Goal: Task Accomplishment & Management: Use online tool/utility

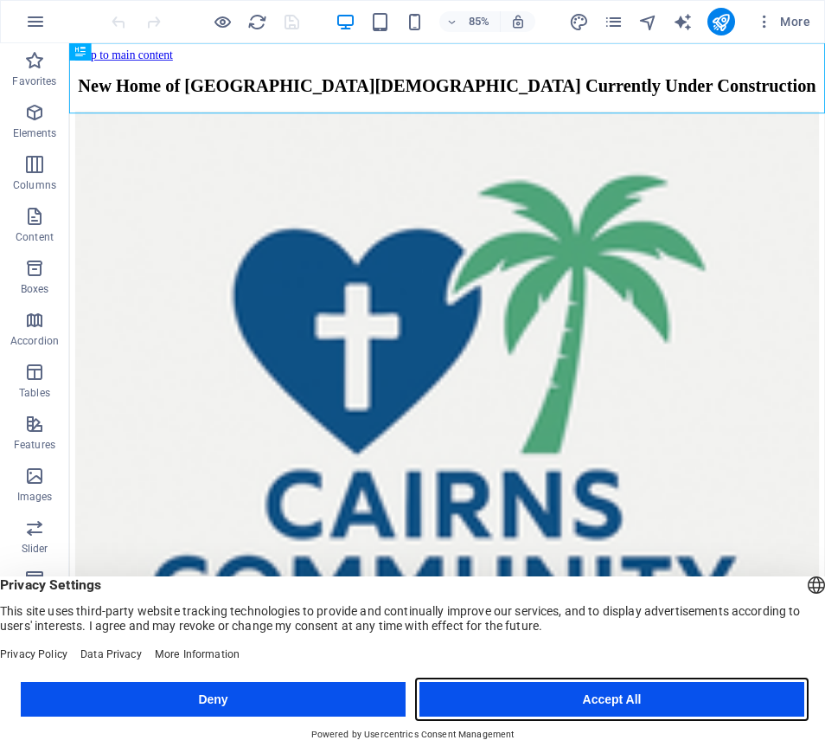
click at [593, 697] on button "Accept All" at bounding box center [612, 699] width 385 height 35
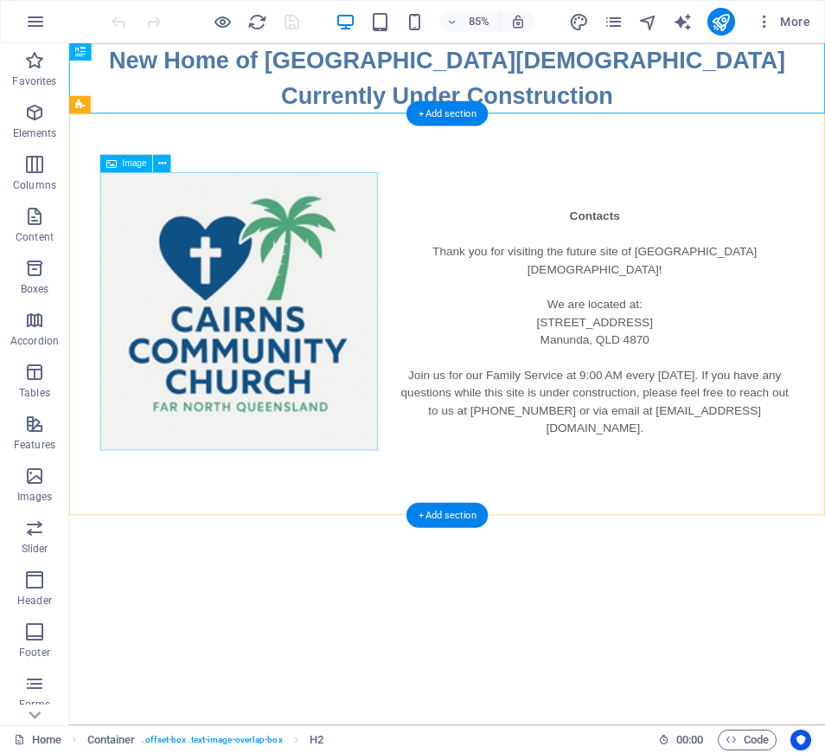
click at [218, 309] on figure at bounding box center [269, 359] width 327 height 327
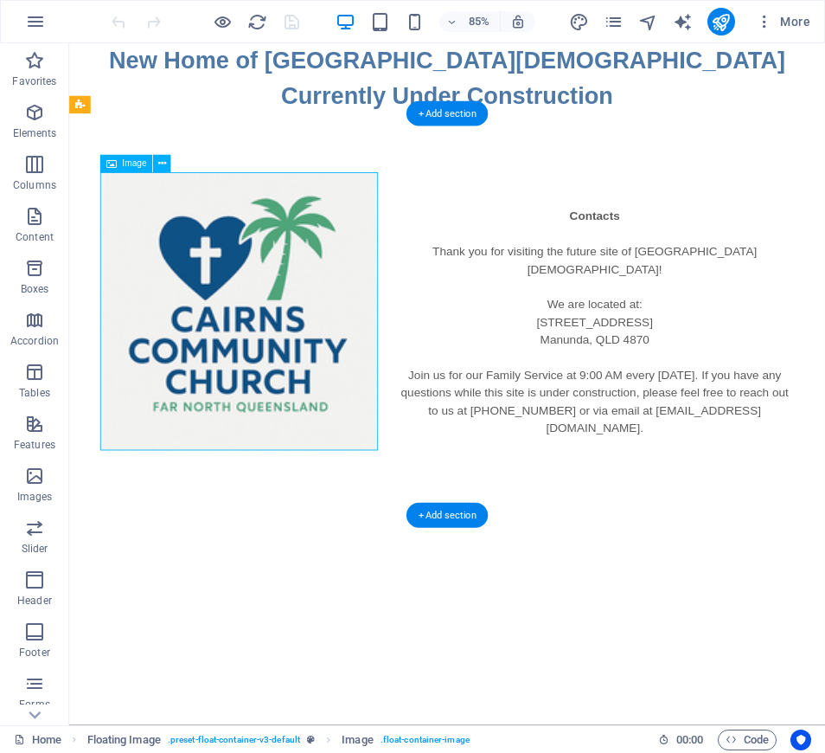
click at [218, 309] on figure at bounding box center [269, 359] width 327 height 327
select select "%"
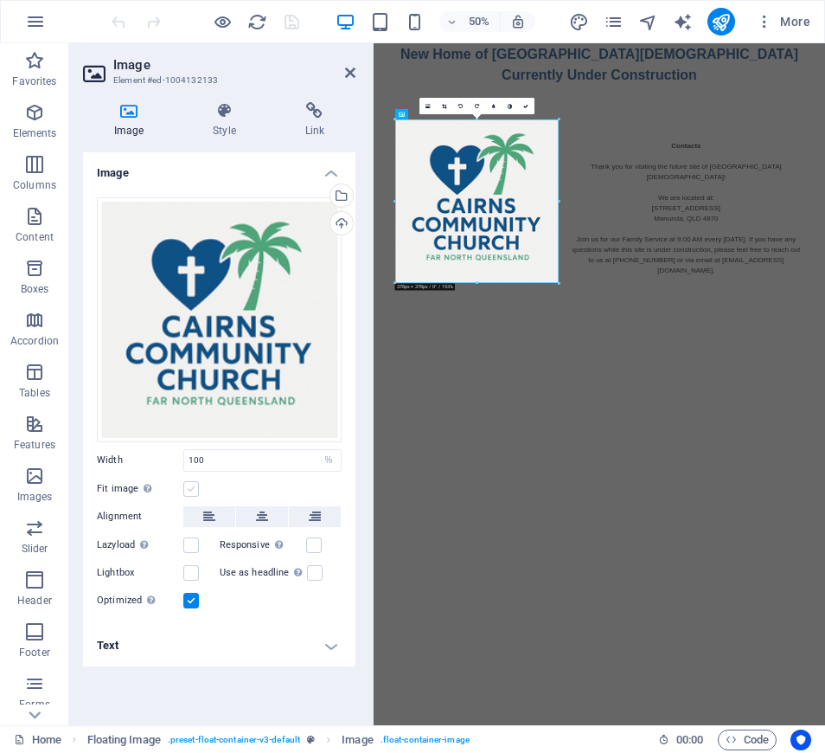
click at [190, 491] on label at bounding box center [191, 489] width 16 height 16
click at [0, 0] on input "Fit image Automatically fit image to a fixed width and height" at bounding box center [0, 0] width 0 height 0
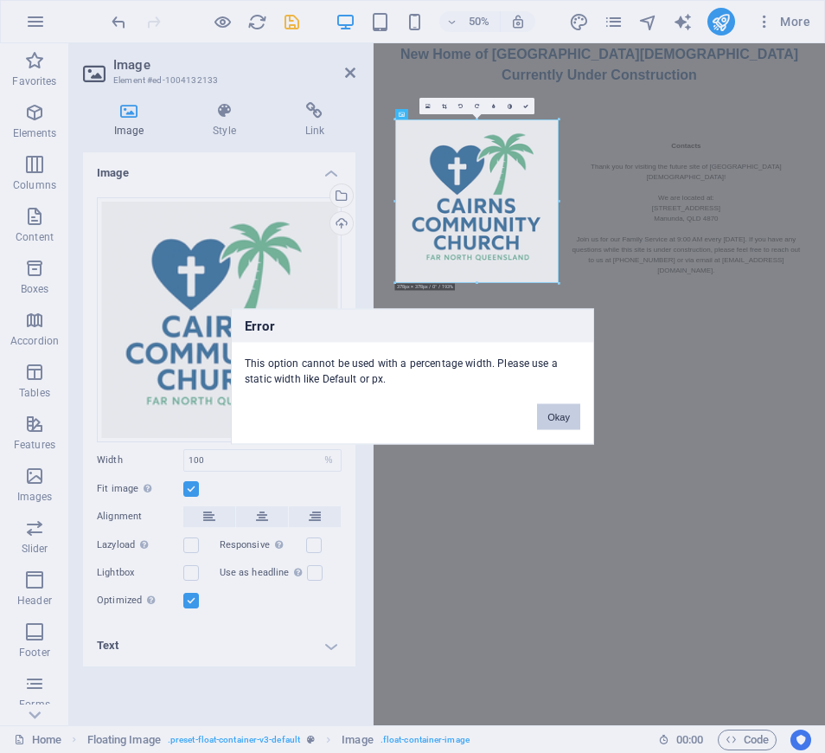
click at [560, 414] on button "Okay" at bounding box center [558, 417] width 43 height 26
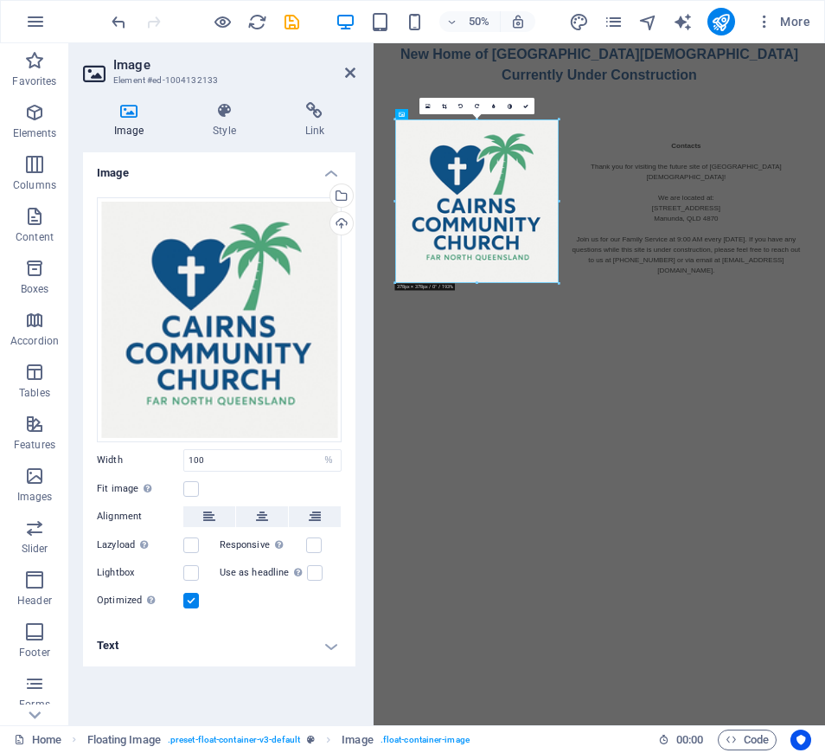
click at [190, 600] on label at bounding box center [191, 601] width 16 height 16
click at [0, 0] on input "Optimized Images are compressed to improve page speed." at bounding box center [0, 0] width 0 height 0
click at [190, 600] on label at bounding box center [191, 601] width 16 height 16
click at [0, 0] on input "Optimized Images are compressed to improve page speed." at bounding box center [0, 0] width 0 height 0
click at [261, 516] on icon at bounding box center [262, 516] width 12 height 21
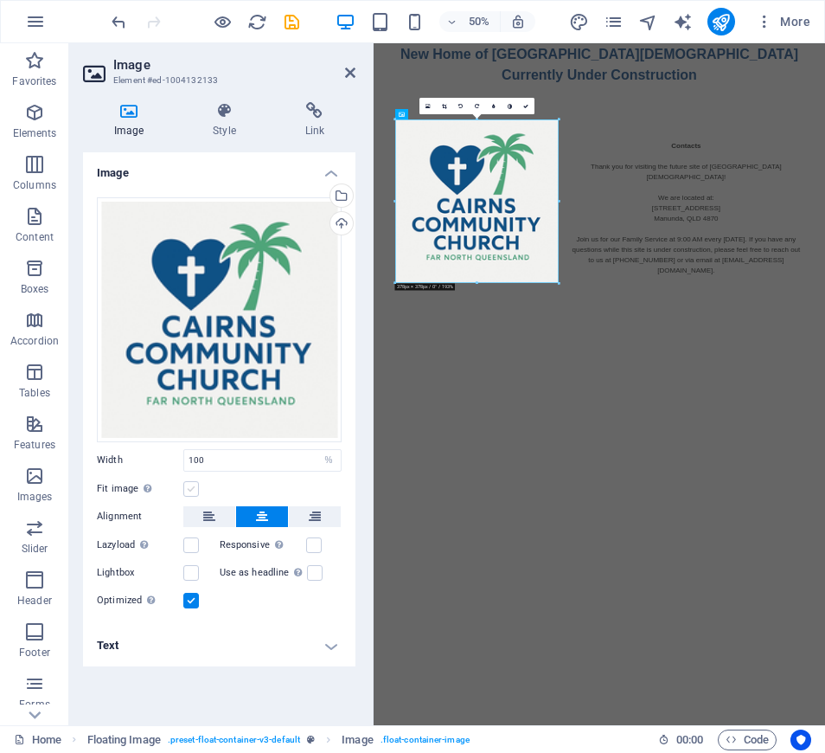
click at [193, 485] on label at bounding box center [191, 489] width 16 height 16
click at [0, 0] on input "Fit image Automatically fit image to a fixed width and height" at bounding box center [0, 0] width 0 height 0
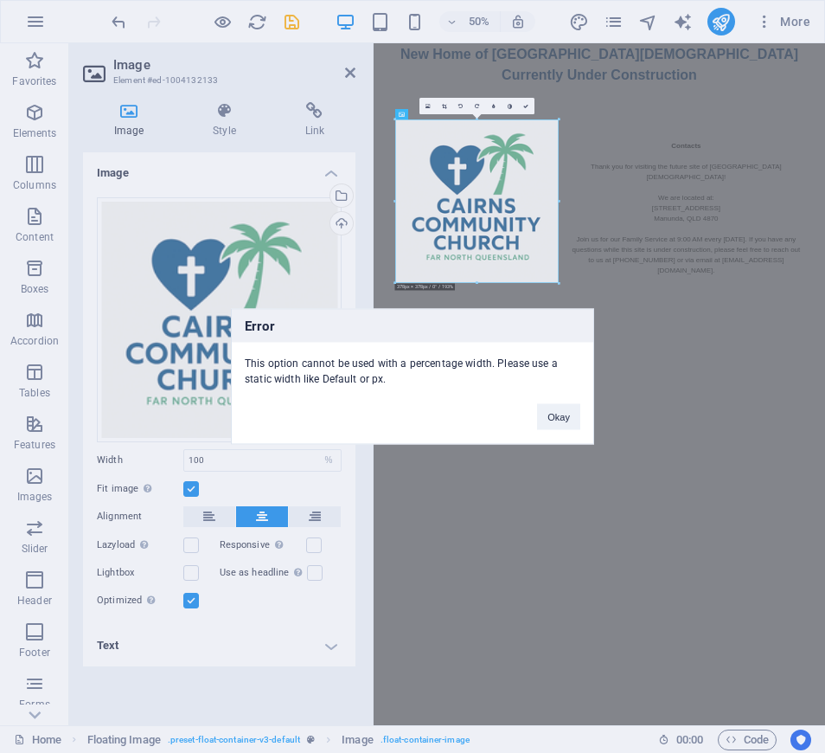
click at [193, 485] on div "Error This option cannot be used with a percentage width. Please use a static w…" at bounding box center [412, 376] width 825 height 753
click at [552, 417] on button "Okay" at bounding box center [558, 417] width 43 height 26
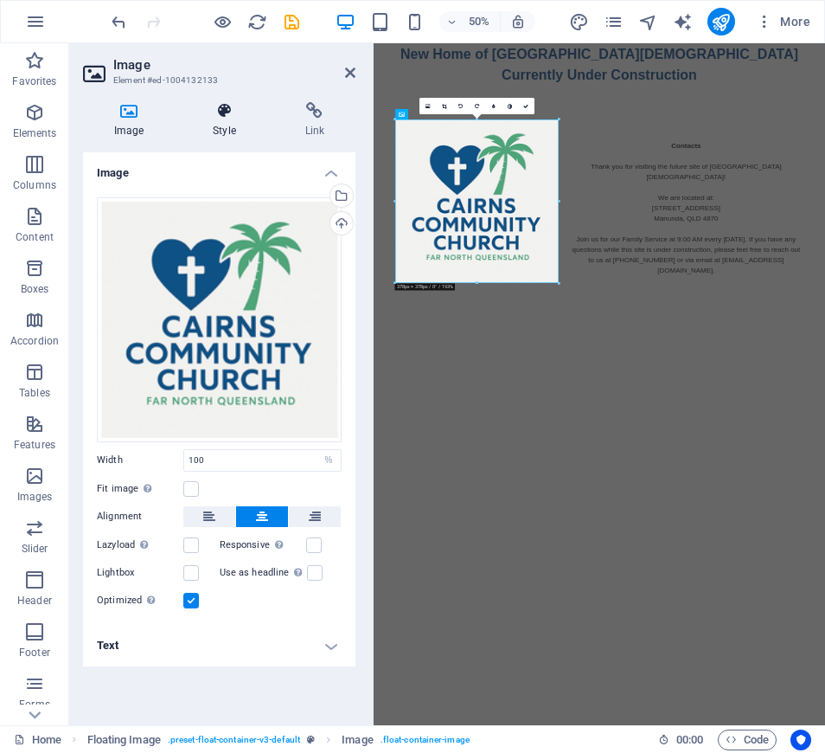
click at [227, 119] on icon at bounding box center [224, 110] width 85 height 17
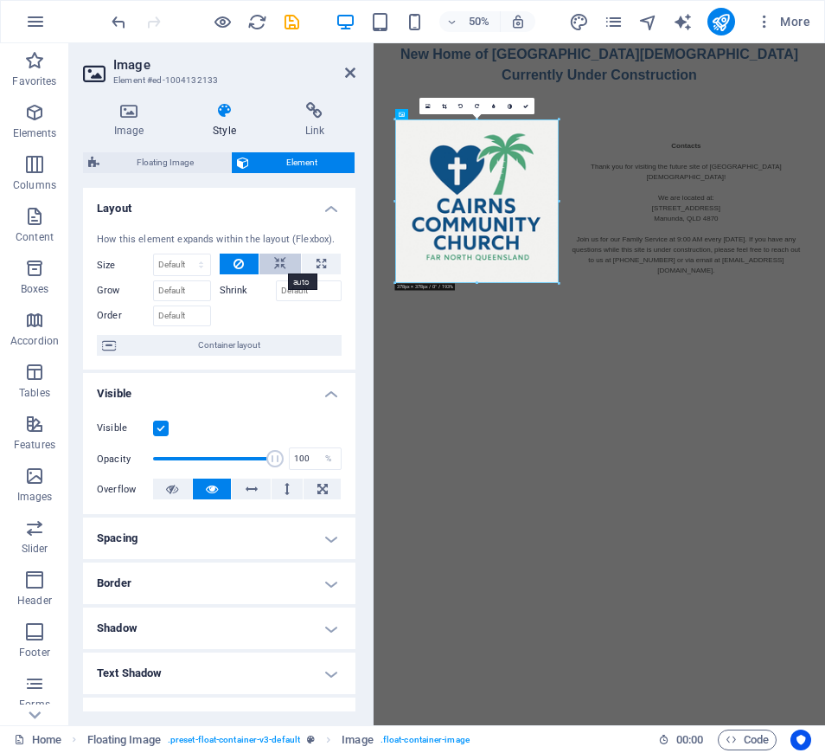
click at [274, 256] on icon at bounding box center [280, 263] width 12 height 21
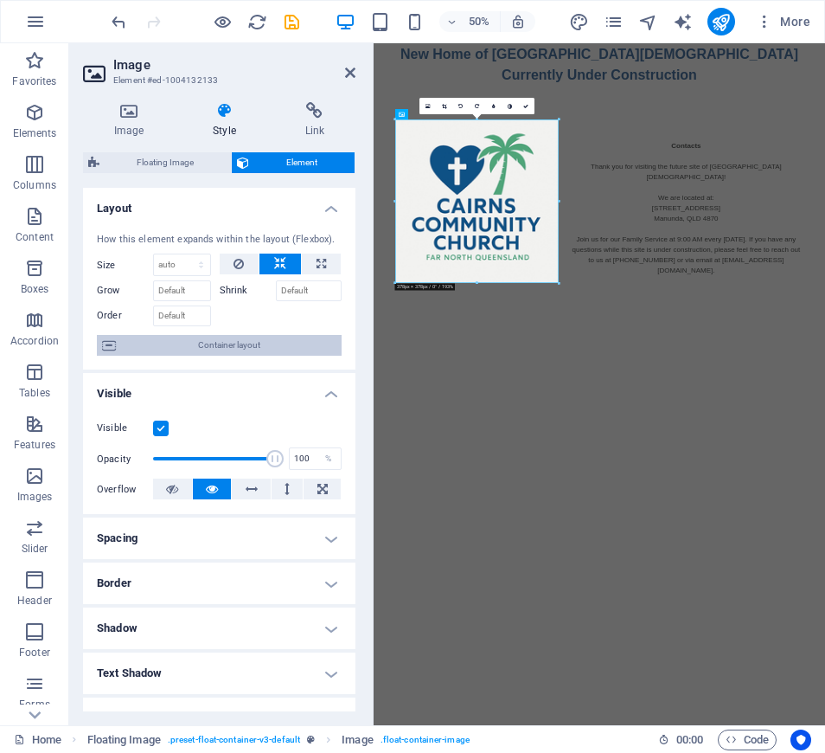
click at [251, 342] on span "Container layout" at bounding box center [228, 345] width 215 height 21
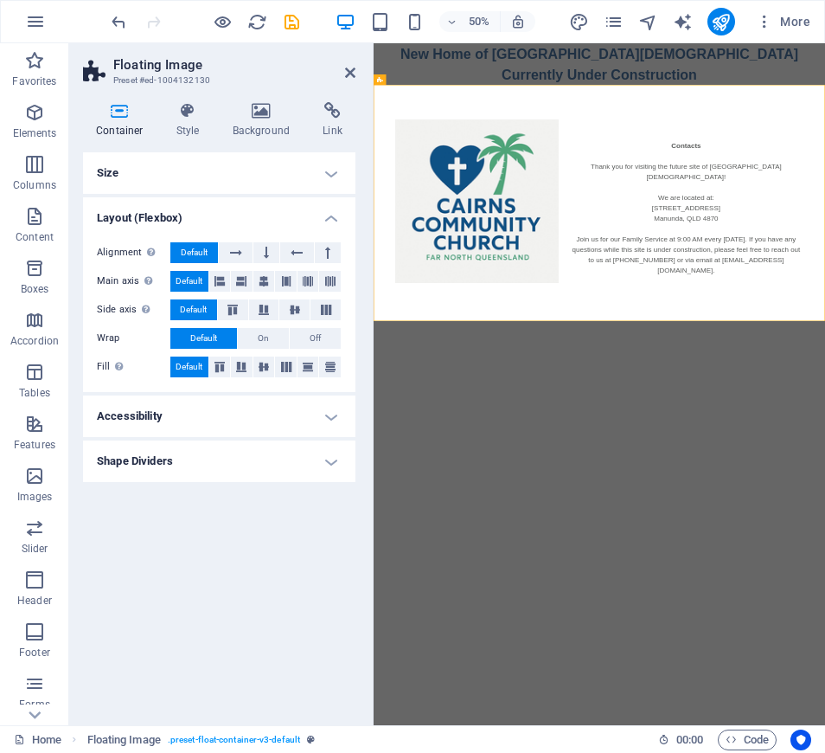
click at [330, 460] on h4 "Shape Dividers" at bounding box center [219, 461] width 273 height 42
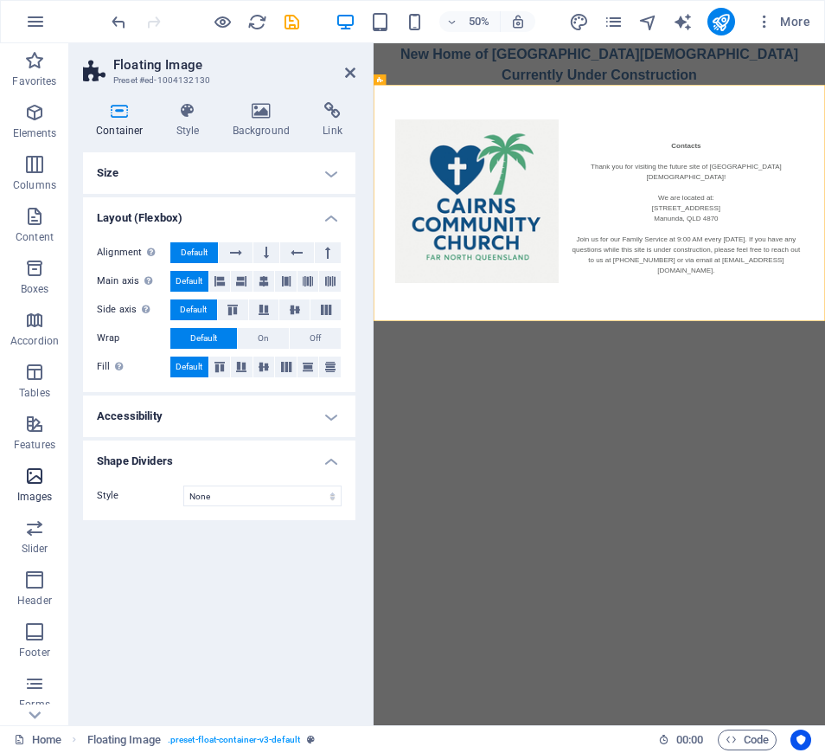
click at [34, 476] on icon "button" at bounding box center [34, 475] width 21 height 21
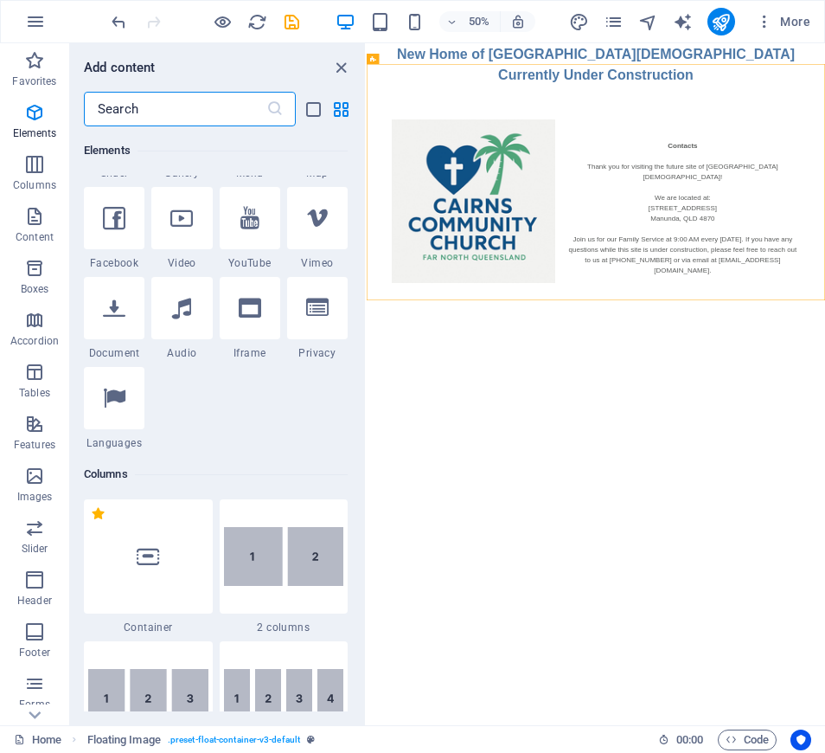
scroll to position [531, 0]
click at [39, 18] on icon "button" at bounding box center [35, 21] width 21 height 21
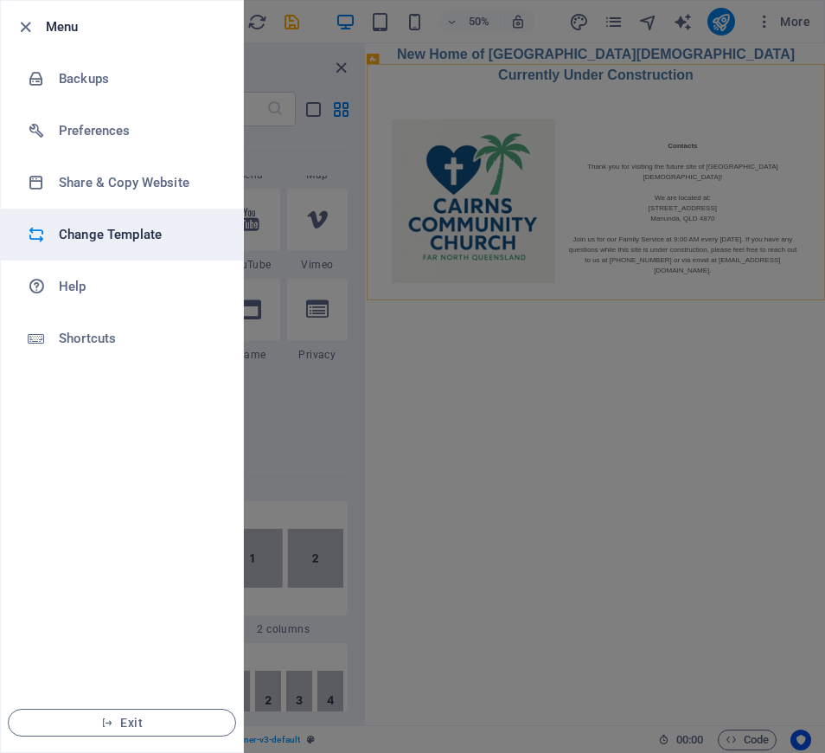
click at [118, 234] on h6 "Change Template" at bounding box center [139, 234] width 160 height 21
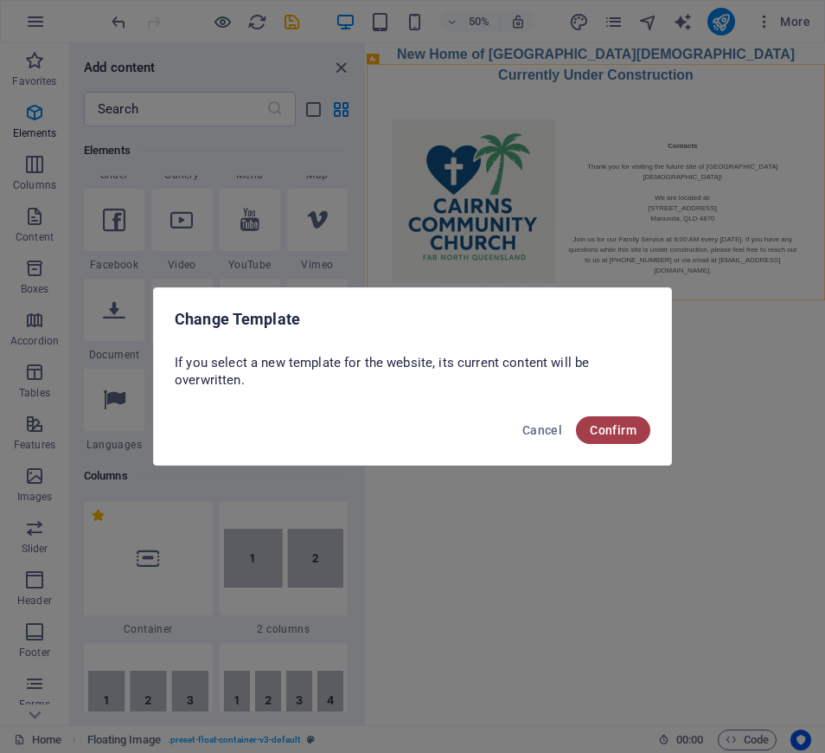
click at [610, 427] on span "Confirm" at bounding box center [613, 430] width 47 height 14
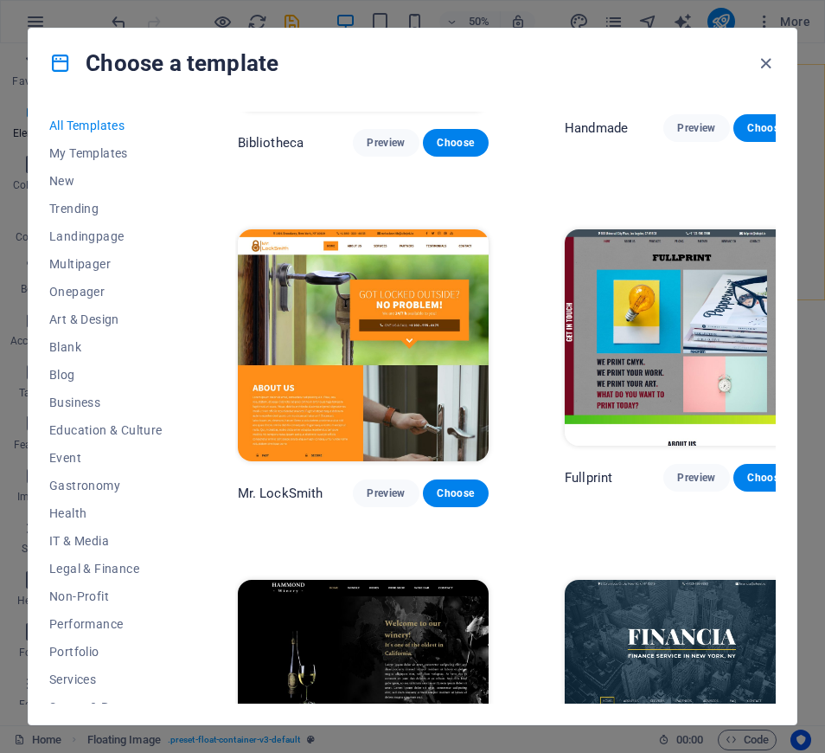
scroll to position [3580, 1]
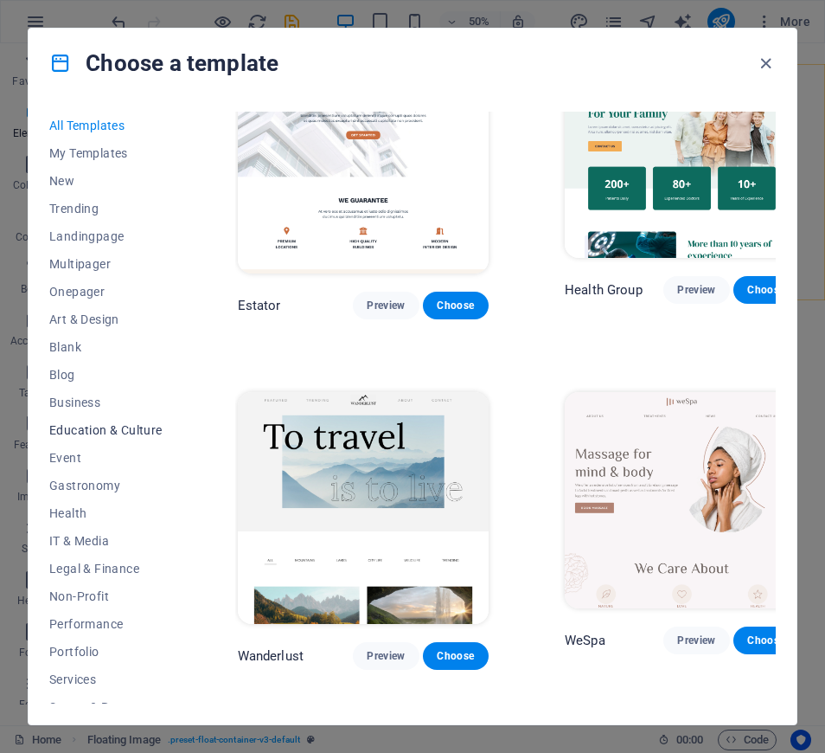
click at [96, 432] on span "Education & Culture" at bounding box center [105, 430] width 113 height 14
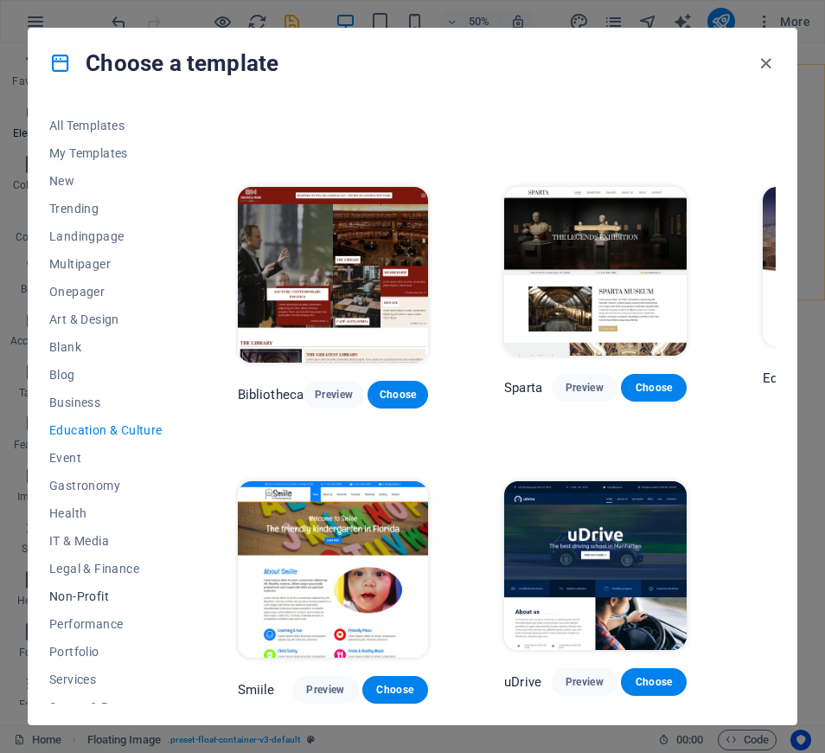
click at [94, 597] on span "Non-Profit" at bounding box center [105, 596] width 113 height 14
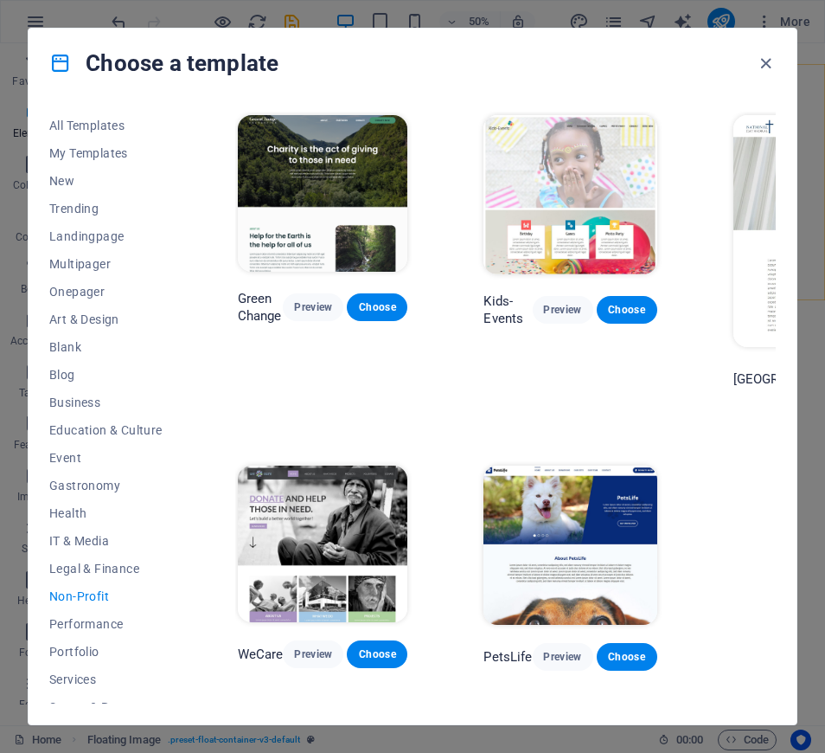
scroll to position [0, 1]
click at [83, 650] on span "Portfolio" at bounding box center [105, 651] width 113 height 14
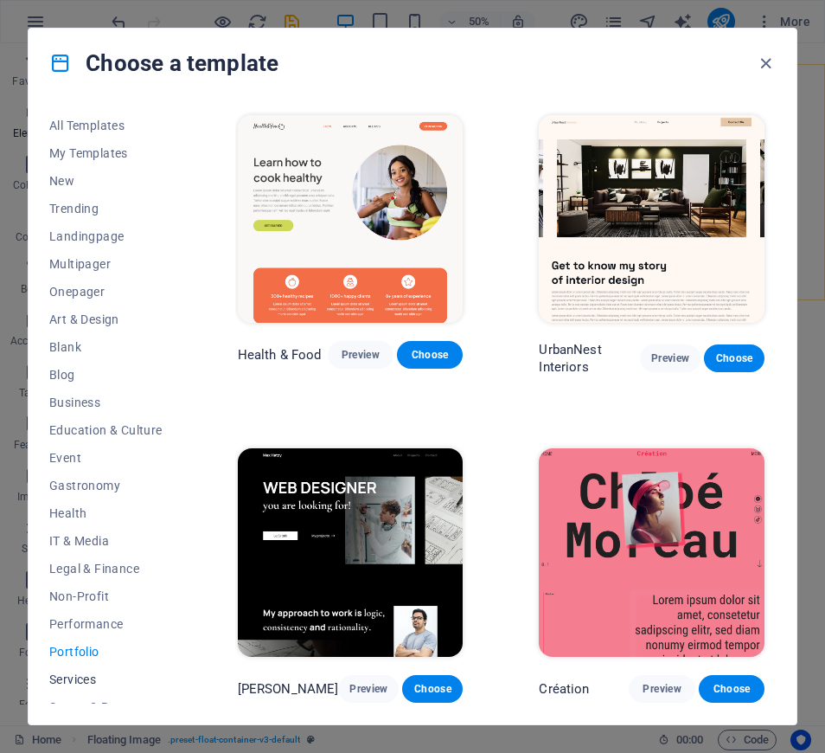
click at [80, 679] on span "Services" at bounding box center [105, 679] width 113 height 14
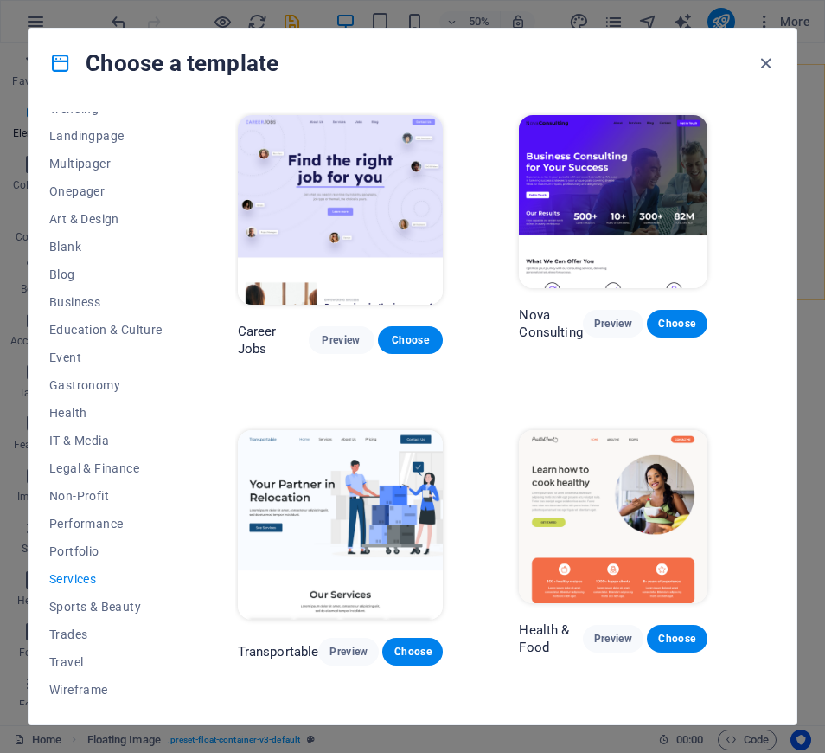
scroll to position [100, 0]
click at [97, 688] on span "Wireframe" at bounding box center [105, 690] width 113 height 14
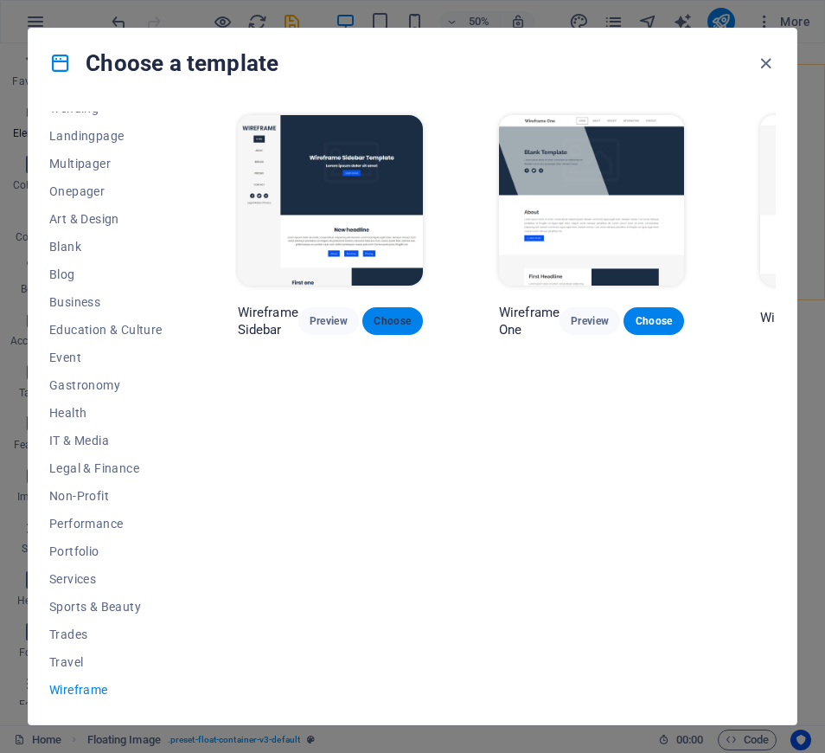
click at [392, 325] on span "Choose" at bounding box center [392, 321] width 33 height 14
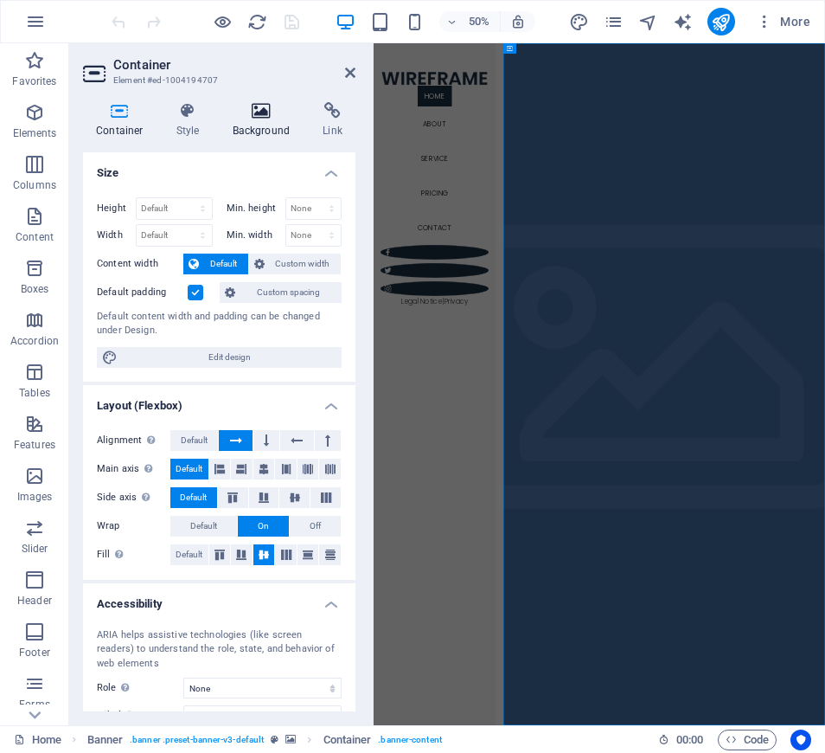
click at [260, 112] on icon at bounding box center [262, 110] width 84 height 17
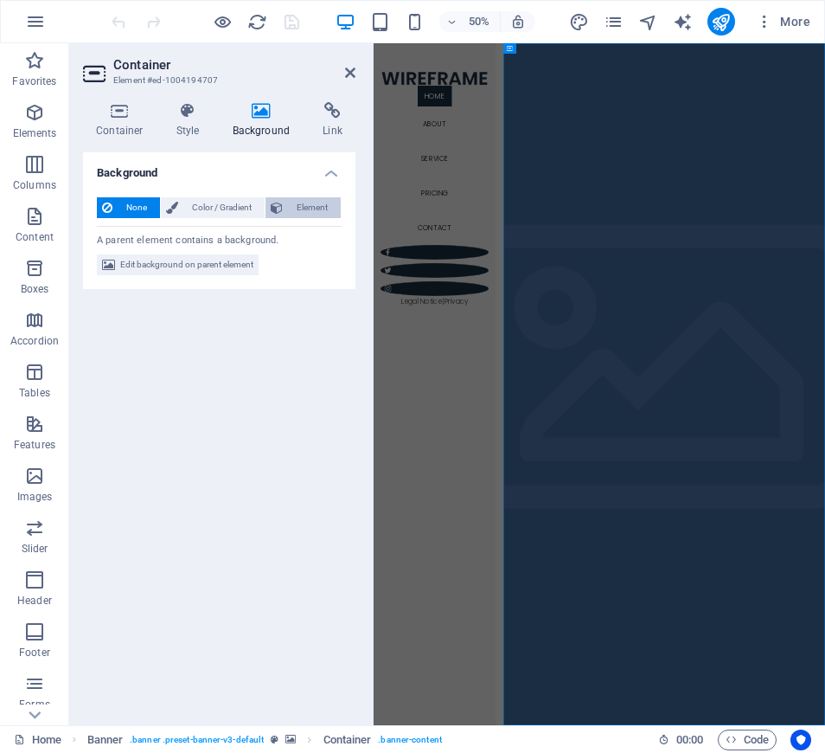
click at [292, 203] on span "Element" at bounding box center [312, 207] width 48 height 21
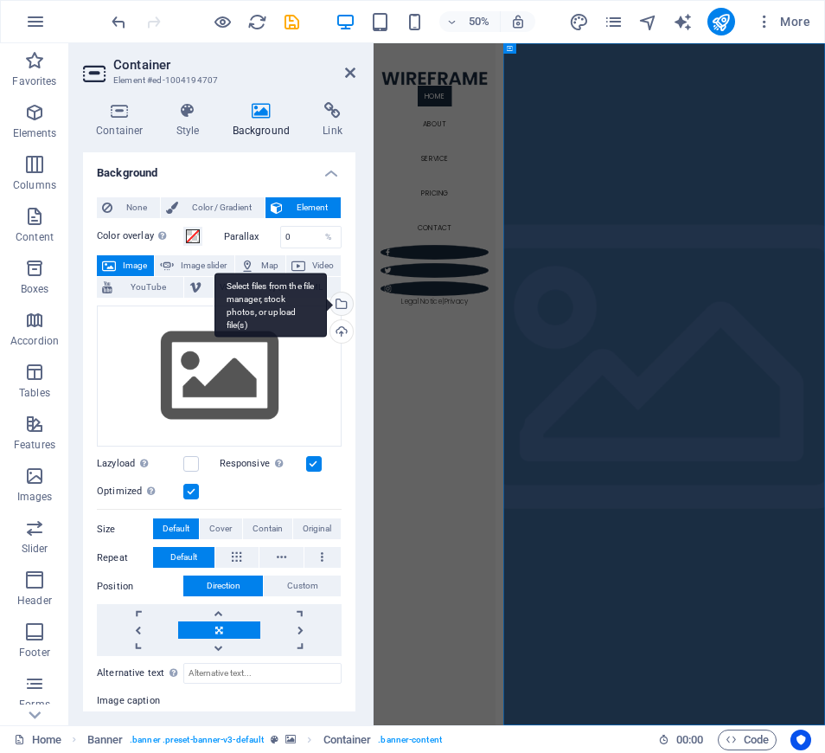
click at [327, 298] on div "Select files from the file manager, stock photos, or upload file(s)" at bounding box center [271, 305] width 112 height 65
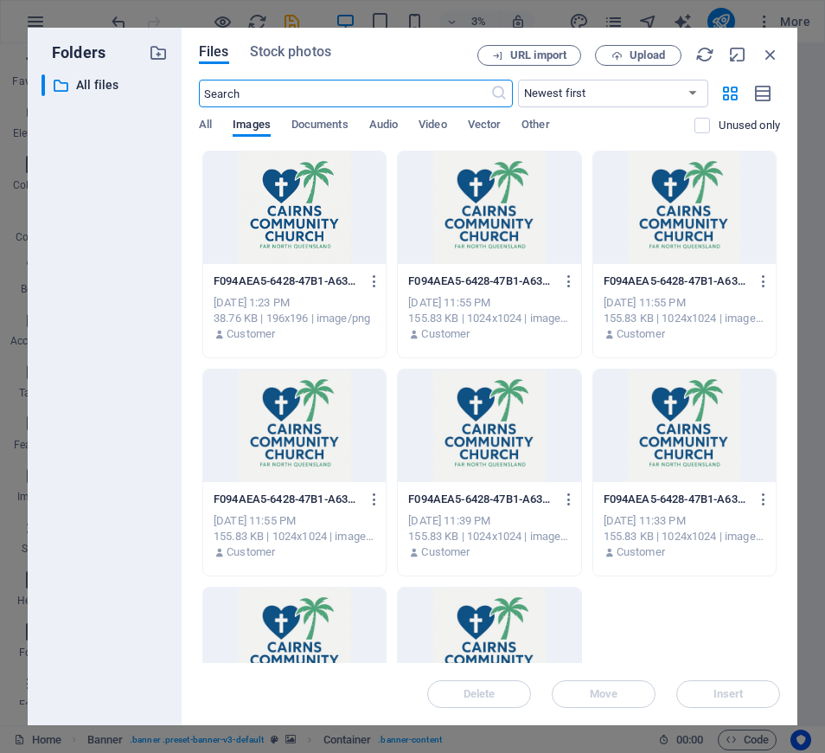
click at [295, 202] on div at bounding box center [294, 207] width 183 height 112
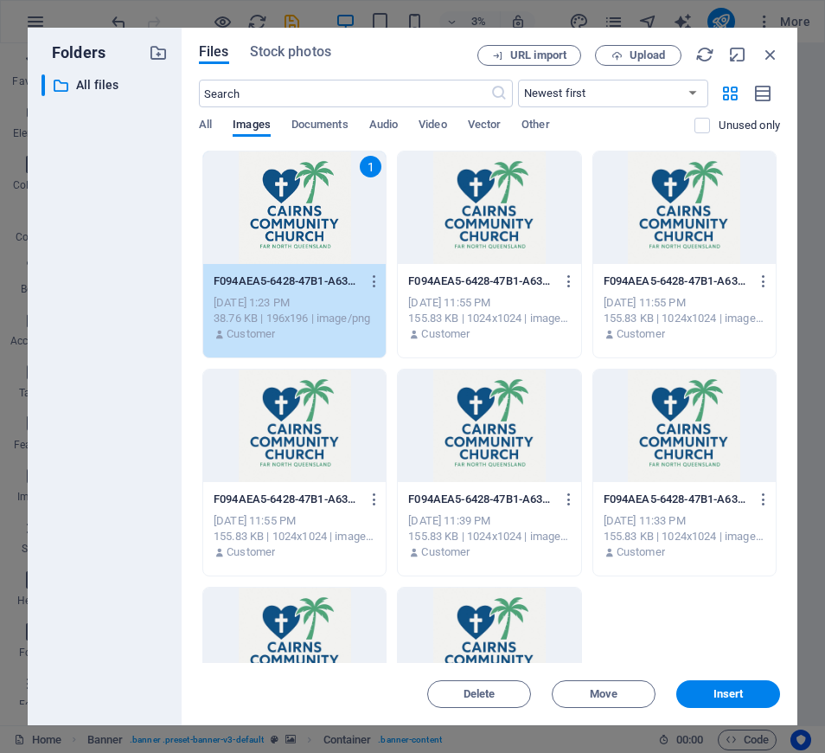
click at [295, 202] on div "1" at bounding box center [294, 207] width 183 height 112
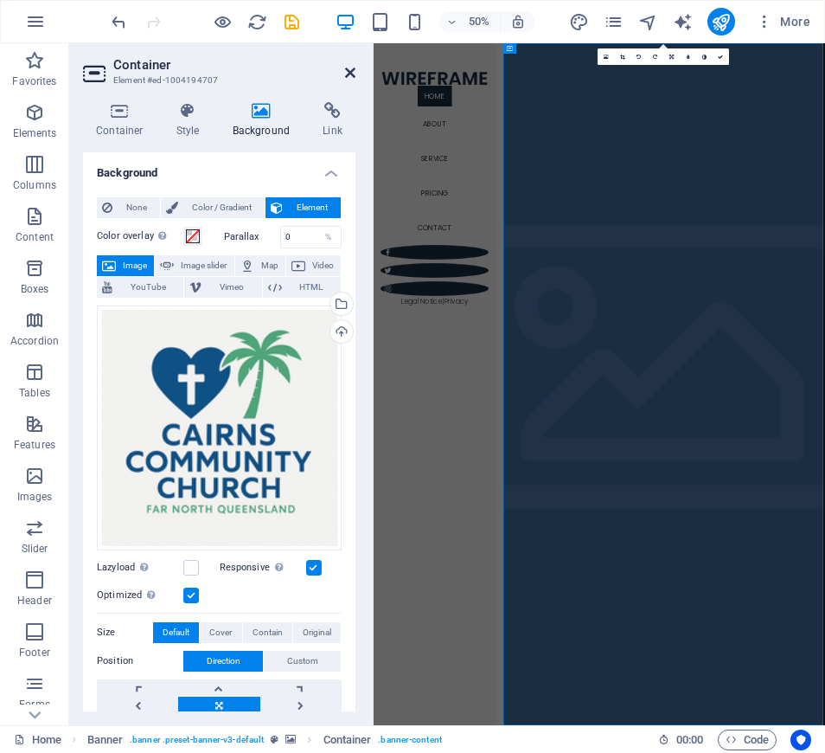
click at [351, 69] on icon at bounding box center [350, 73] width 10 height 14
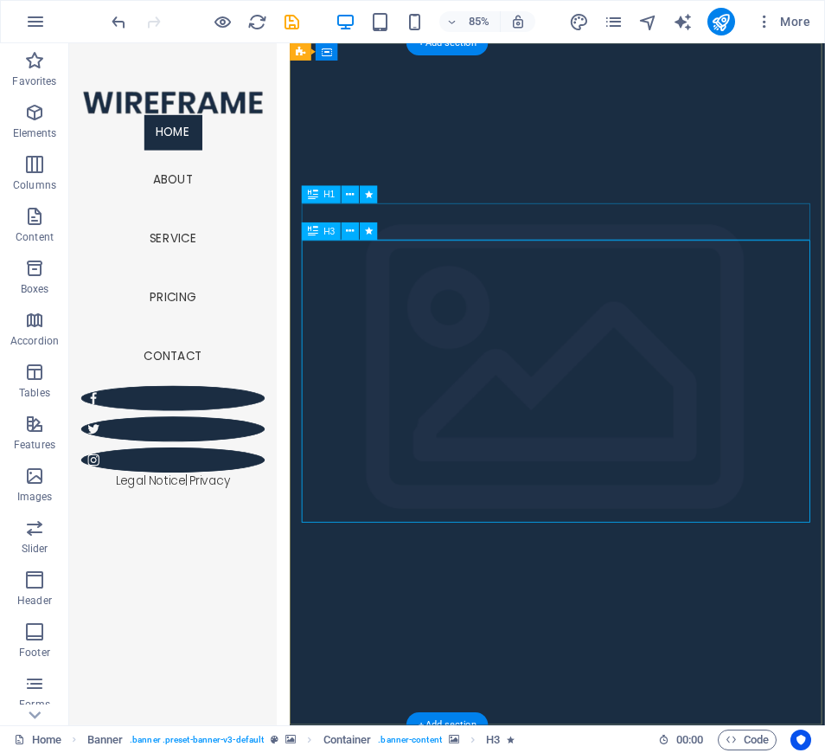
click at [331, 234] on span "H3" at bounding box center [329, 232] width 11 height 9
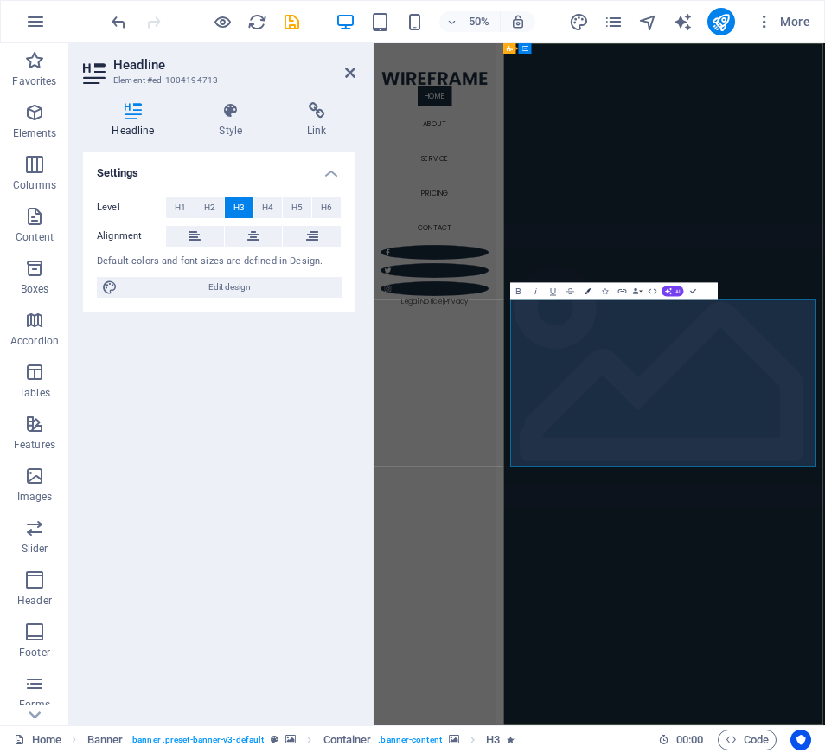
click at [589, 291] on icon "button" at bounding box center [588, 291] width 6 height 6
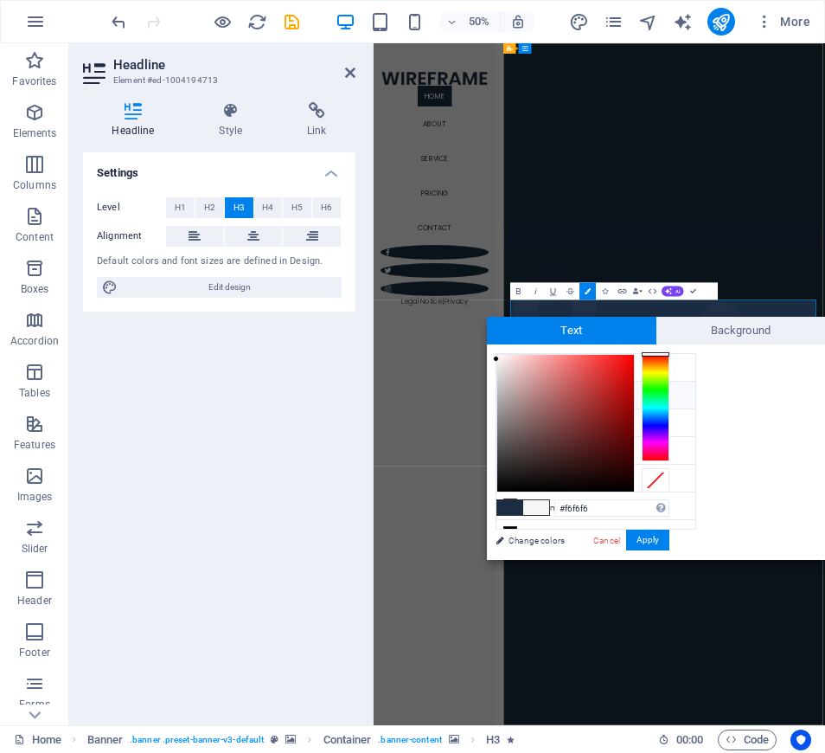
type input "#0f0202"
click at [616, 483] on div at bounding box center [565, 423] width 137 height 137
click at [648, 538] on button "Apply" at bounding box center [647, 539] width 43 height 21
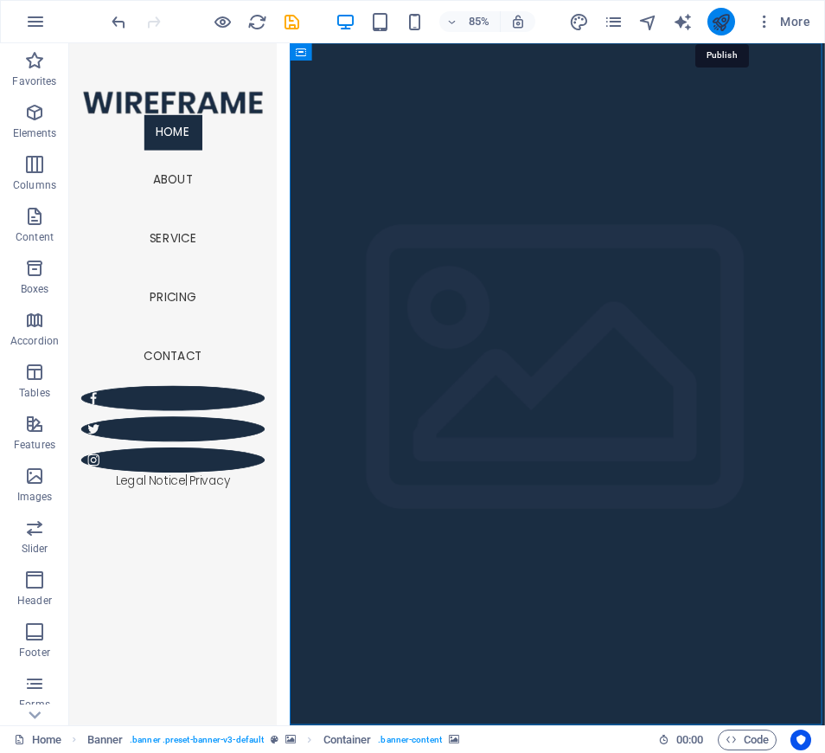
click at [720, 19] on icon "publish" at bounding box center [721, 22] width 20 height 20
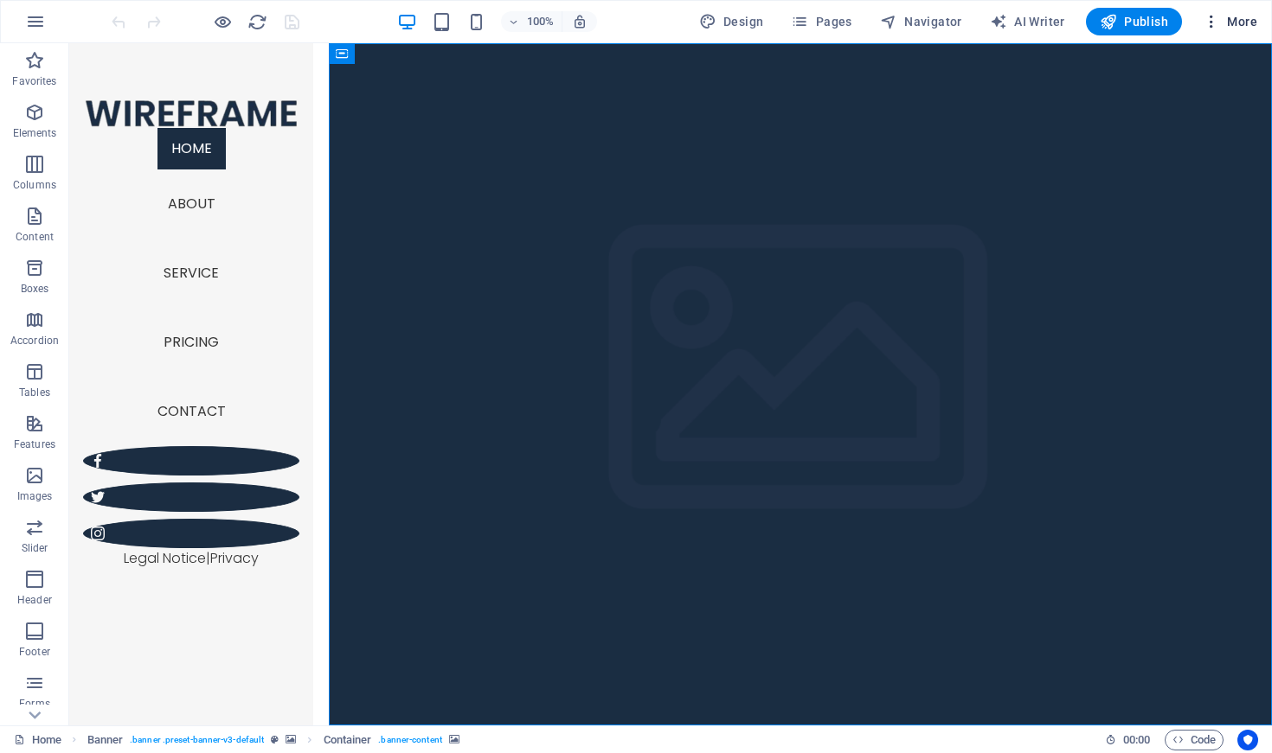
click at [1233, 19] on span "More" at bounding box center [1229, 21] width 55 height 17
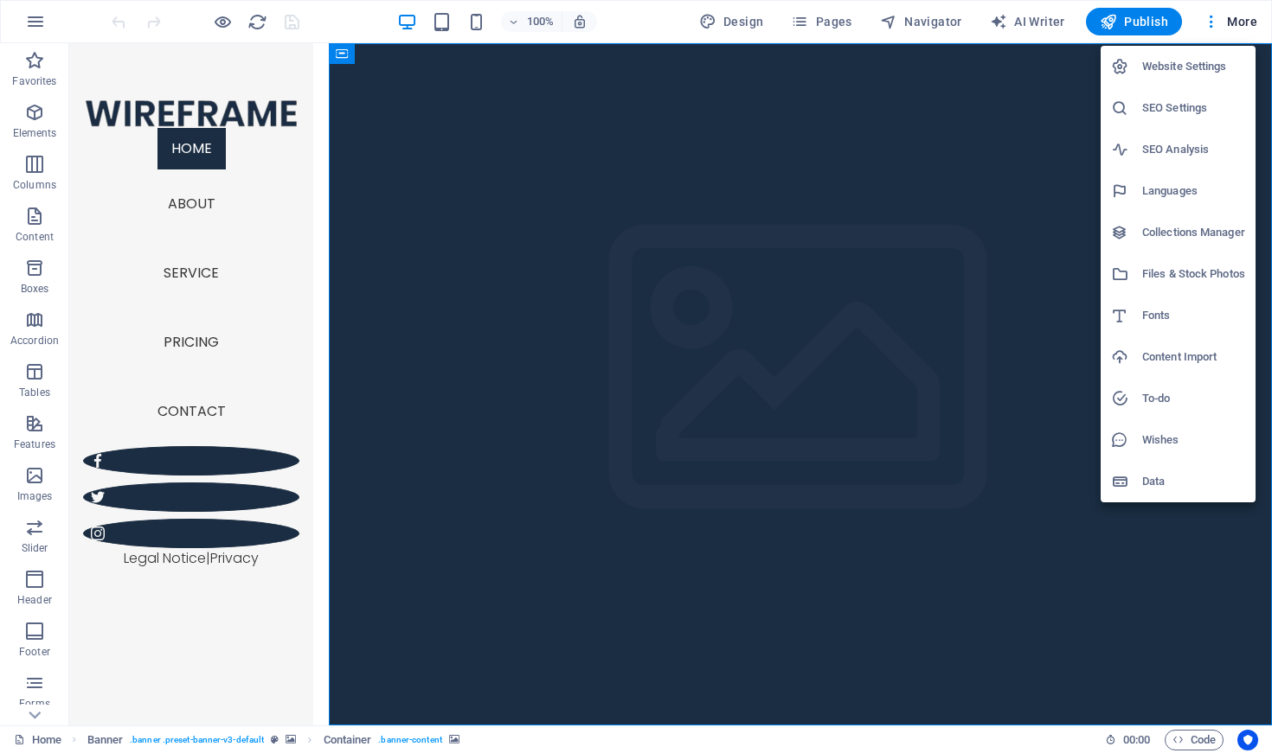
click at [1183, 105] on h6 "SEO Settings" at bounding box center [1193, 108] width 103 height 21
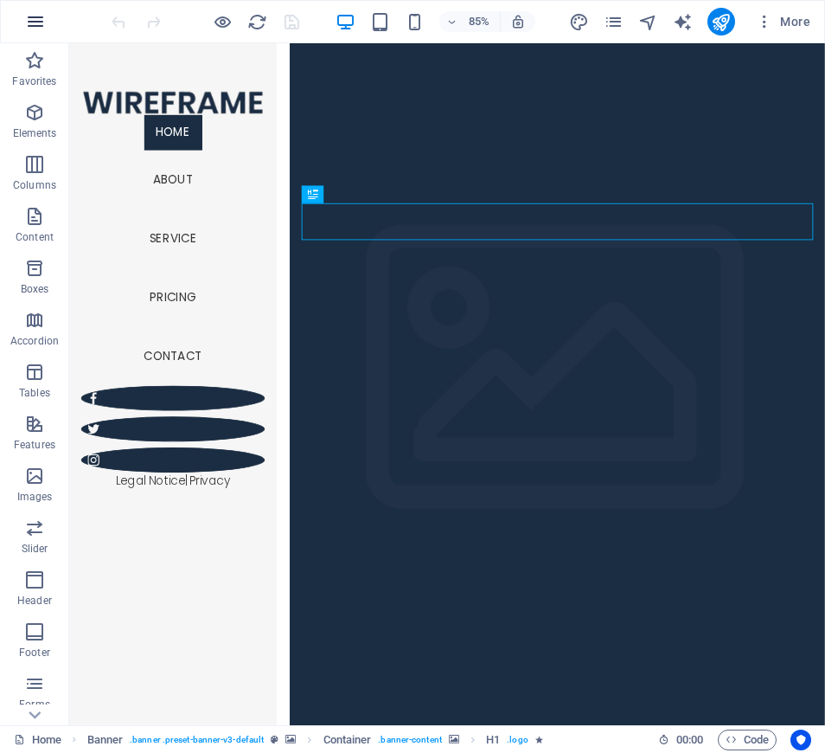
click at [34, 20] on icon "button" at bounding box center [35, 21] width 21 height 21
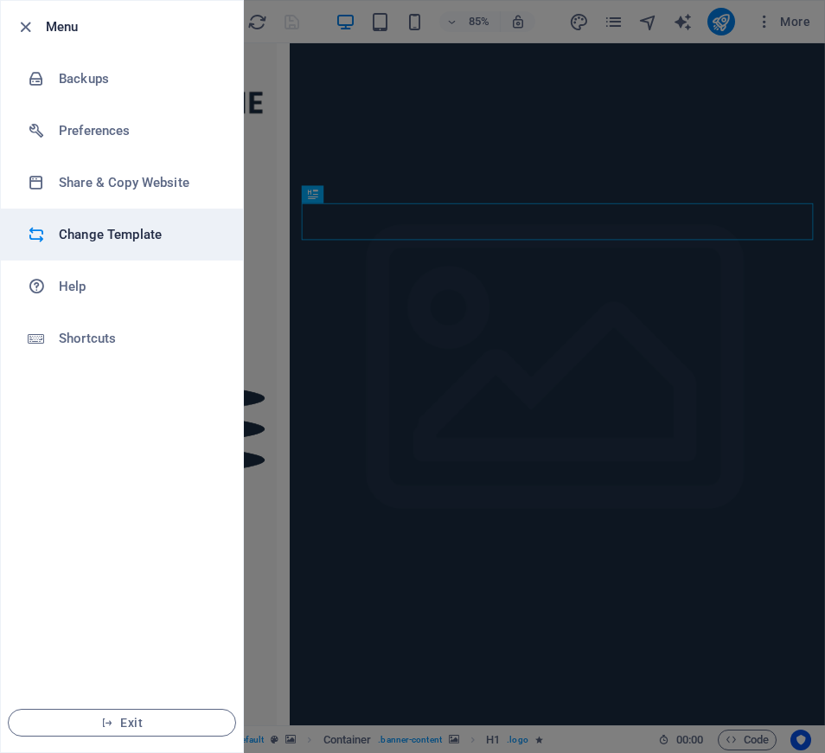
click at [103, 230] on h6 "Change Template" at bounding box center [139, 234] width 160 height 21
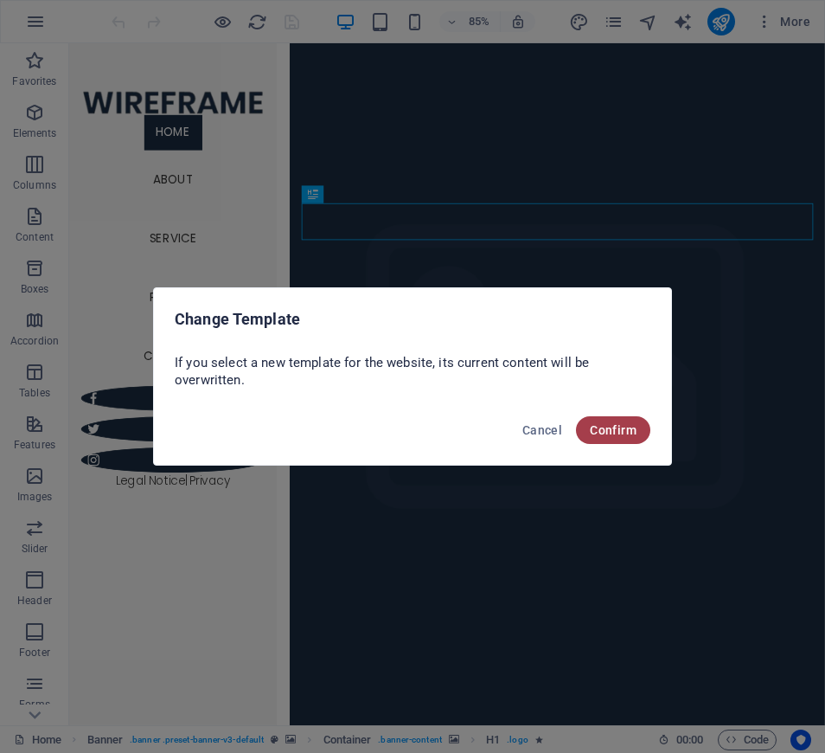
click at [610, 423] on span "Confirm" at bounding box center [613, 430] width 47 height 14
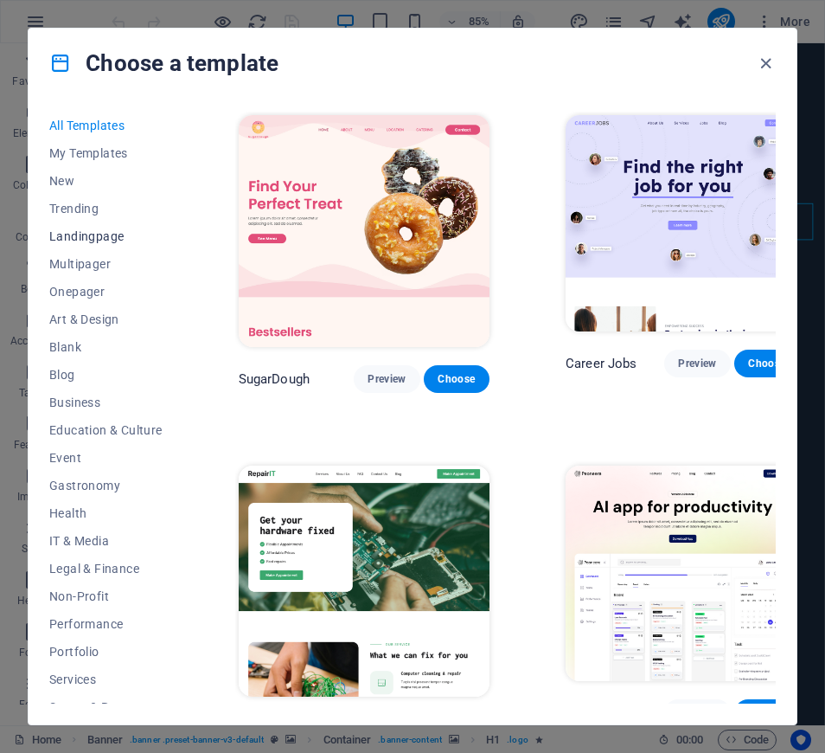
click at [99, 234] on span "Landingpage" at bounding box center [105, 236] width 113 height 14
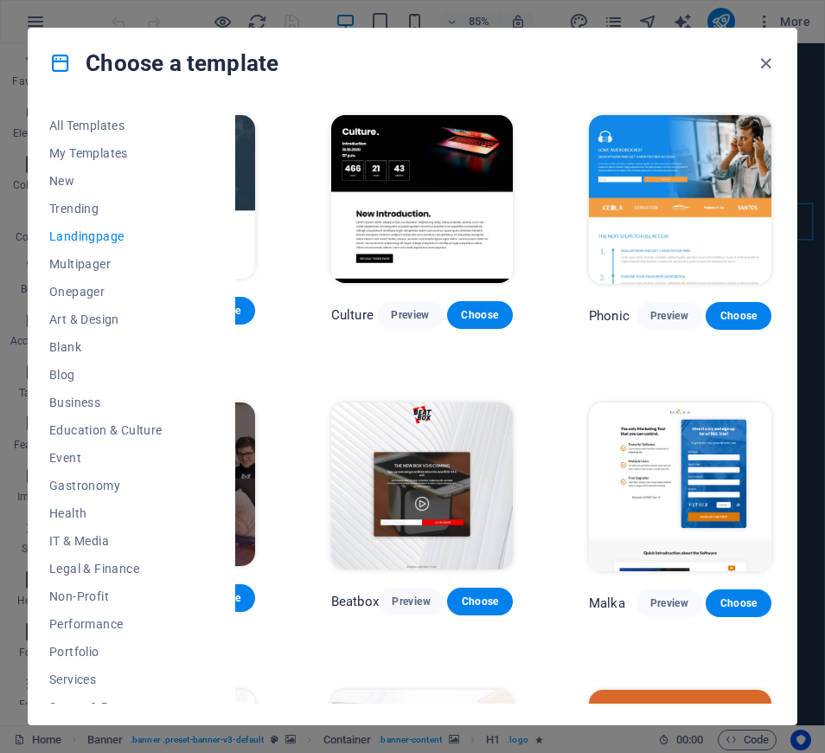
scroll to position [0, 167]
click at [410, 312] on span "Preview" at bounding box center [410, 315] width 38 height 14
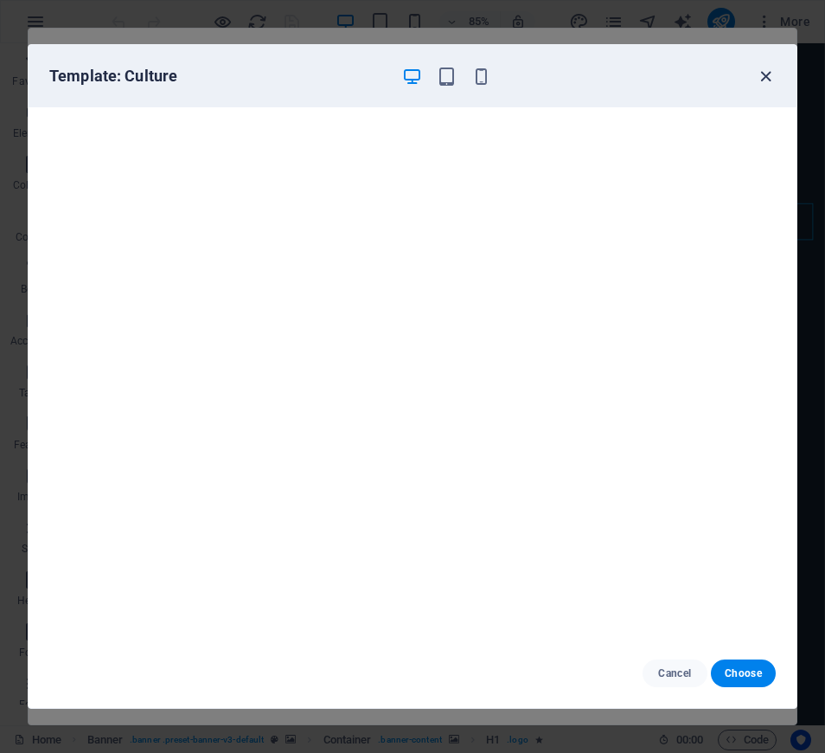
click at [770, 71] on icon "button" at bounding box center [766, 77] width 20 height 20
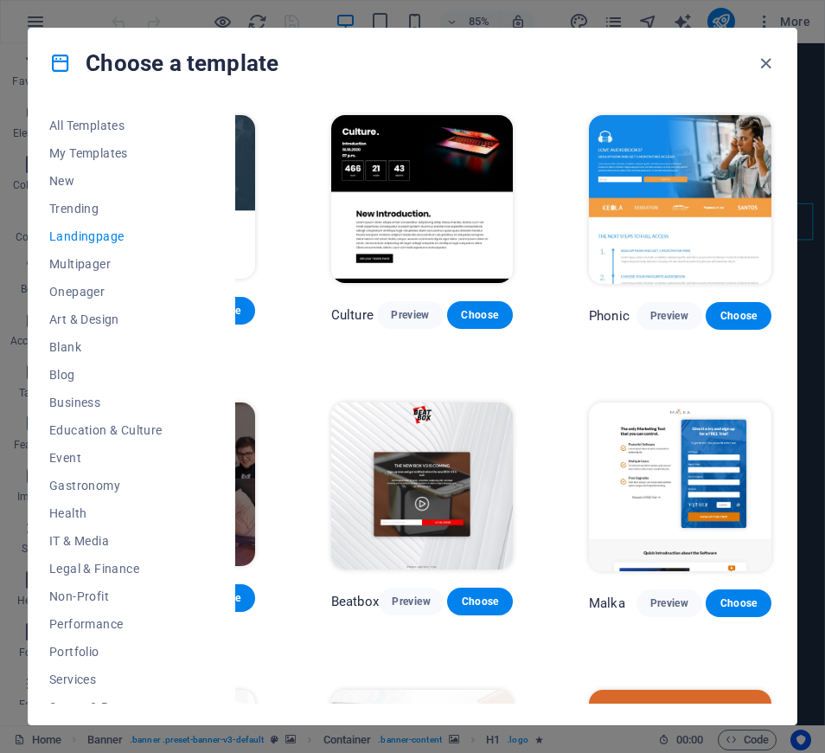
click at [413, 501] on img at bounding box center [422, 486] width 182 height 168
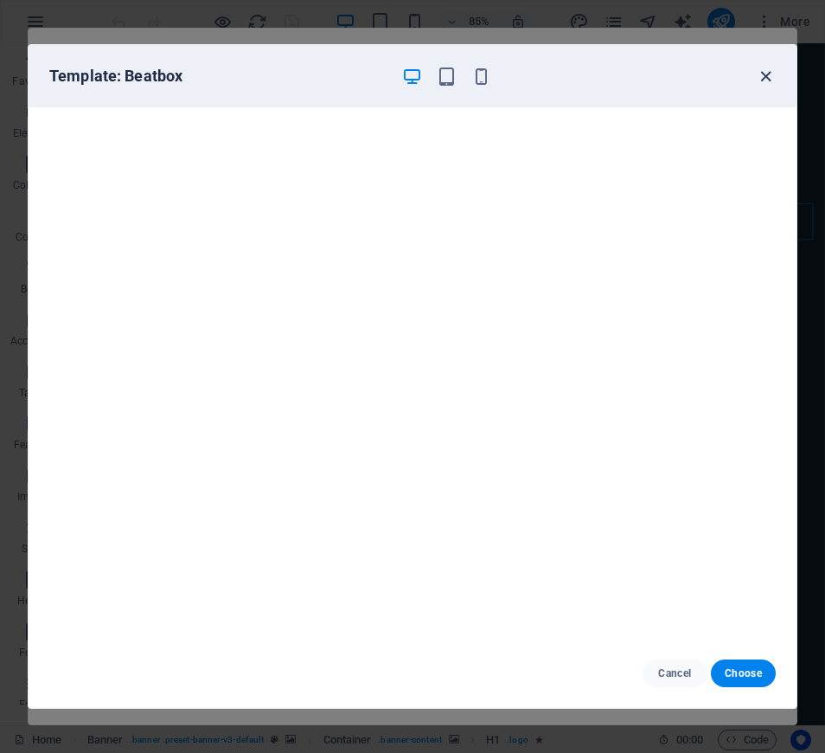
click at [766, 74] on icon "button" at bounding box center [766, 77] width 20 height 20
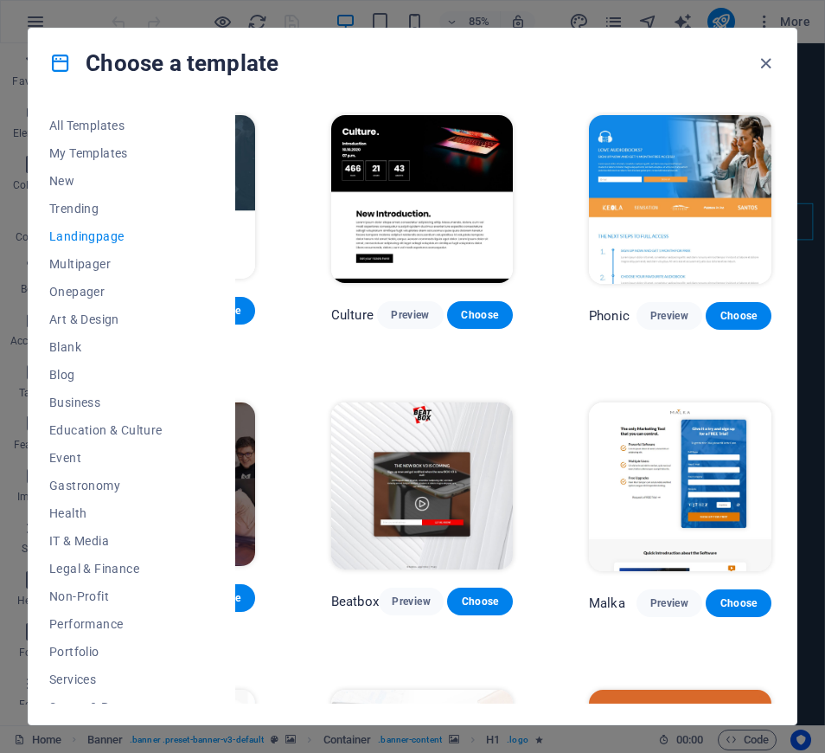
scroll to position [0, 165]
click at [662, 601] on span "Preview" at bounding box center [670, 603] width 38 height 14
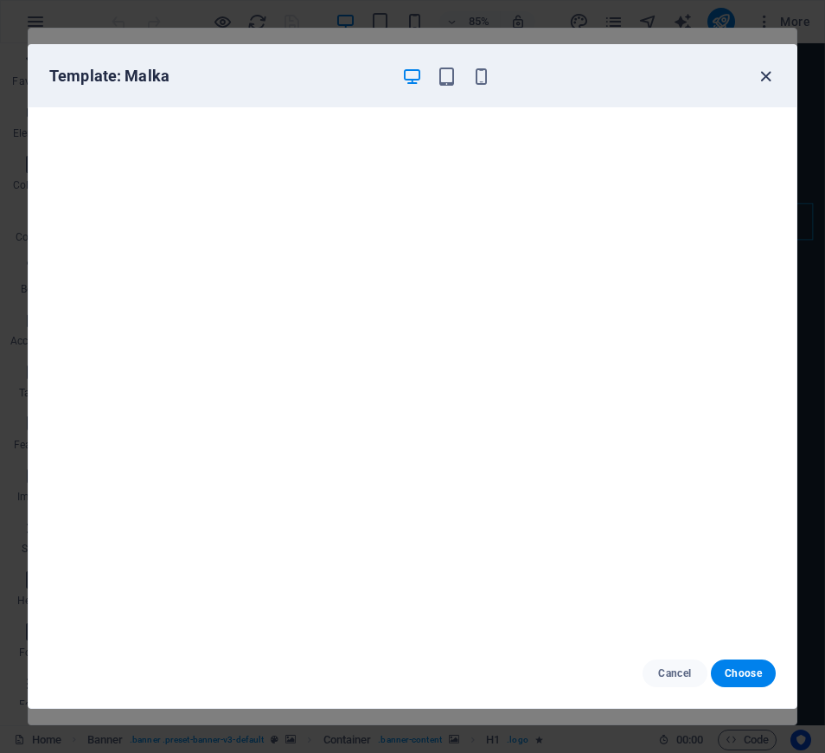
click at [761, 75] on icon "button" at bounding box center [766, 77] width 20 height 20
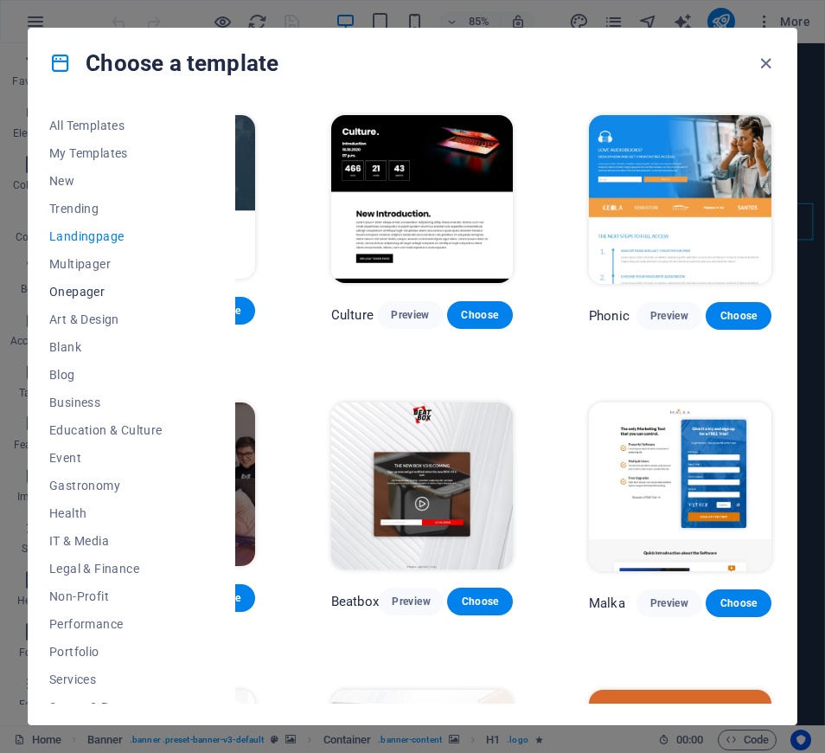
click at [93, 292] on span "Onepager" at bounding box center [105, 292] width 113 height 14
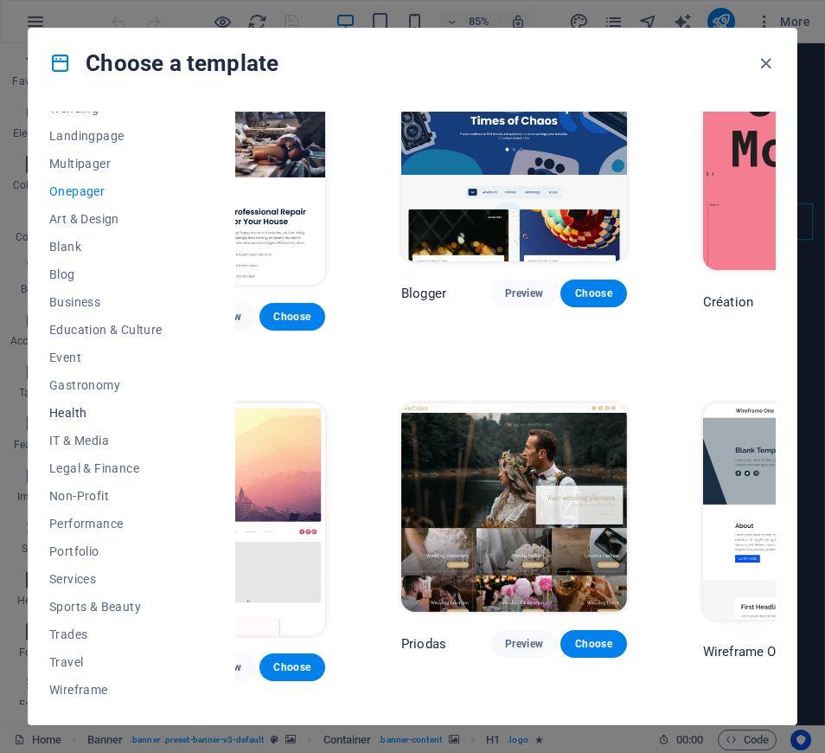
scroll to position [100, 0]
click at [77, 577] on span "Services" at bounding box center [105, 579] width 113 height 14
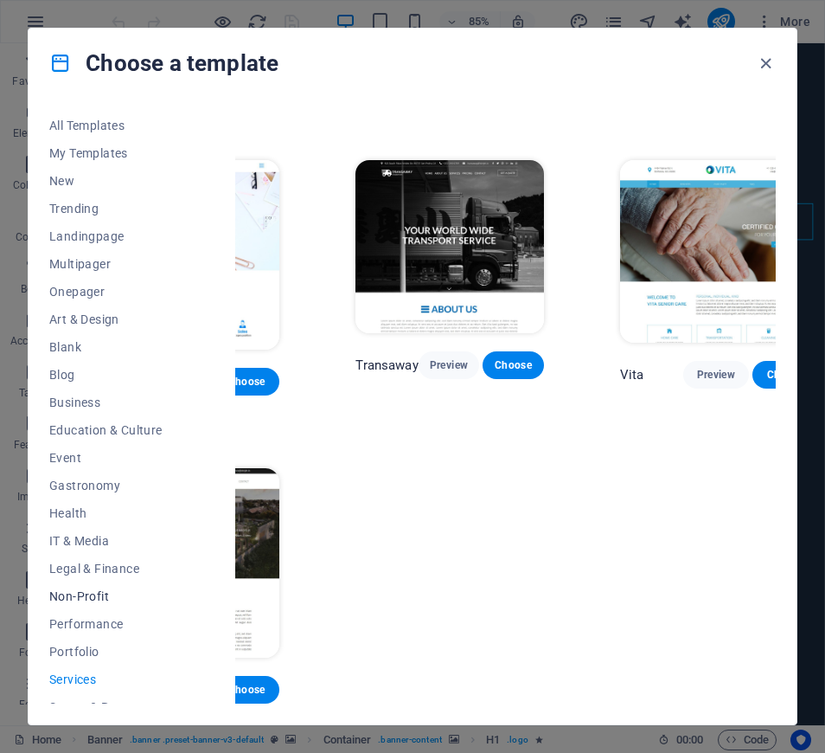
scroll to position [0, 0]
click at [63, 178] on span "New" at bounding box center [105, 181] width 113 height 14
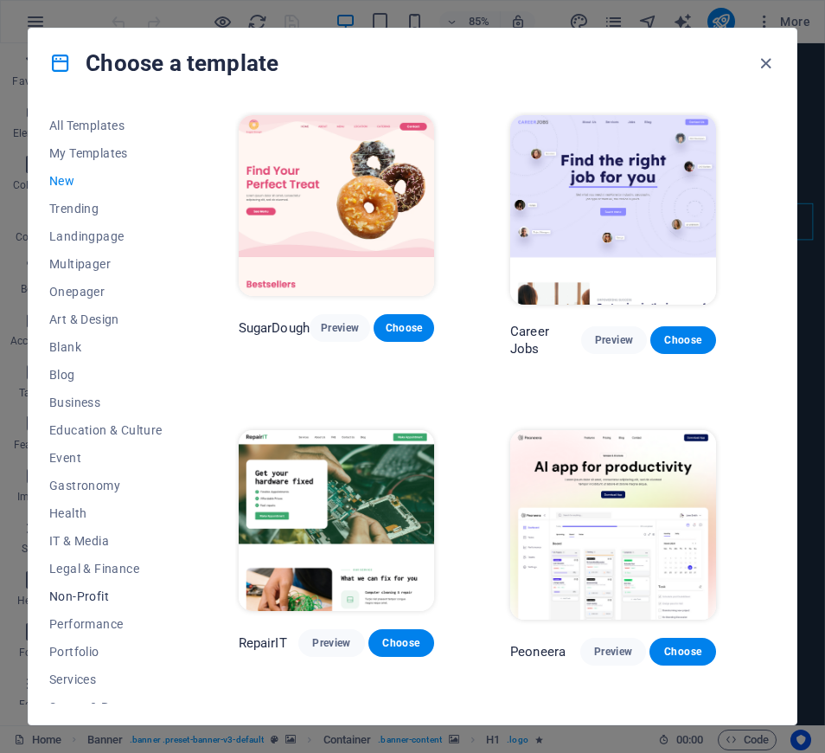
click at [92, 593] on span "Non-Profit" at bounding box center [105, 596] width 113 height 14
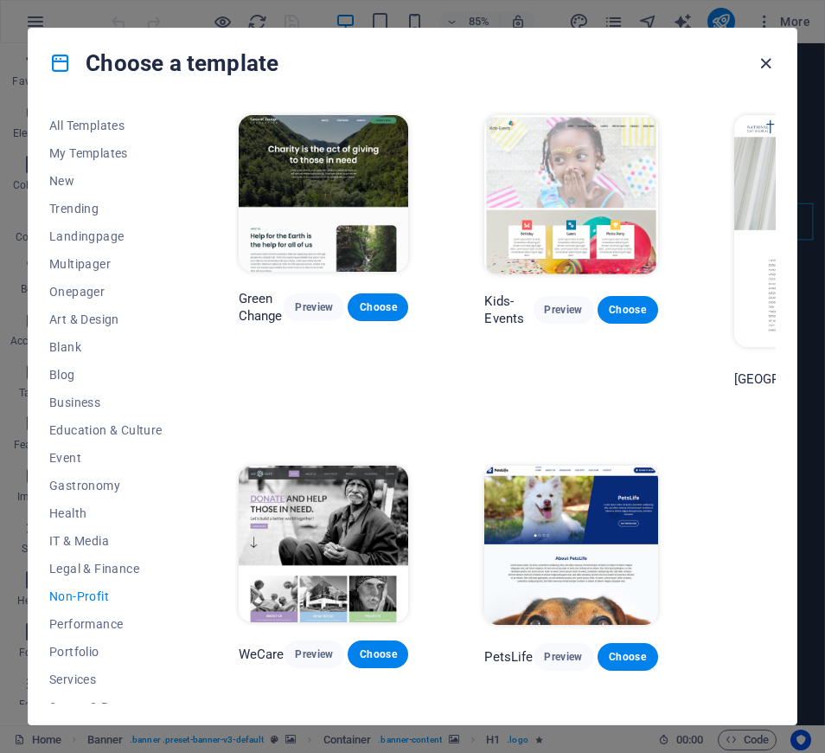
click at [765, 62] on icon "button" at bounding box center [766, 64] width 20 height 20
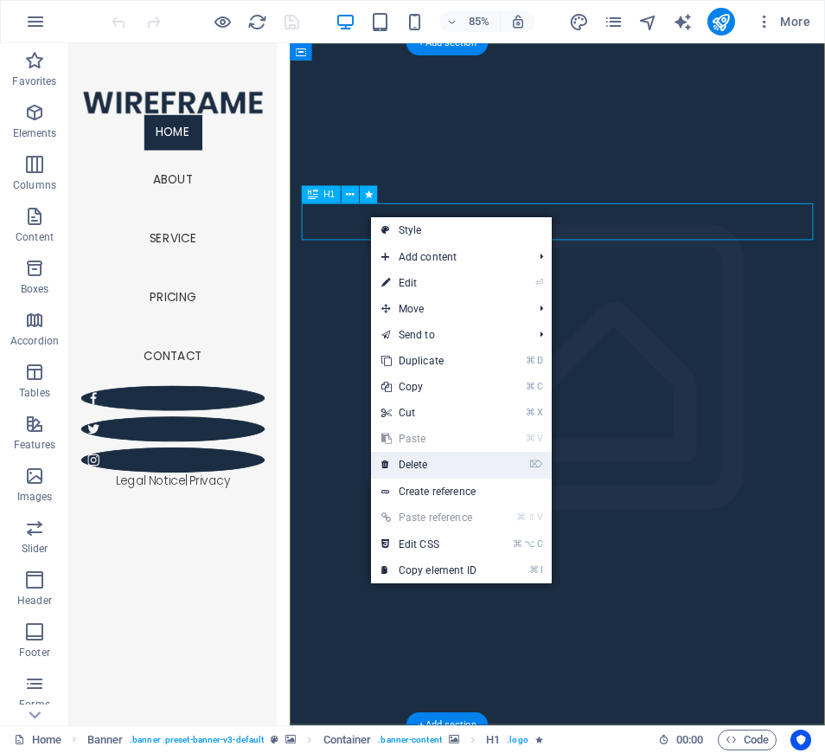
click at [408, 461] on link "⌦ Delete" at bounding box center [429, 465] width 116 height 26
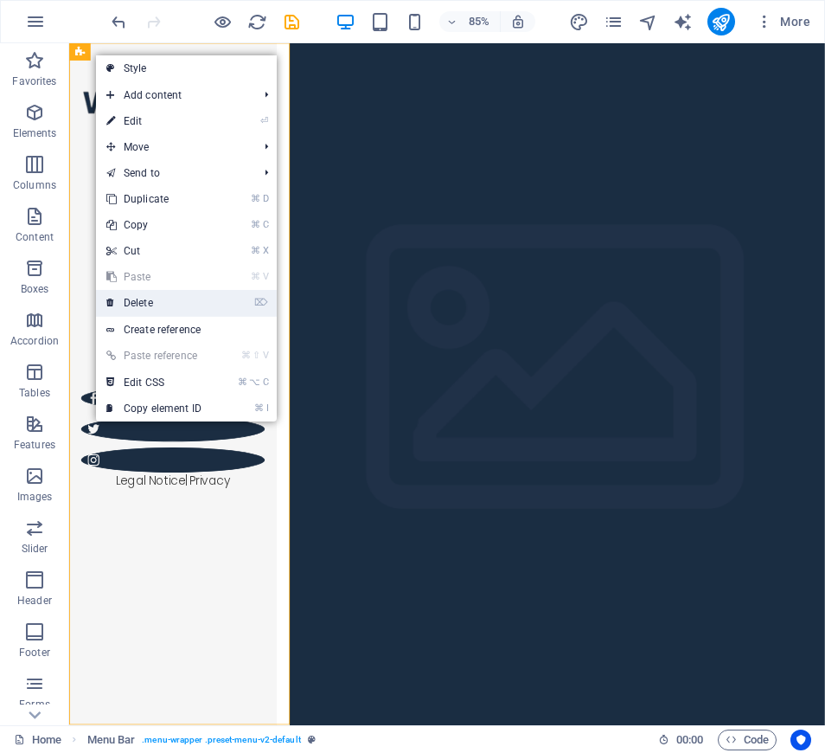
click at [152, 304] on link "⌦ Delete" at bounding box center [154, 303] width 116 height 26
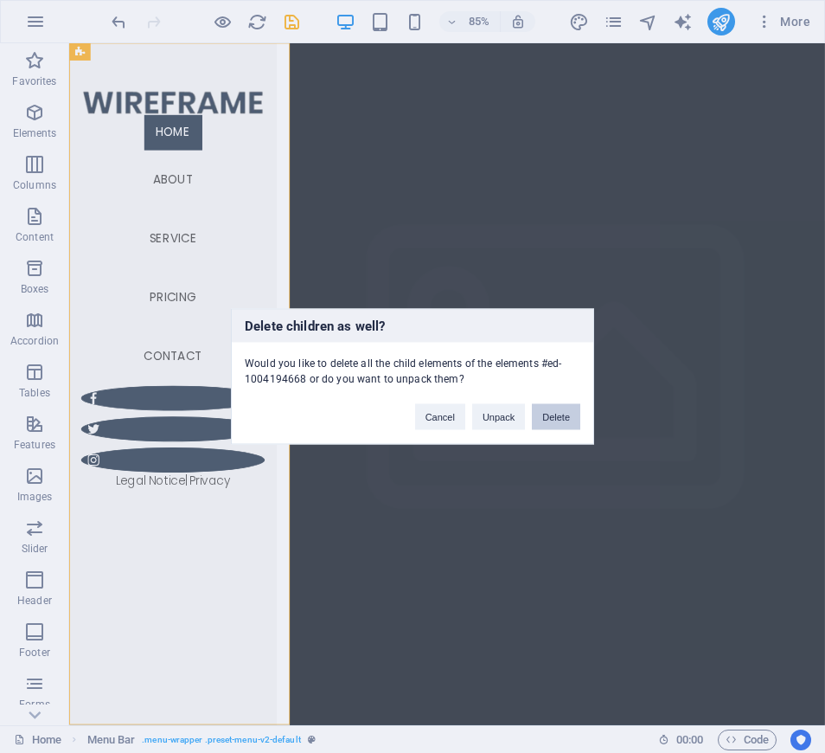
click at [547, 417] on button "Delete" at bounding box center [556, 417] width 48 height 26
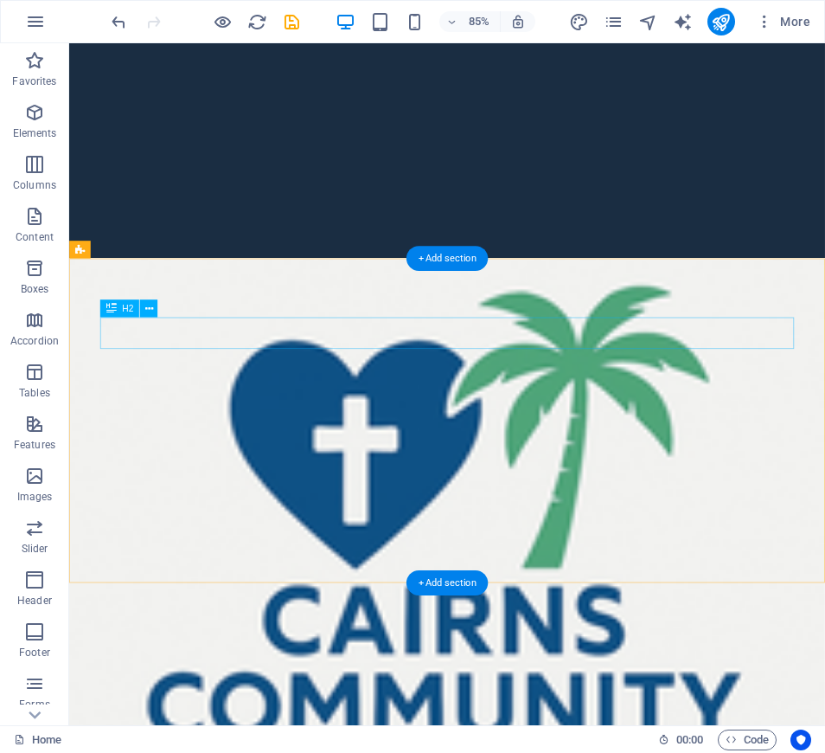
scroll to position [548, 0]
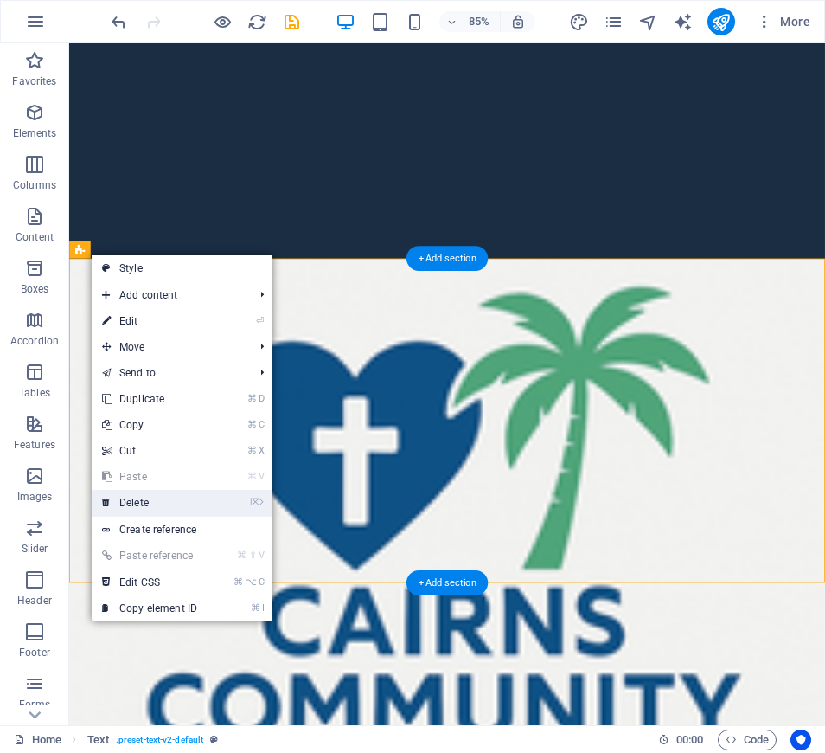
click at [144, 499] on link "⌦ Delete" at bounding box center [150, 503] width 116 height 26
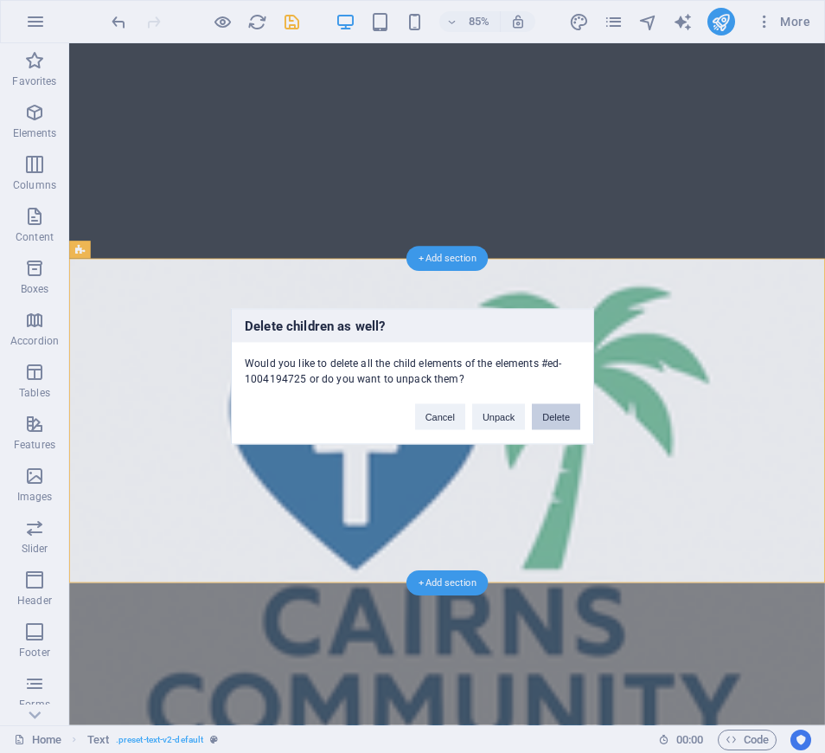
click at [544, 414] on button "Delete" at bounding box center [556, 417] width 48 height 26
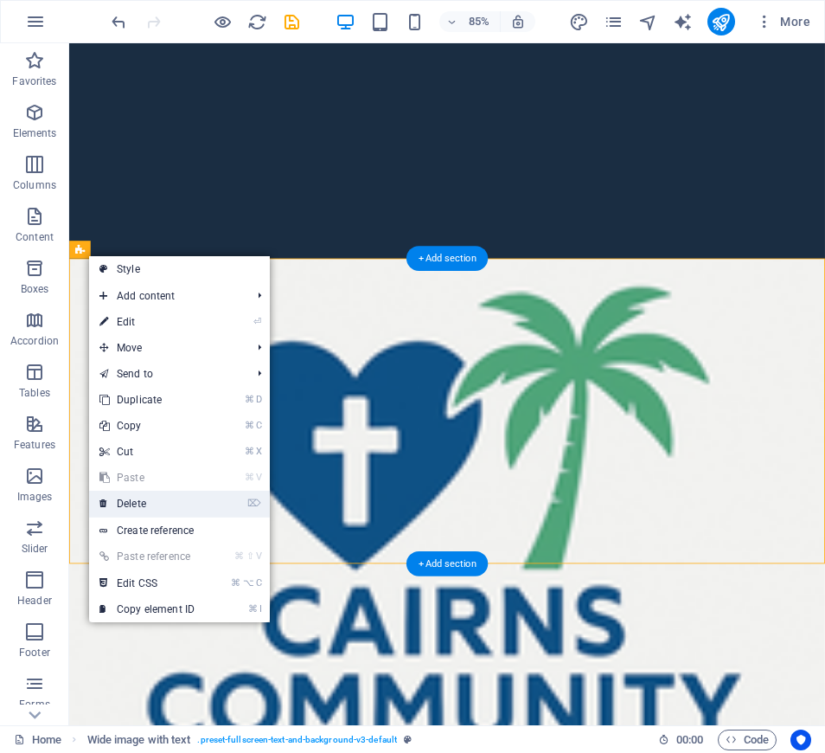
click at [142, 503] on link "⌦ Delete" at bounding box center [147, 504] width 116 height 26
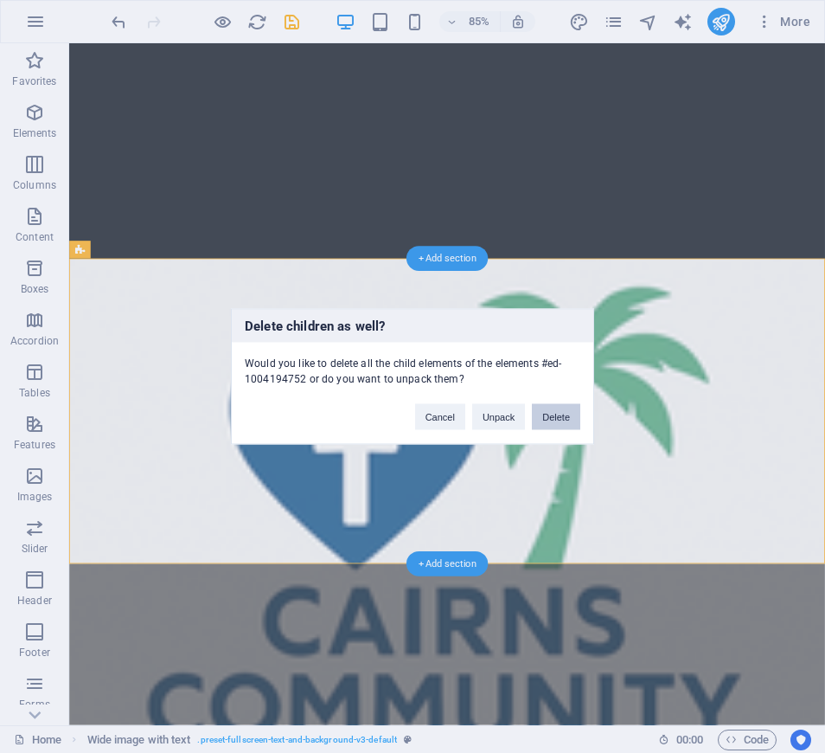
click at [548, 416] on button "Delete" at bounding box center [556, 417] width 48 height 26
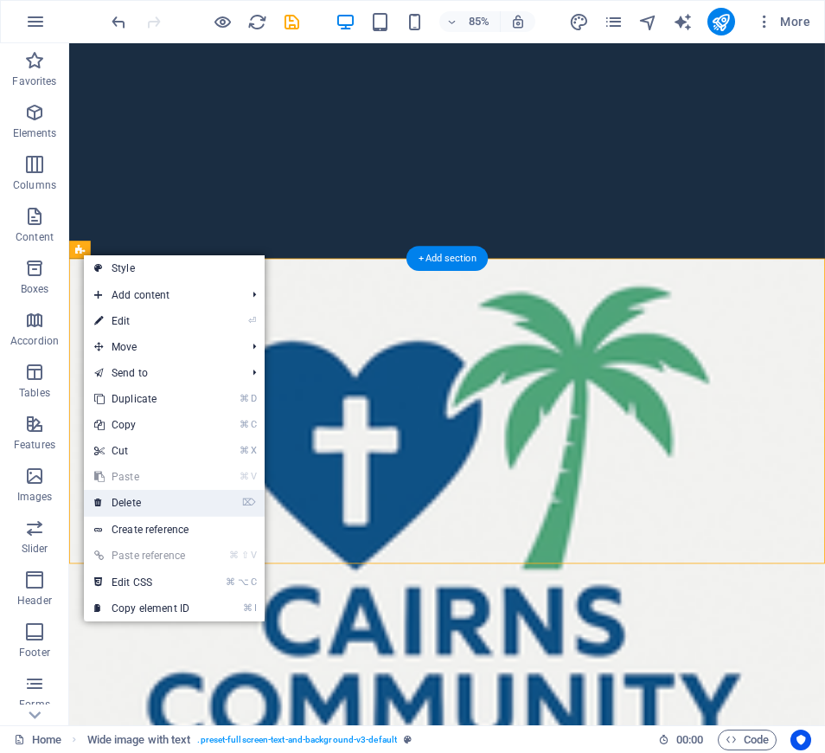
click at [131, 501] on link "⌦ Delete" at bounding box center [142, 503] width 116 height 26
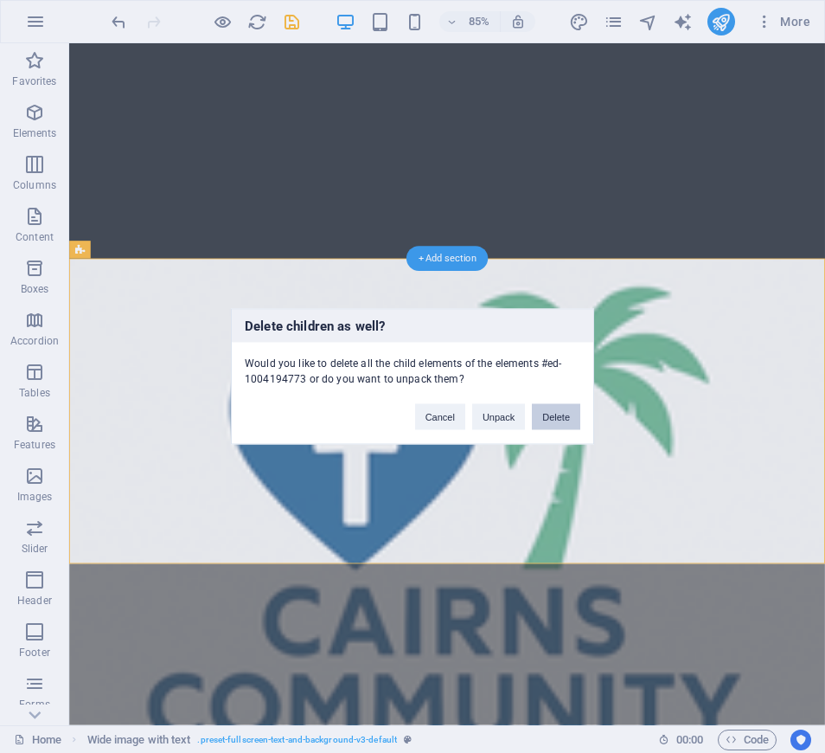
click at [548, 417] on button "Delete" at bounding box center [556, 417] width 48 height 26
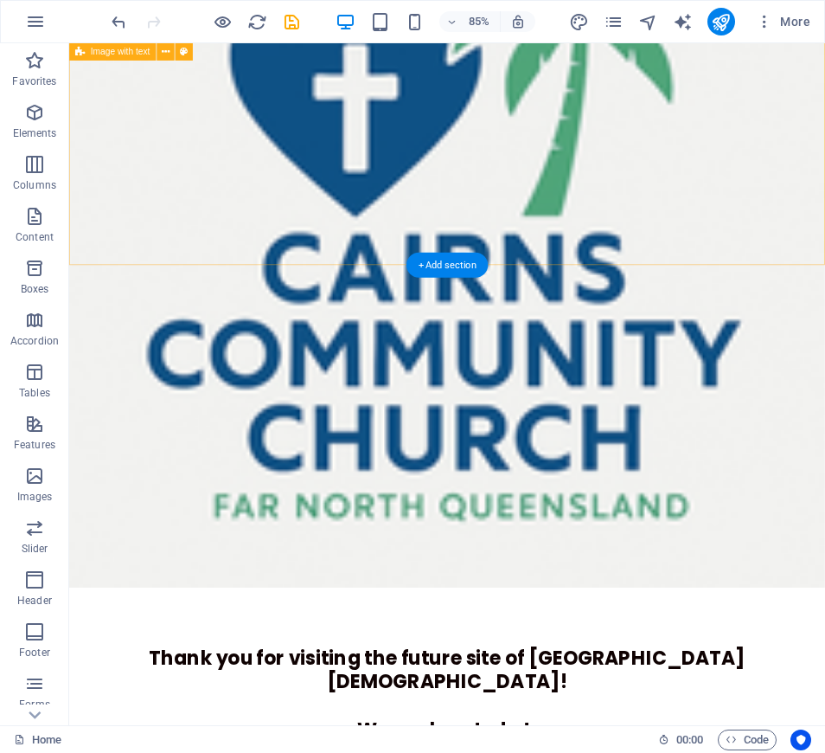
scroll to position [965, 0]
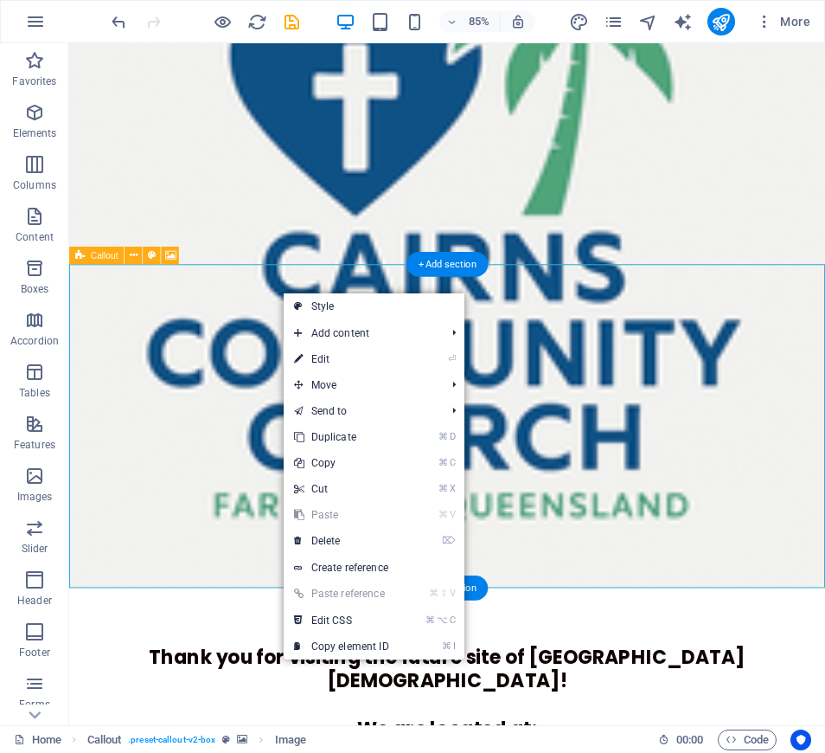
click at [330, 537] on link "⌦ Delete" at bounding box center [342, 541] width 116 height 26
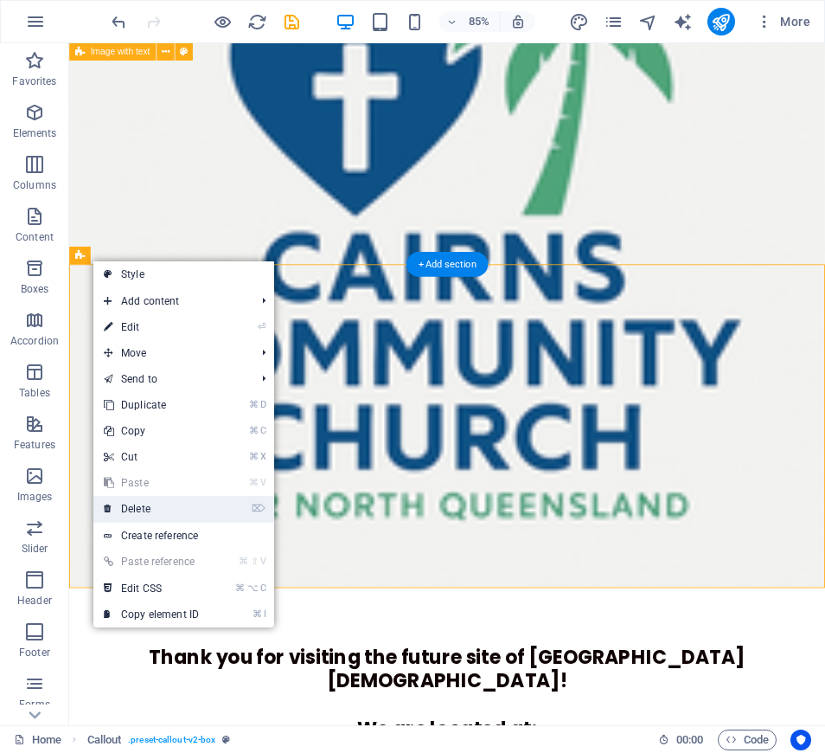
click at [147, 505] on link "⌦ Delete" at bounding box center [151, 509] width 116 height 26
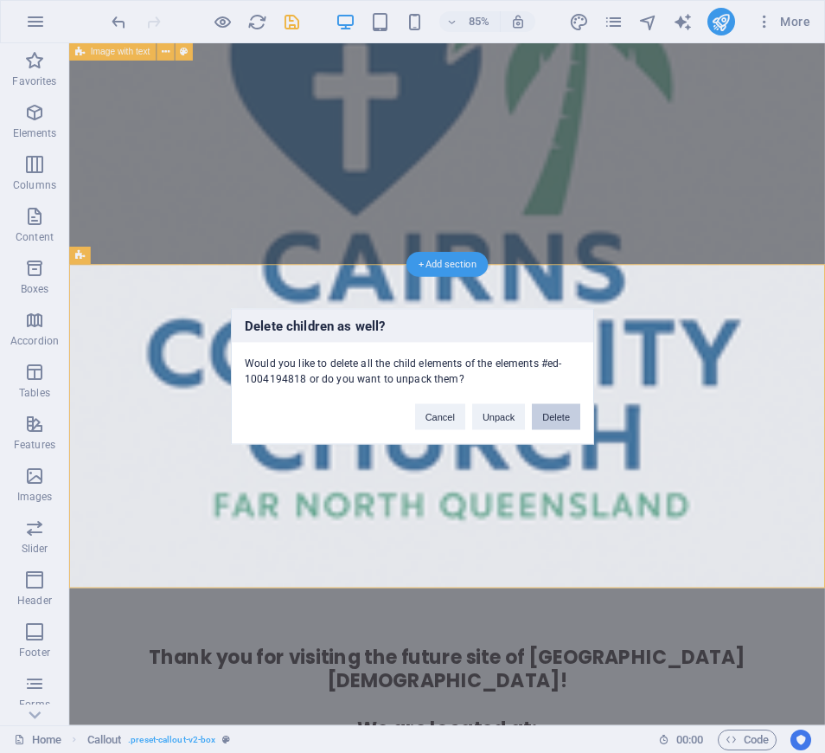
click at [552, 417] on button "Delete" at bounding box center [556, 417] width 48 height 26
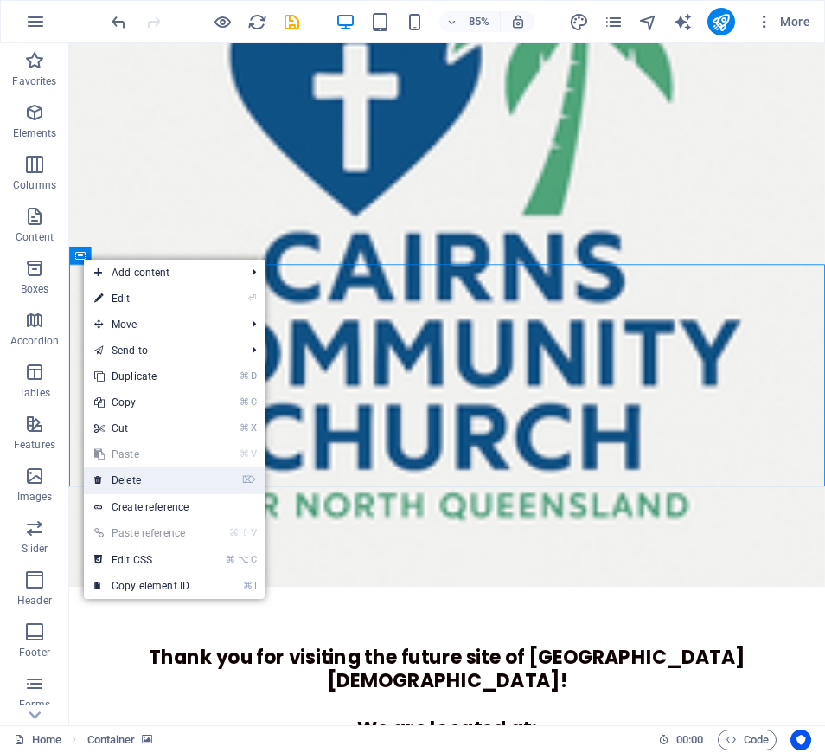
click at [125, 479] on link "⌦ Delete" at bounding box center [142, 480] width 116 height 26
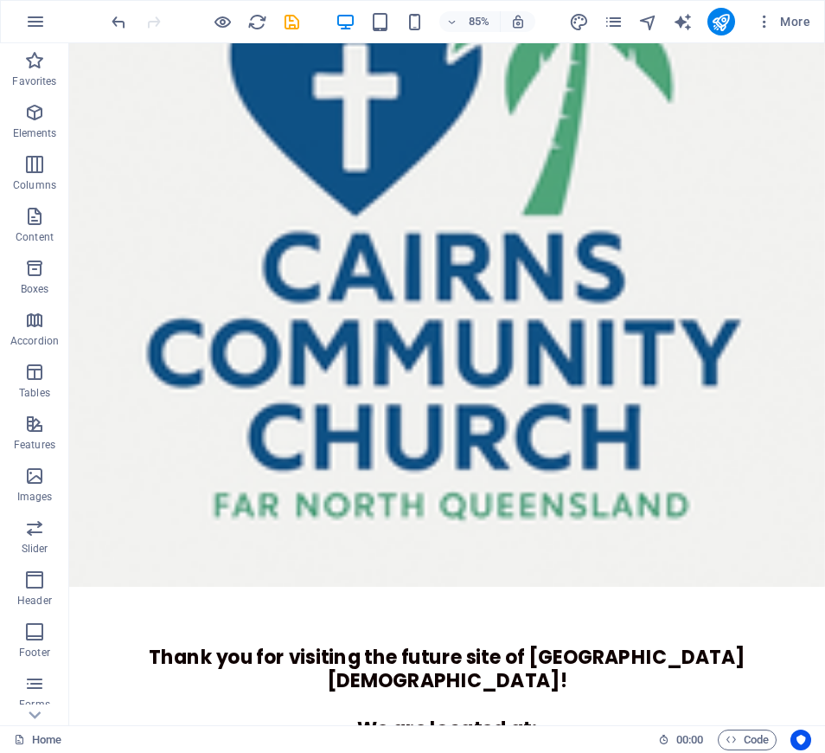
scroll to position [783, 0]
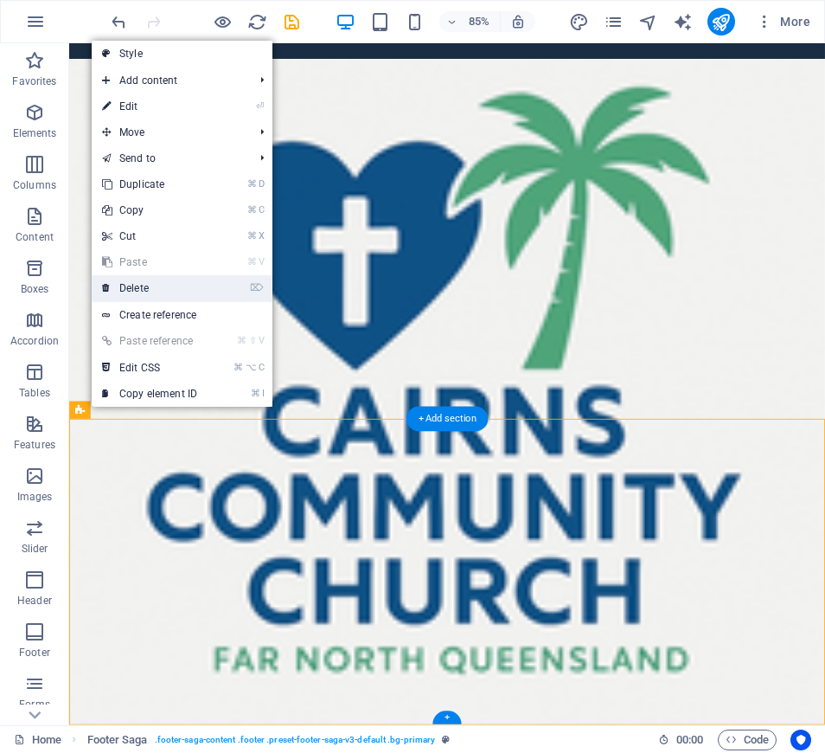
click at [145, 286] on link "⌦ Delete" at bounding box center [150, 288] width 116 height 26
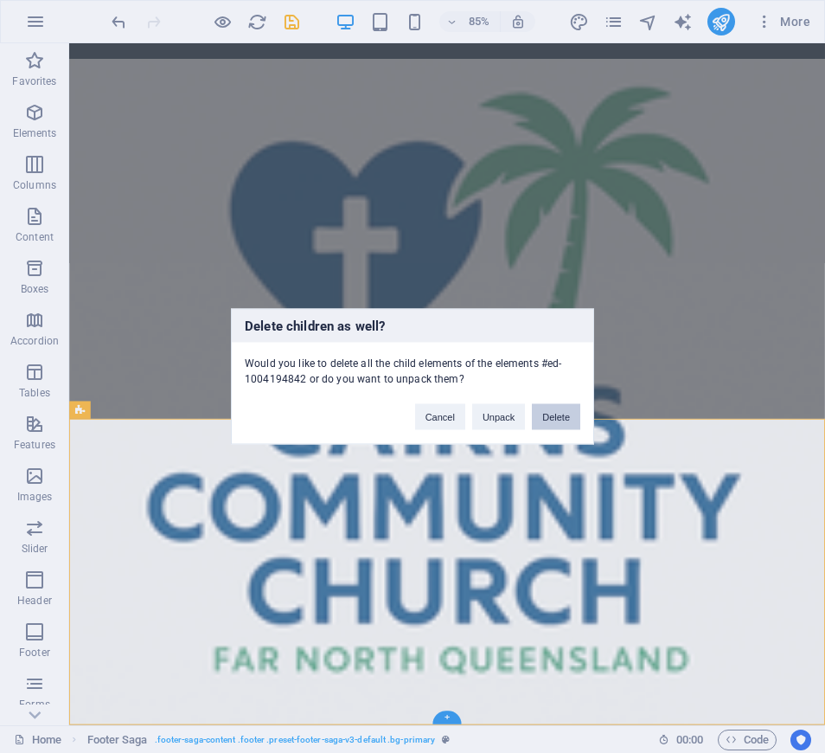
click at [552, 415] on button "Delete" at bounding box center [556, 417] width 48 height 26
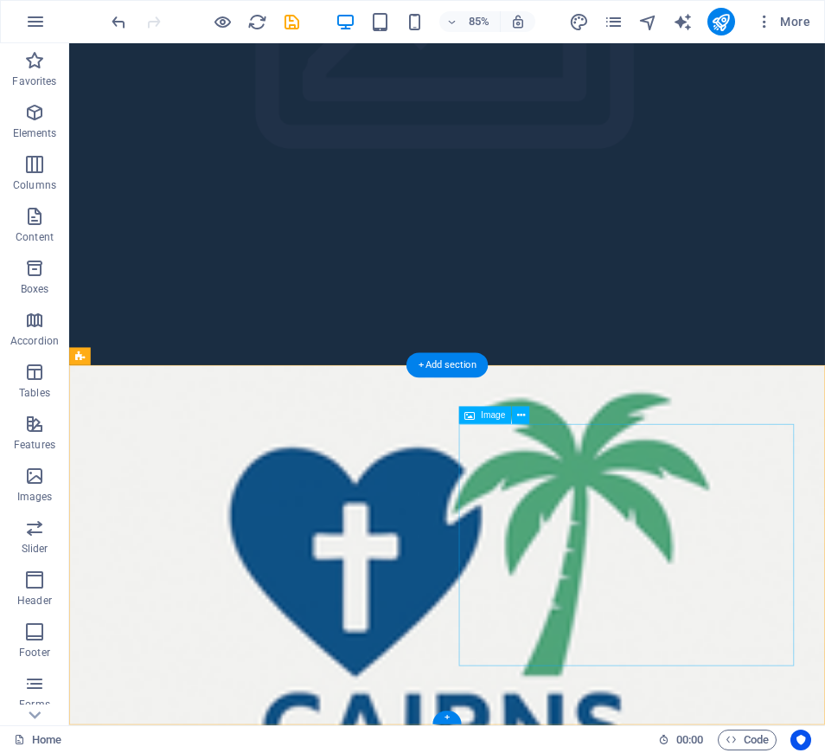
click at [497, 419] on span "Image" at bounding box center [493, 415] width 24 height 9
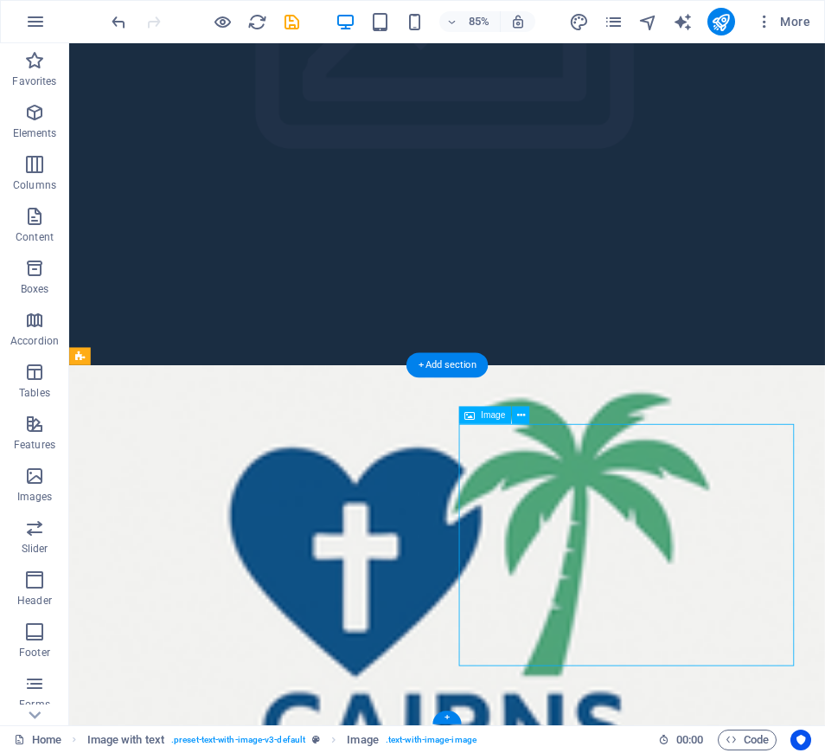
click at [497, 419] on span "Image" at bounding box center [493, 415] width 24 height 9
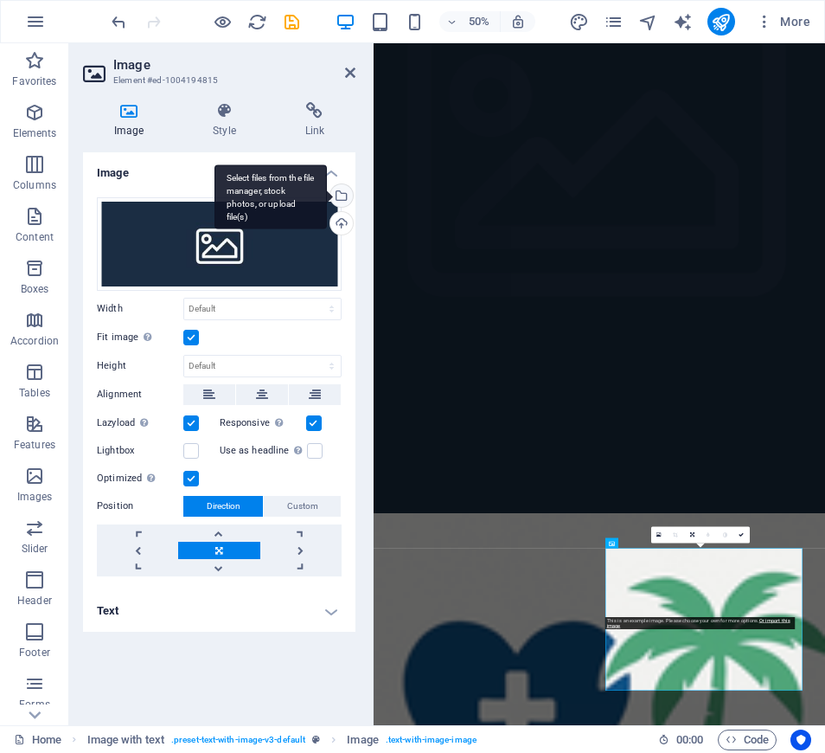
click at [344, 192] on div "Select files from the file manager, stock photos, or upload file(s)" at bounding box center [340, 197] width 26 height 26
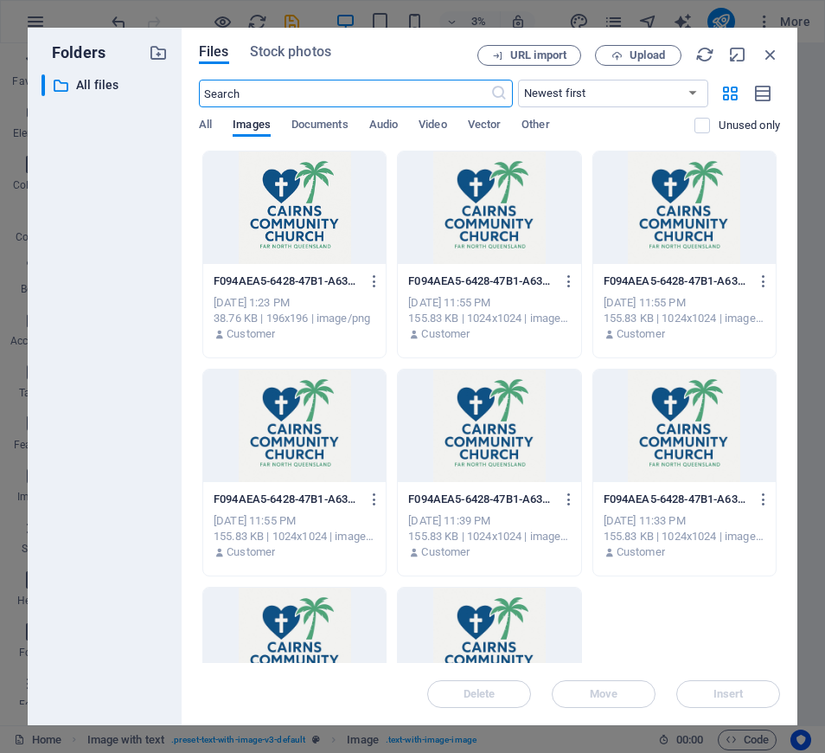
scroll to position [418, 0]
click at [285, 197] on div at bounding box center [294, 207] width 183 height 112
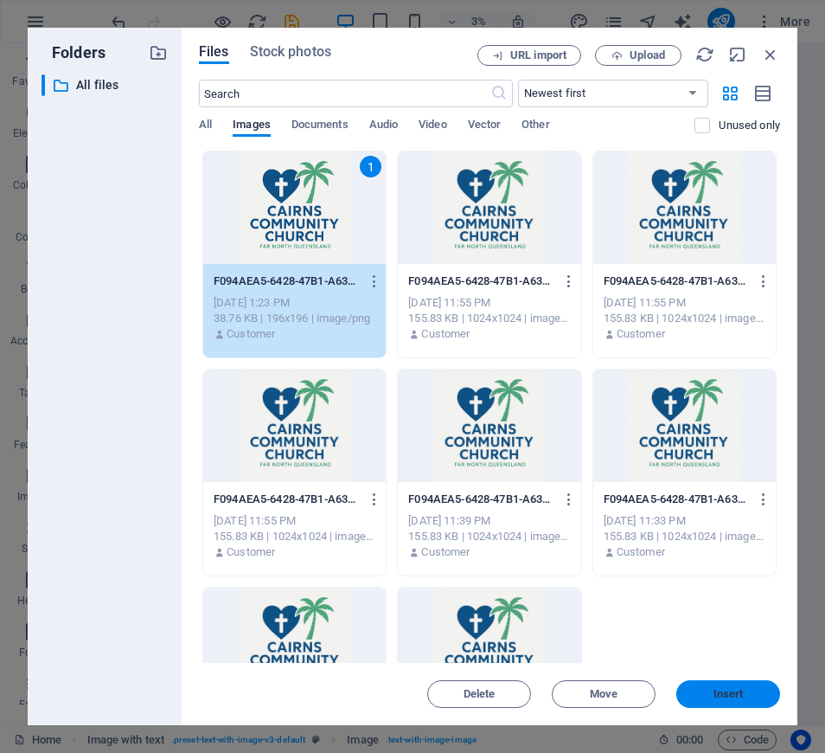
click at [716, 690] on span "Insert" at bounding box center [729, 694] width 30 height 10
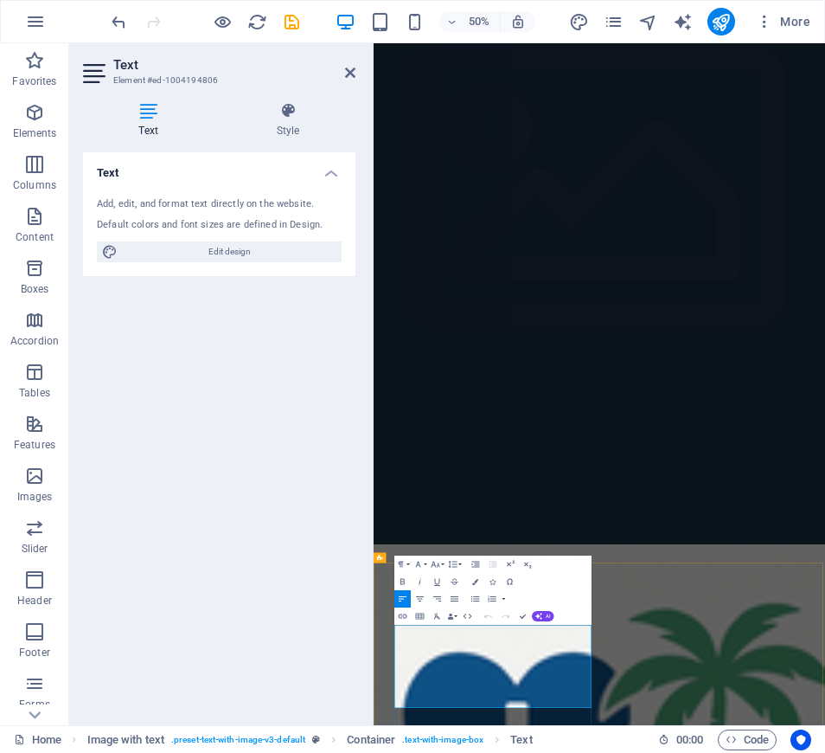
scroll to position [374, 0]
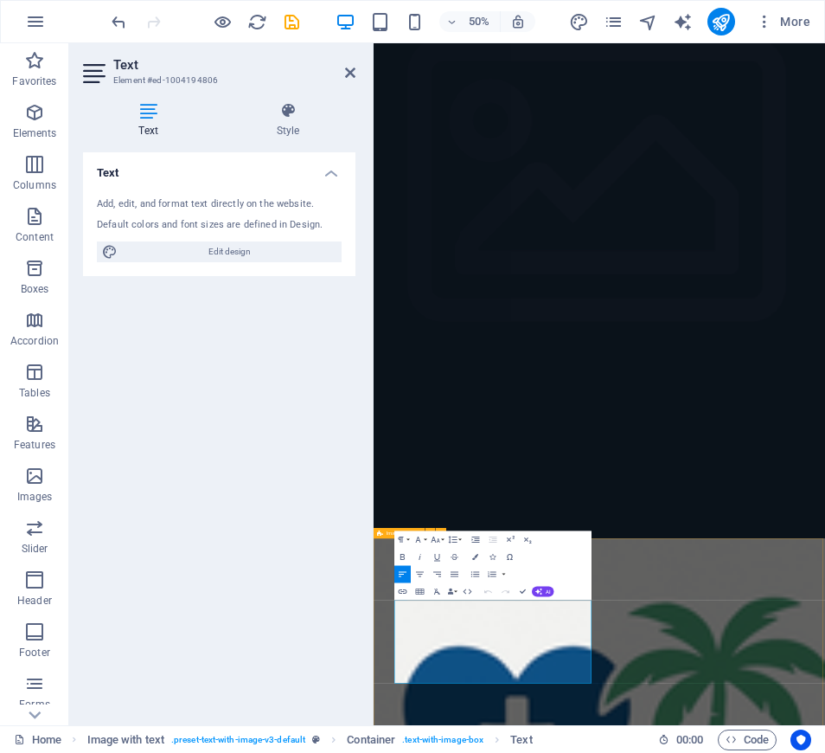
drag, startPoint x: 555, startPoint y: 1308, endPoint x: 410, endPoint y: 1173, distance: 198.3
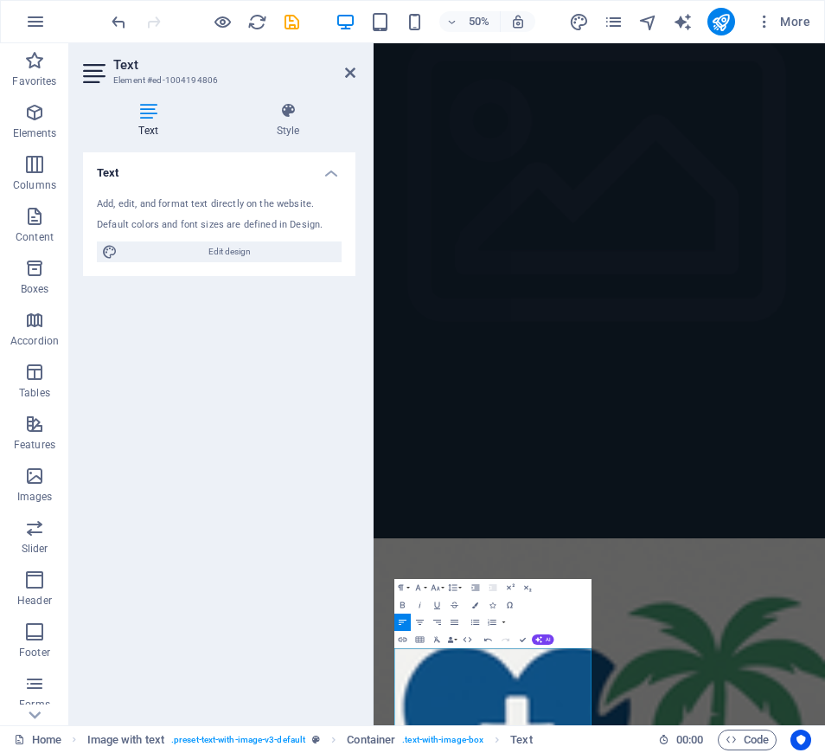
scroll to position [278, 0]
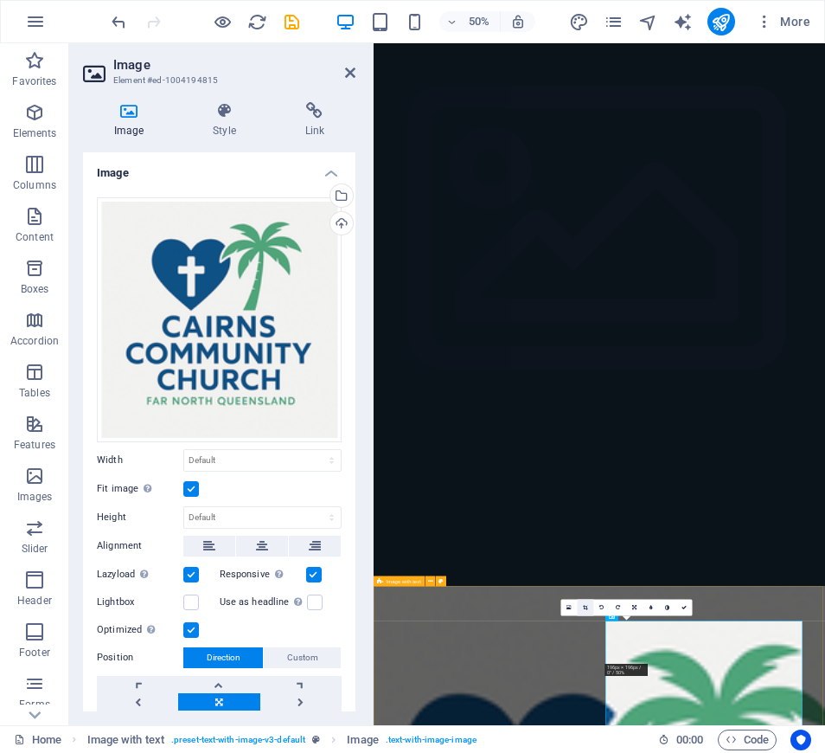
click at [584, 606] on icon at bounding box center [585, 607] width 5 height 5
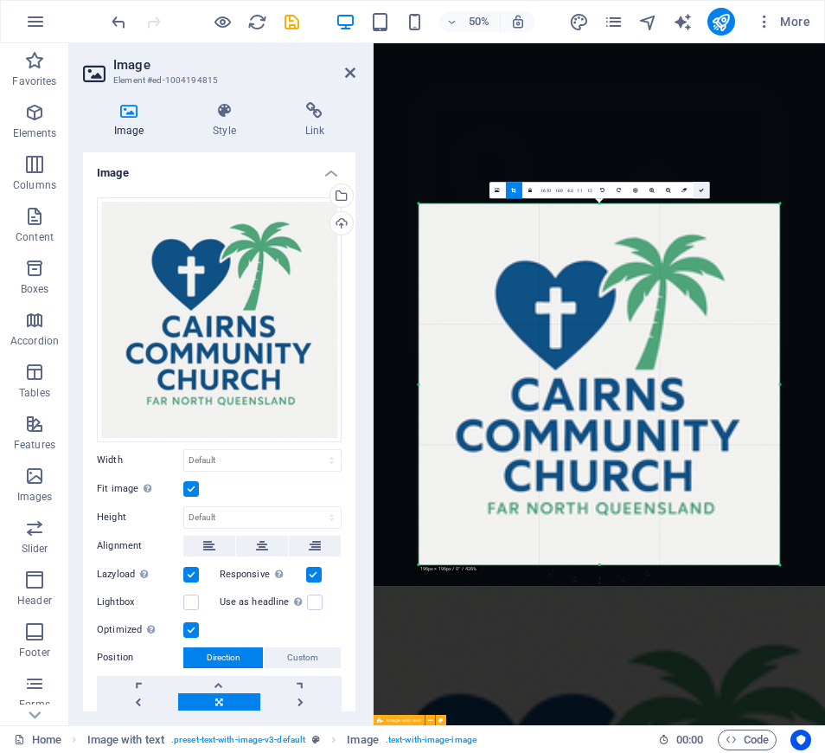
click at [700, 190] on icon at bounding box center [701, 190] width 5 height 5
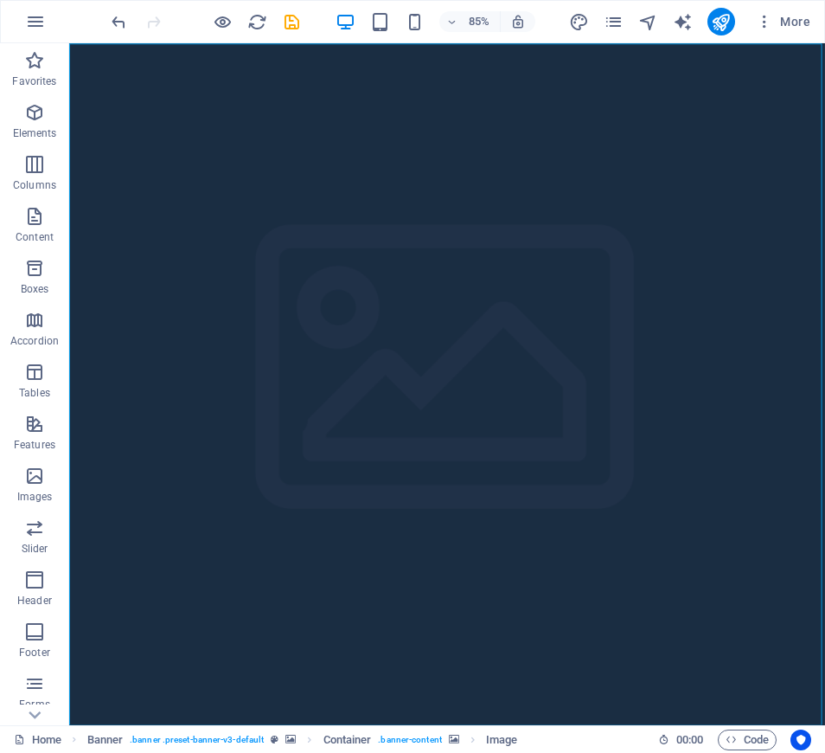
scroll to position [0, 0]
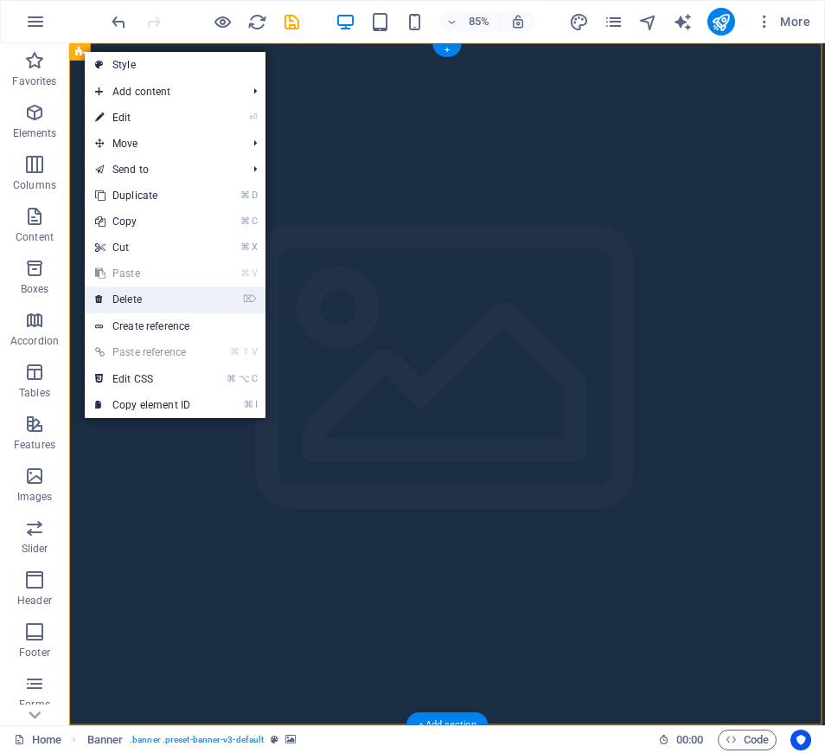
click at [123, 293] on link "⌦ Delete" at bounding box center [143, 299] width 116 height 26
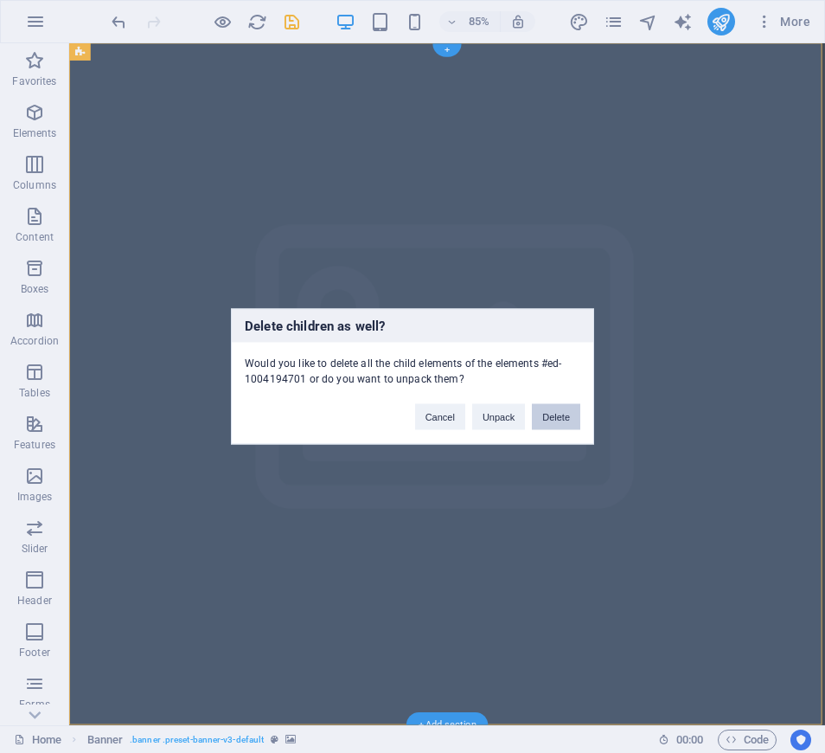
click at [556, 417] on button "Delete" at bounding box center [556, 417] width 48 height 26
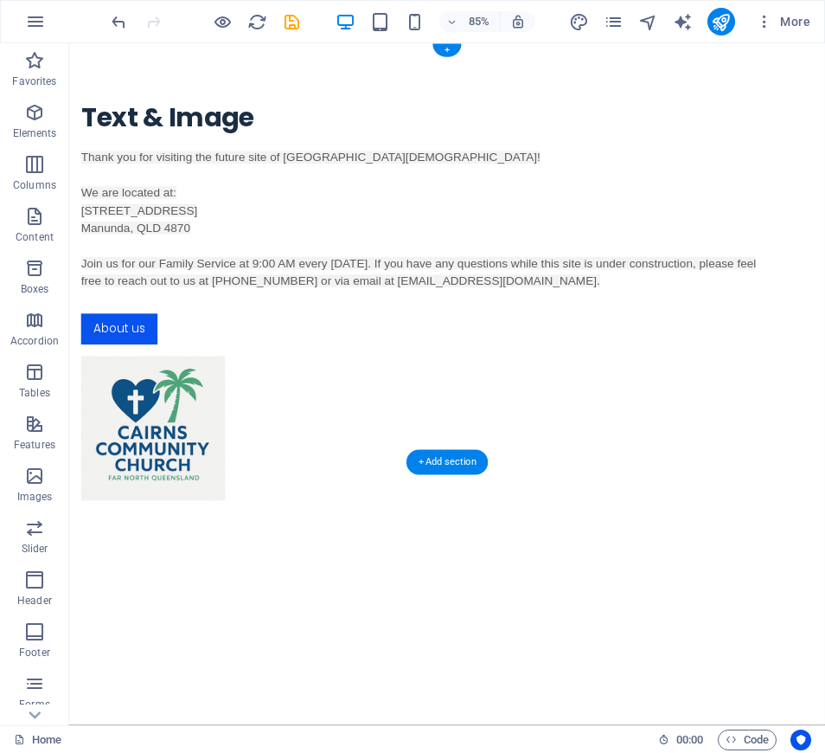
click at [77, 70] on div "Text & Image Thank you for visiting the future site of Cairns Community Church!…" at bounding box center [513, 346] width 889 height 607
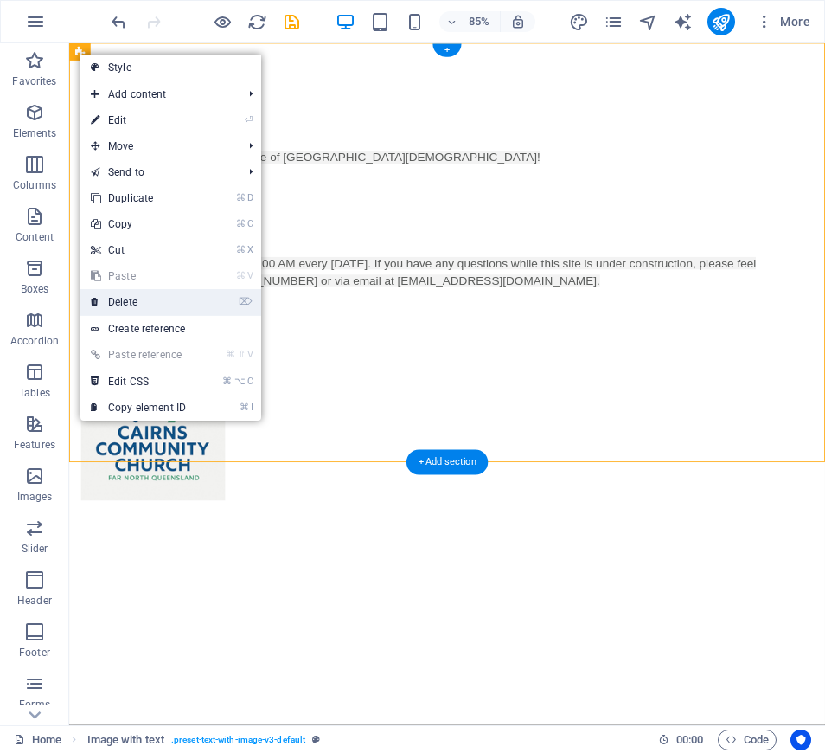
click at [129, 296] on link "⌦ Delete" at bounding box center [138, 302] width 116 height 26
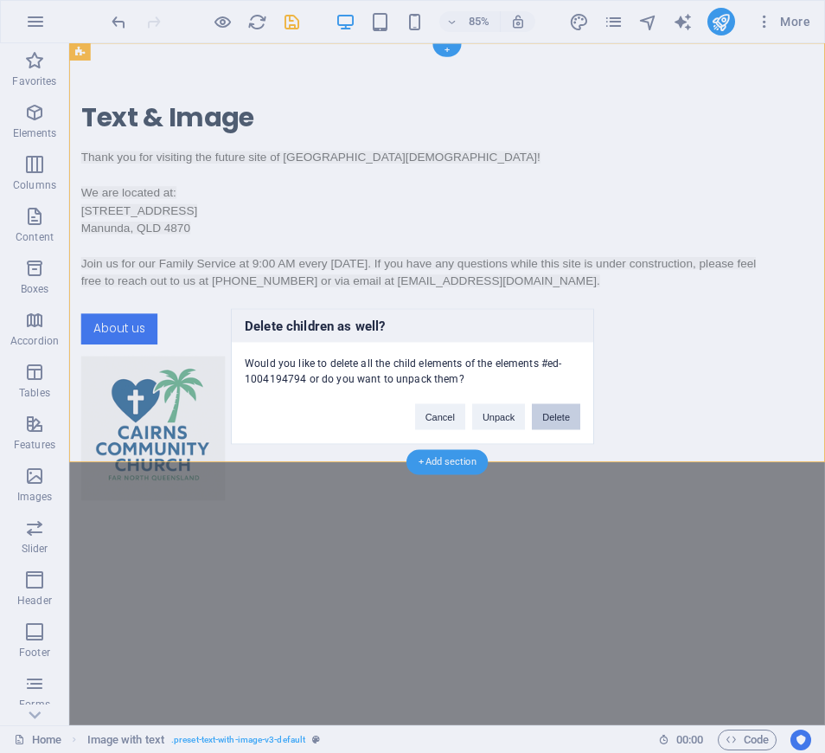
click at [555, 416] on button "Delete" at bounding box center [556, 417] width 48 height 26
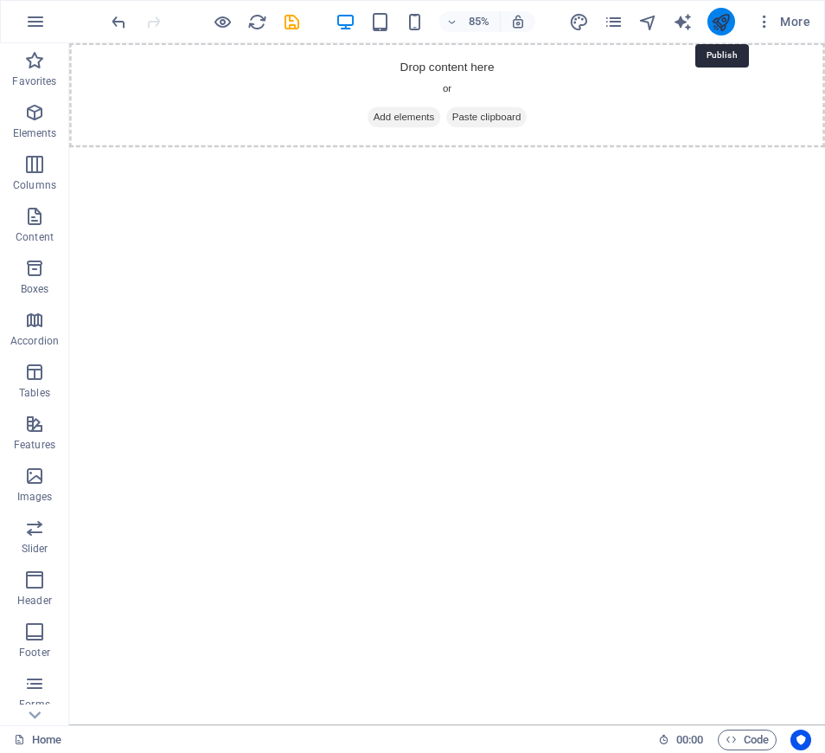
click at [723, 20] on icon "publish" at bounding box center [721, 22] width 20 height 20
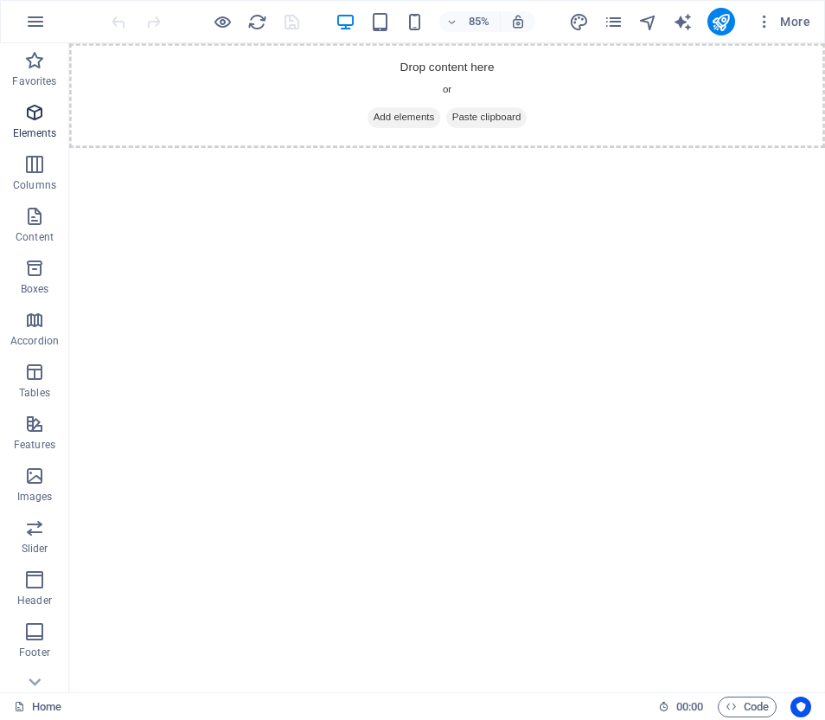
click at [32, 123] on span "Elements" at bounding box center [34, 123] width 69 height 42
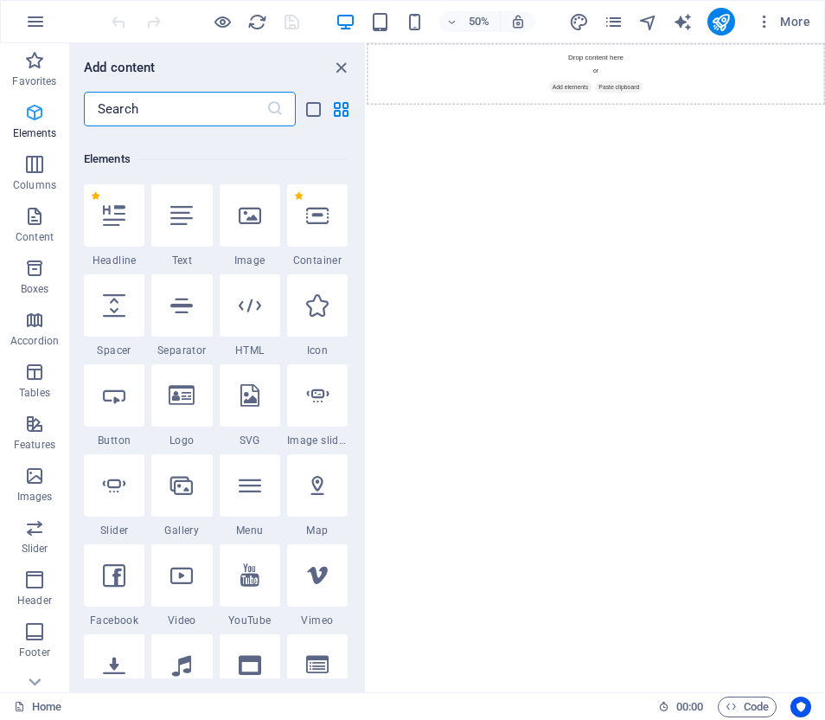
scroll to position [184, 0]
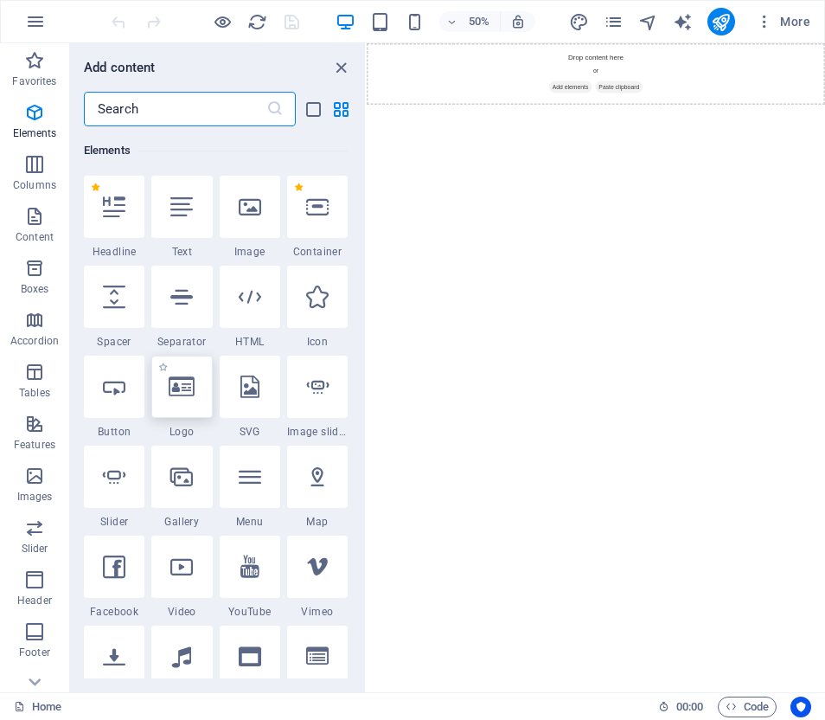
click at [178, 389] on icon at bounding box center [182, 386] width 26 height 22
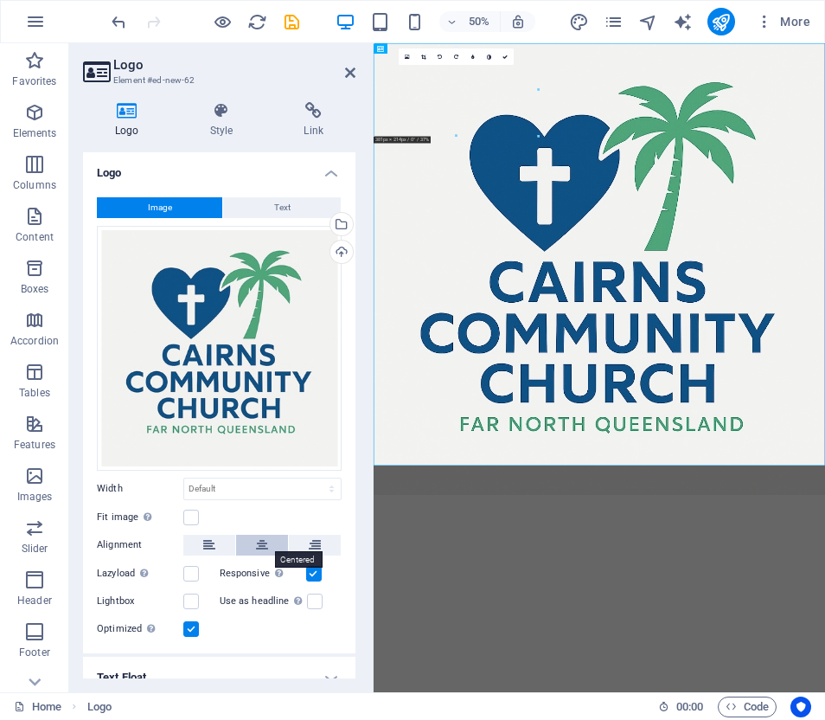
click at [264, 542] on icon at bounding box center [262, 545] width 12 height 21
click at [350, 71] on icon at bounding box center [350, 73] width 10 height 14
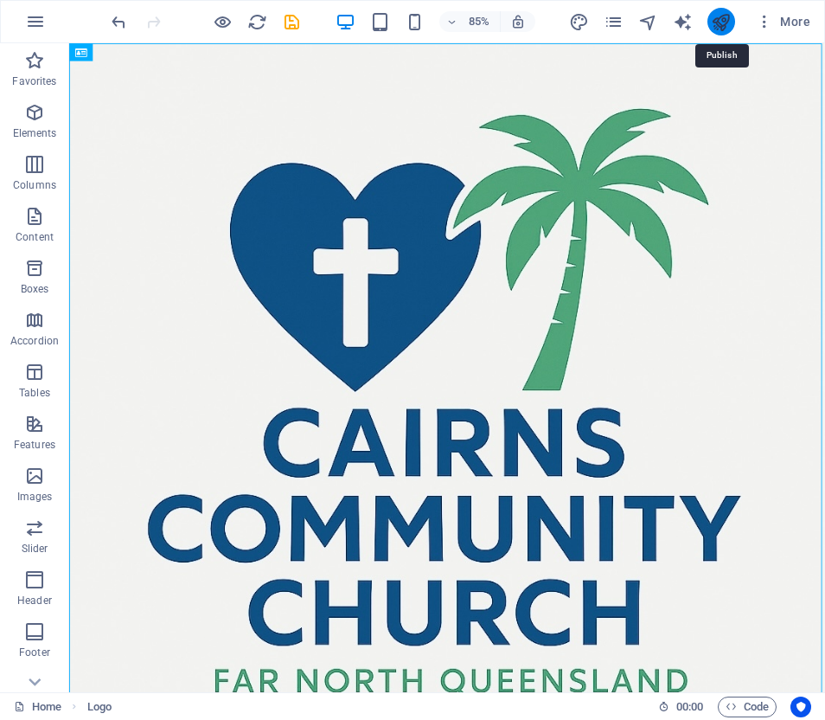
click at [724, 22] on icon "publish" at bounding box center [721, 22] width 20 height 20
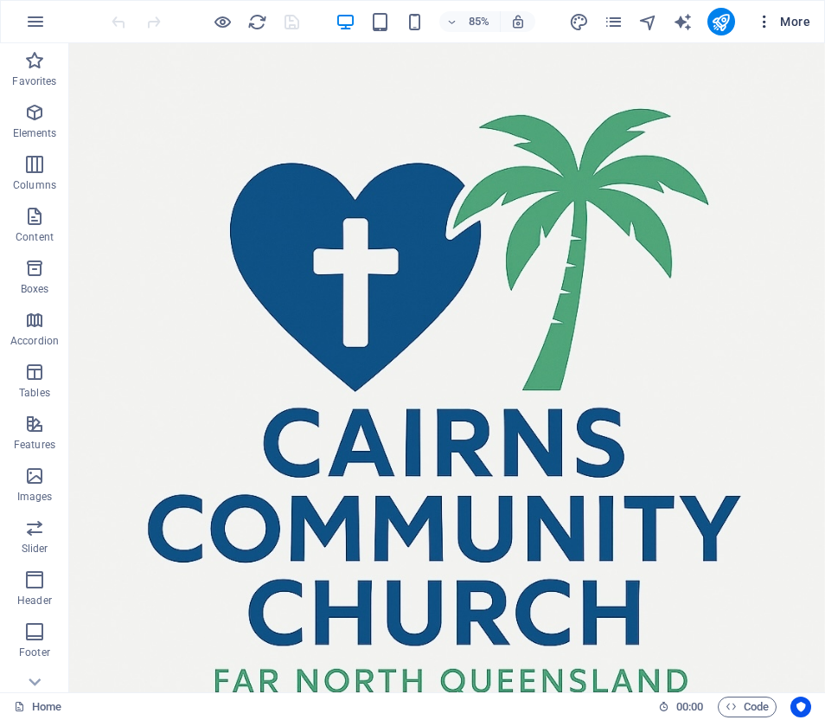
click at [781, 18] on span "More" at bounding box center [783, 21] width 55 height 17
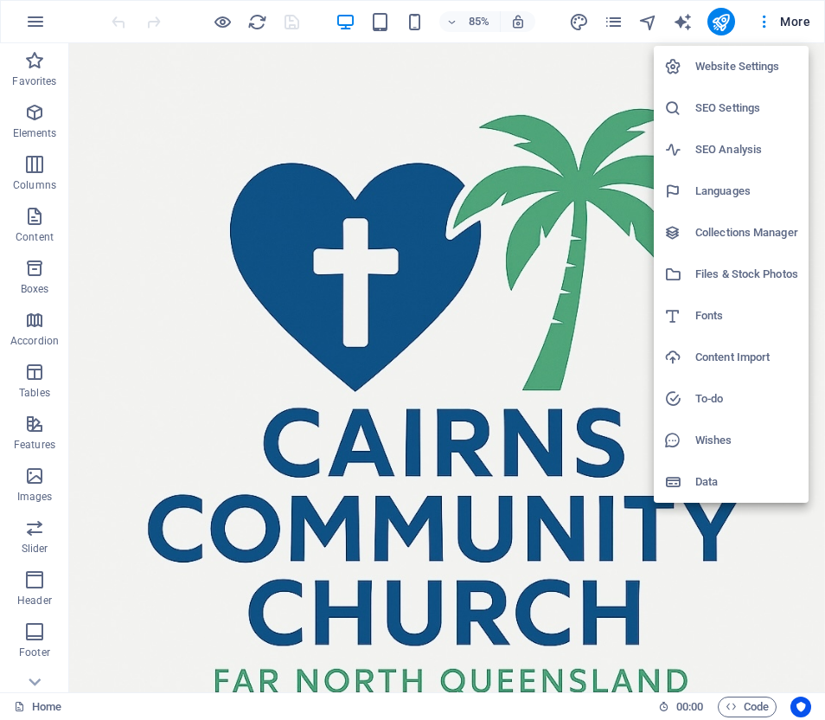
click at [742, 102] on h6 "SEO Settings" at bounding box center [747, 108] width 103 height 21
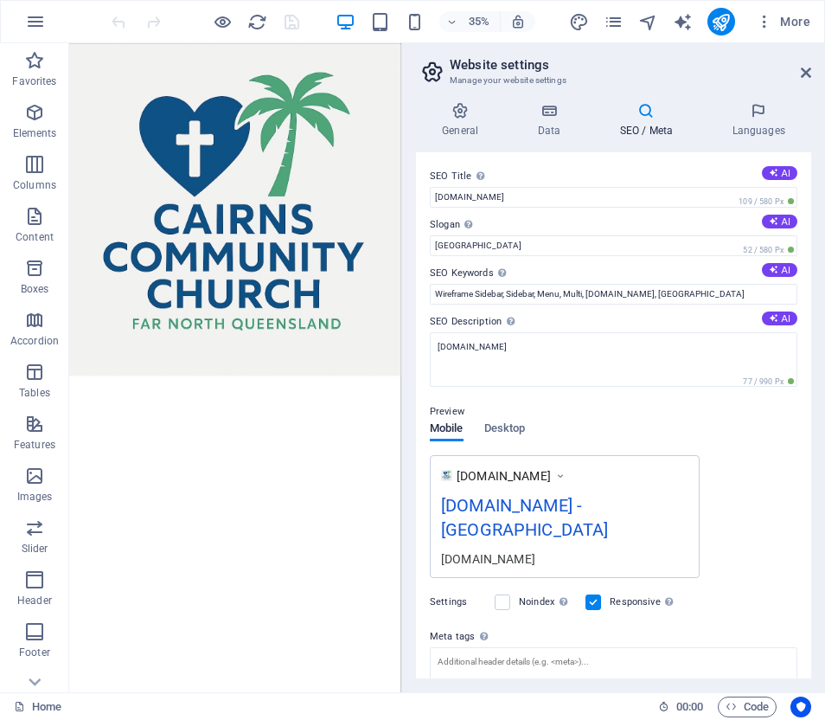
click at [597, 505] on div "[DOMAIN_NAME] - [GEOGRAPHIC_DATA]" at bounding box center [564, 521] width 247 height 58
click at [588, 506] on div "[DOMAIN_NAME] - [GEOGRAPHIC_DATA]" at bounding box center [564, 521] width 247 height 58
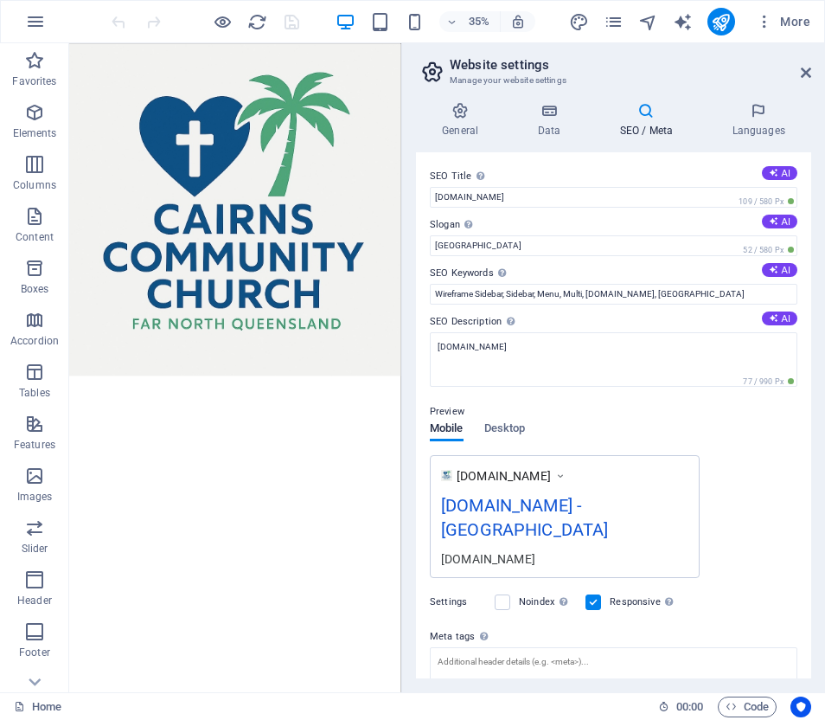
click at [588, 506] on div "[DOMAIN_NAME] - [GEOGRAPHIC_DATA]" at bounding box center [564, 521] width 247 height 58
click at [462, 244] on input "[GEOGRAPHIC_DATA]" at bounding box center [614, 245] width 368 height 21
type input "B"
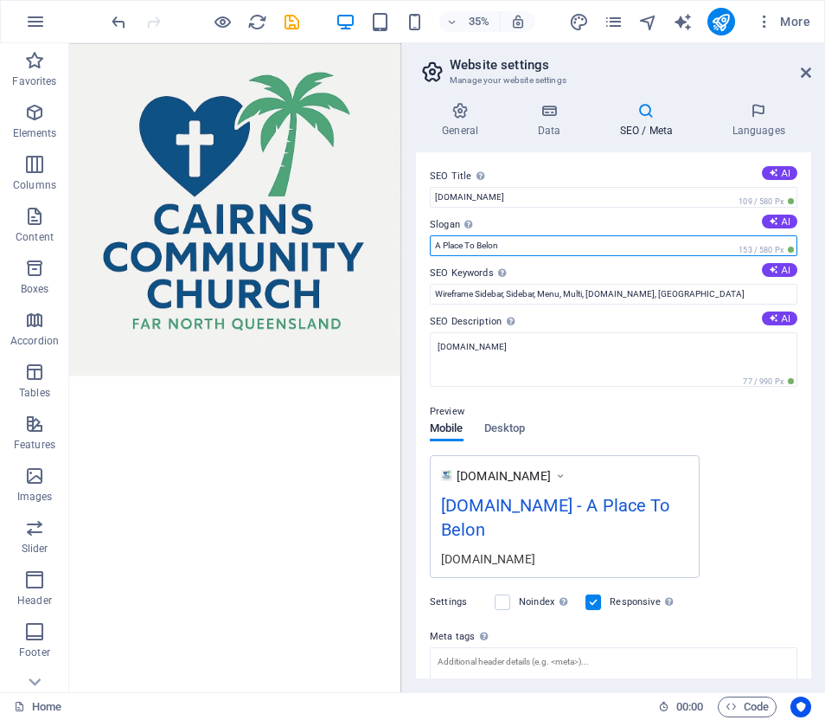
type input "A Place To Belong"
click at [804, 72] on icon at bounding box center [806, 73] width 10 height 14
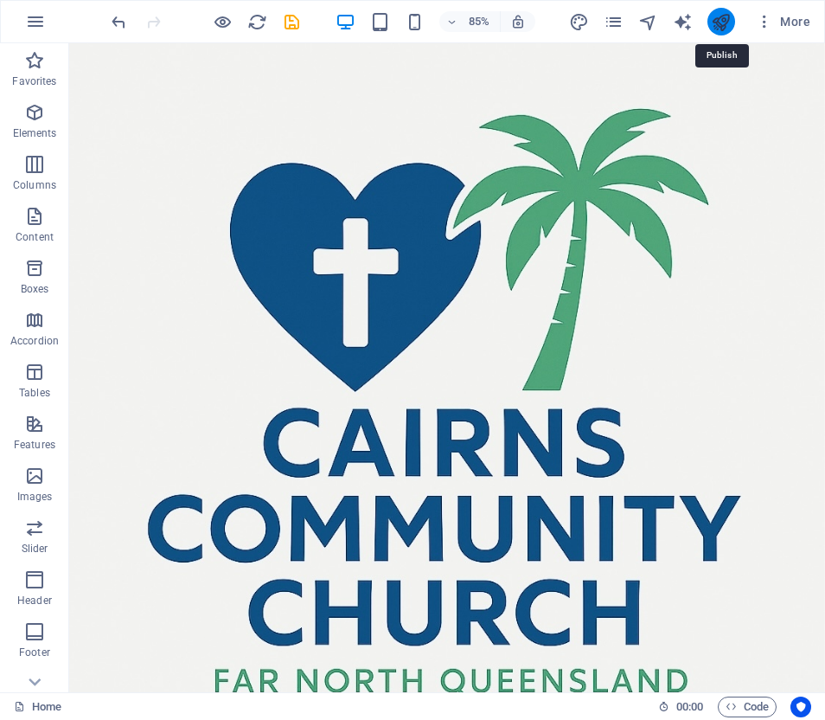
click at [722, 17] on icon "publish" at bounding box center [721, 22] width 20 height 20
click at [29, 118] on icon "button" at bounding box center [34, 112] width 21 height 21
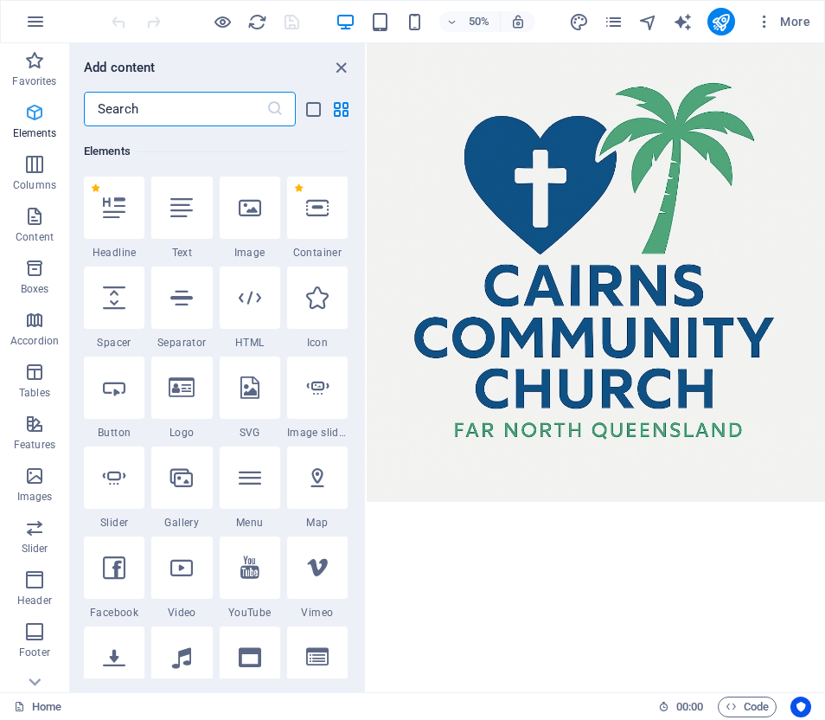
scroll to position [184, 0]
click at [318, 221] on div at bounding box center [317, 207] width 61 height 62
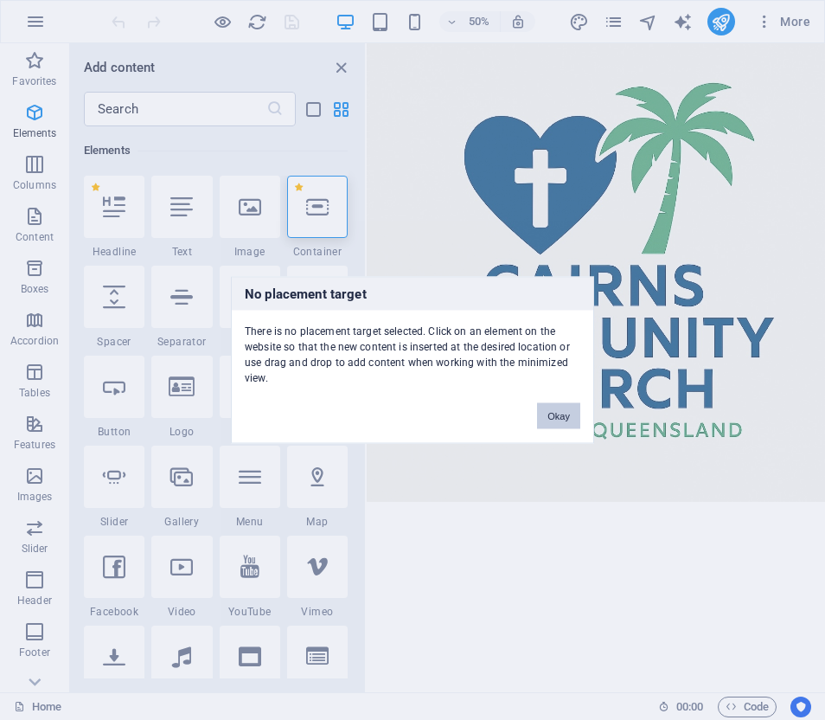
click at [558, 414] on button "Okay" at bounding box center [558, 416] width 43 height 26
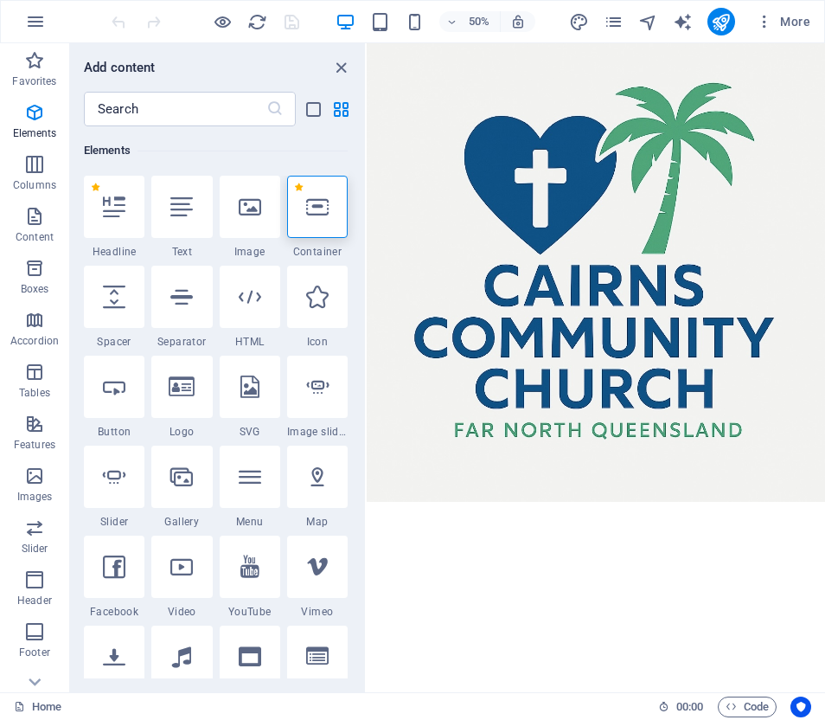
click at [469, 189] on html "Skip to main content" at bounding box center [825, 501] width 917 height 917
click at [341, 68] on icon "close panel" at bounding box center [341, 68] width 20 height 20
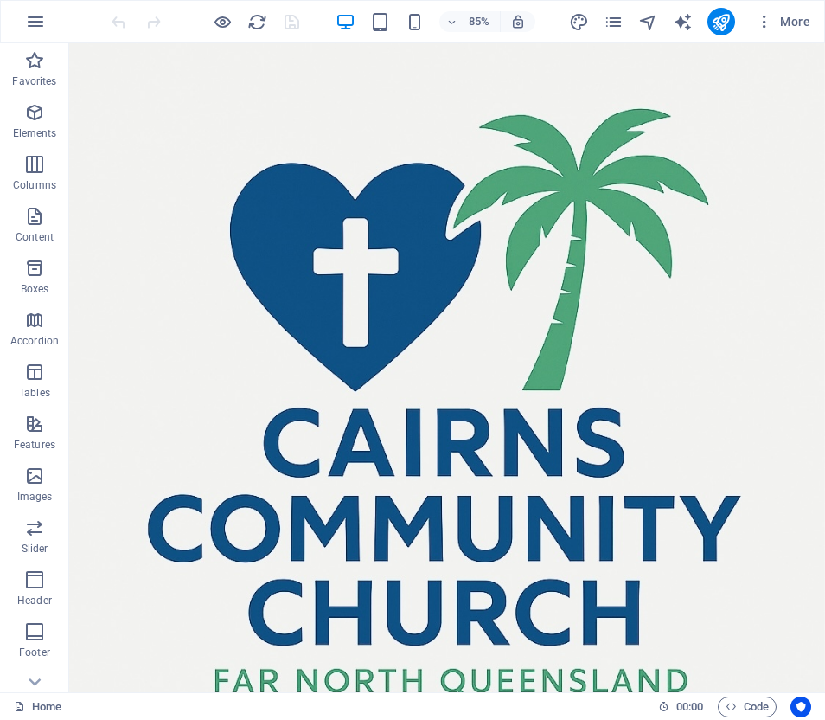
click at [367, 142] on html "Skip to main content" at bounding box center [513, 487] width 889 height 889
click at [35, 119] on icon "button" at bounding box center [34, 112] width 21 height 21
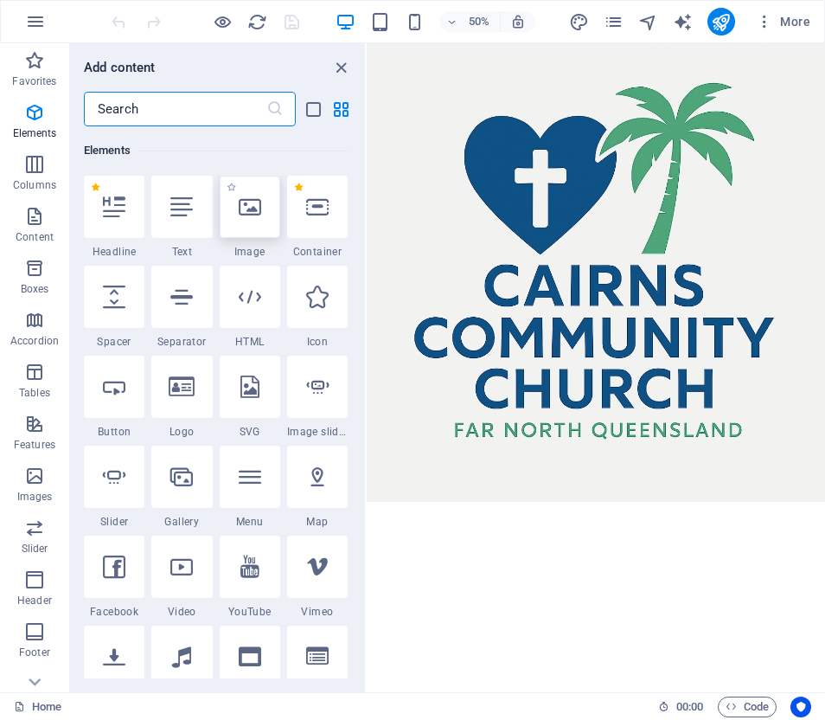
click at [250, 208] on icon at bounding box center [250, 207] width 22 height 22
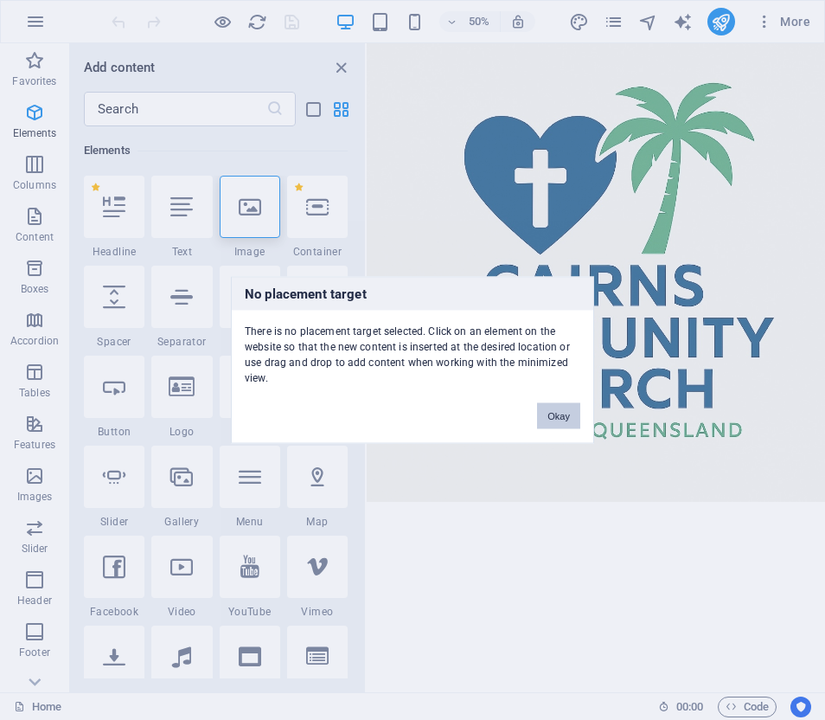
click at [550, 408] on button "Okay" at bounding box center [558, 416] width 43 height 26
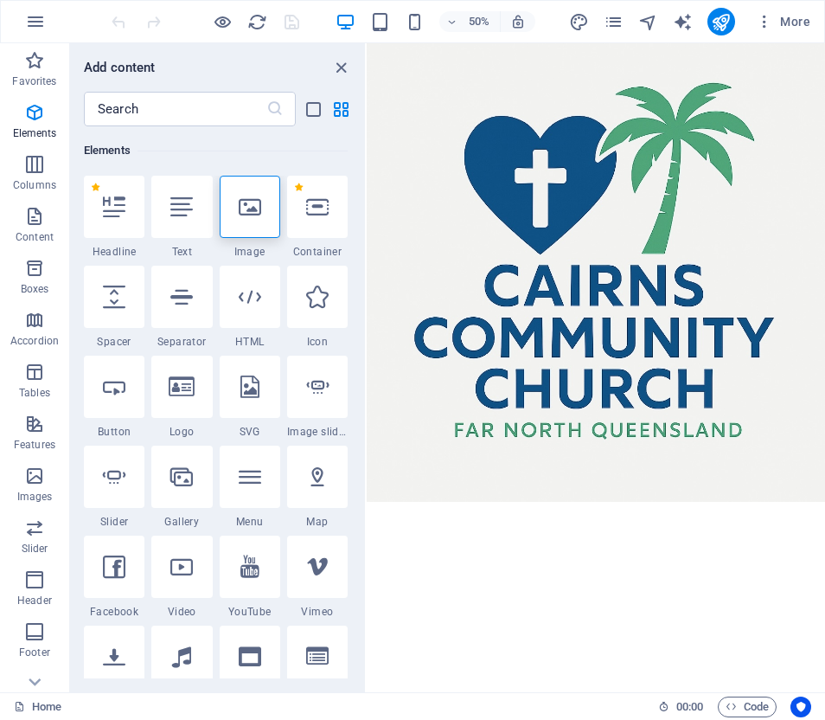
click at [614, 287] on html "Skip to main content" at bounding box center [825, 501] width 917 height 917
click at [341, 67] on icon "close panel" at bounding box center [341, 68] width 20 height 20
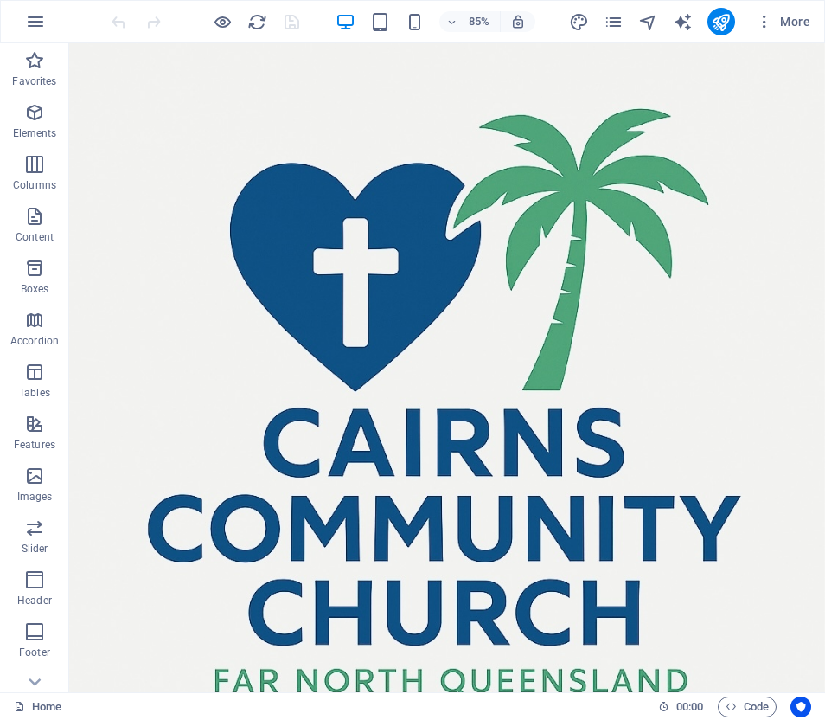
click at [371, 68] on html "Skip to main content" at bounding box center [513, 487] width 889 height 889
click at [720, 23] on icon "publish" at bounding box center [721, 22] width 20 height 20
click at [38, 23] on icon "button" at bounding box center [35, 21] width 21 height 21
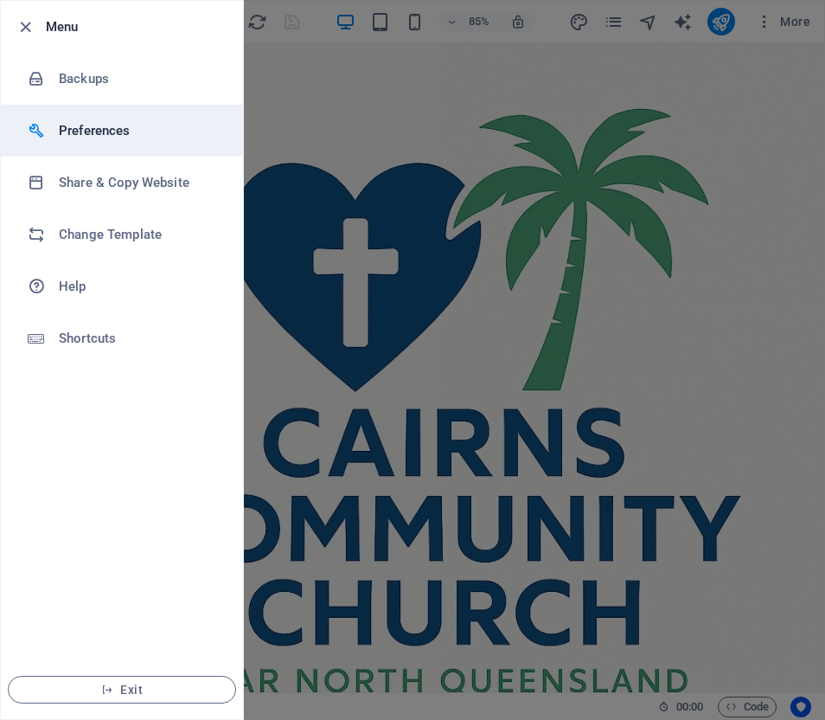
click at [92, 125] on h6 "Preferences" at bounding box center [139, 130] width 160 height 21
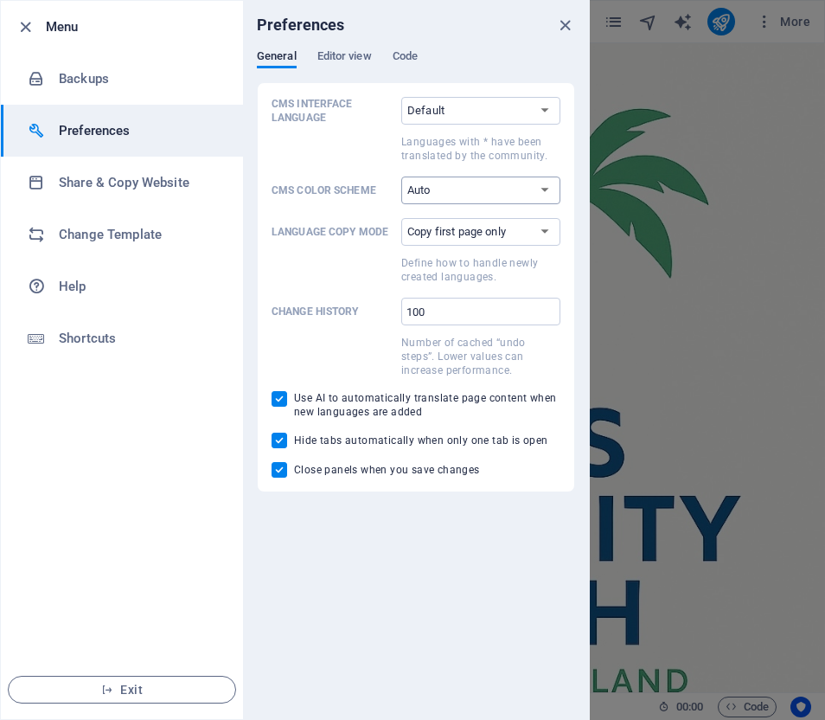
click at [546, 187] on select "Auto Dark Light" at bounding box center [480, 190] width 159 height 28
click at [353, 54] on span "Editor view" at bounding box center [344, 58] width 55 height 24
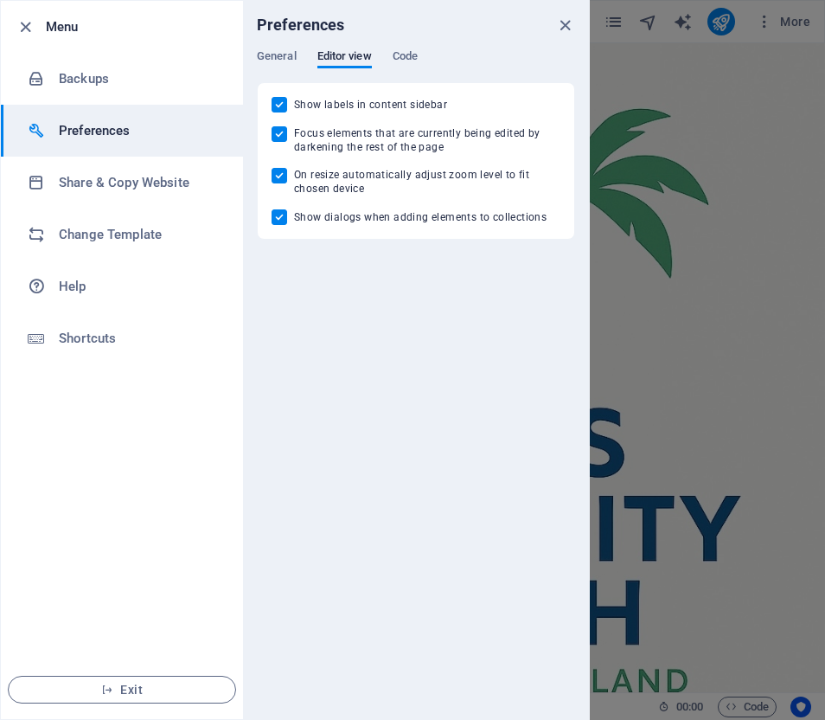
click at [61, 26] on h6 "Menu" at bounding box center [137, 26] width 183 height 21
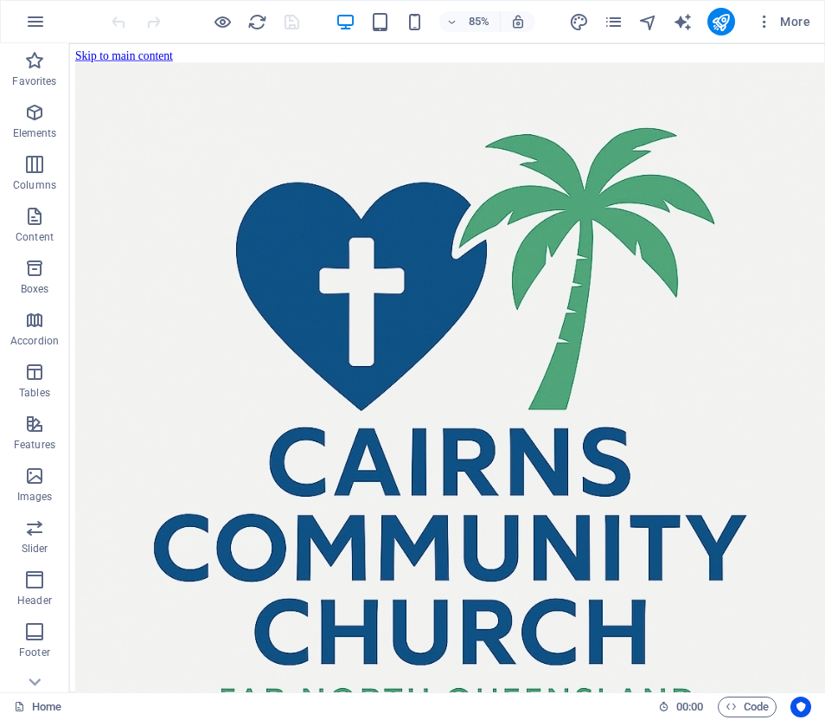
click at [512, 175] on html "Skip to main content" at bounding box center [513, 504] width 889 height 922
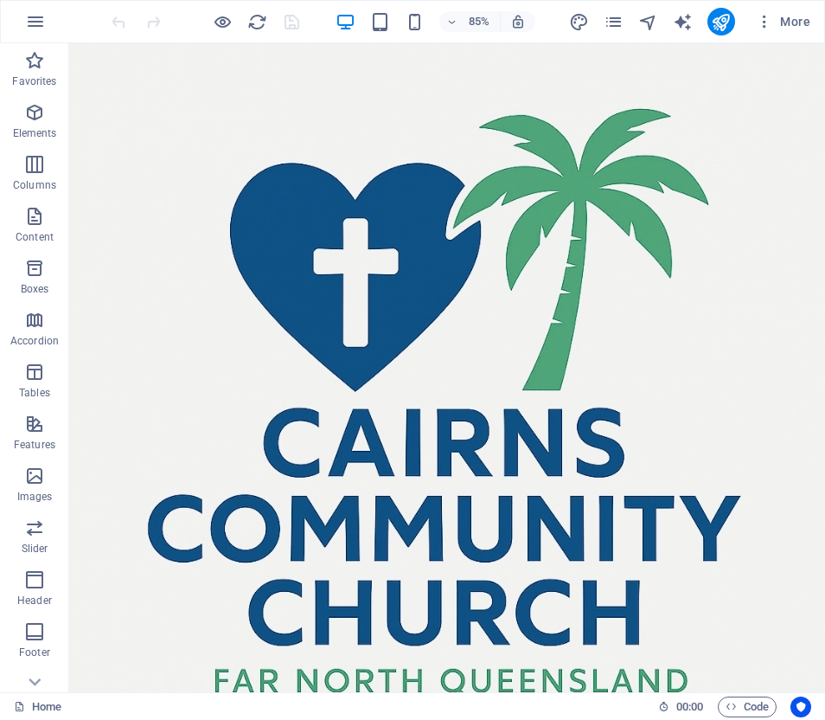
click at [30, 113] on icon "button" at bounding box center [34, 112] width 21 height 21
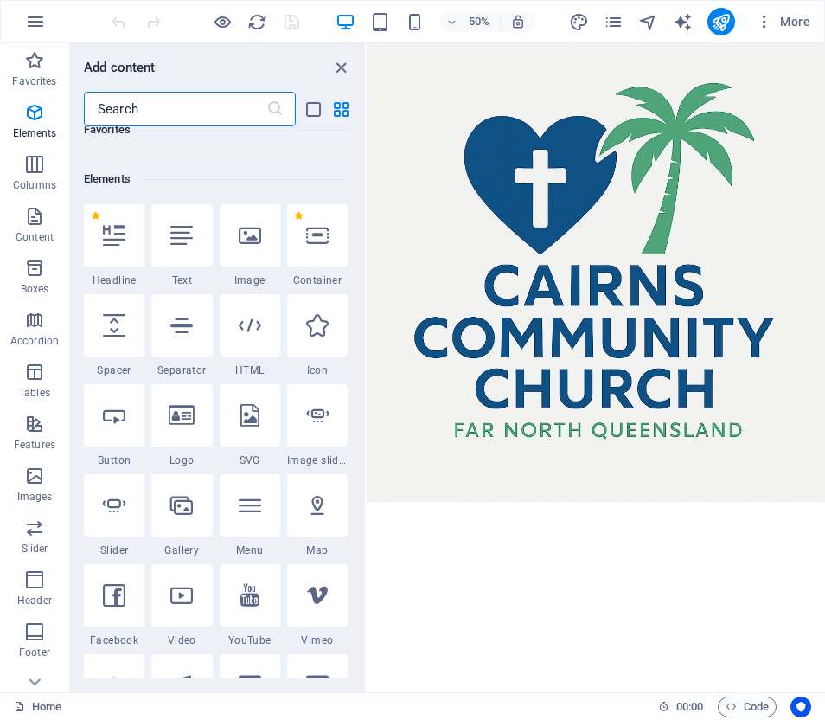
scroll to position [184, 0]
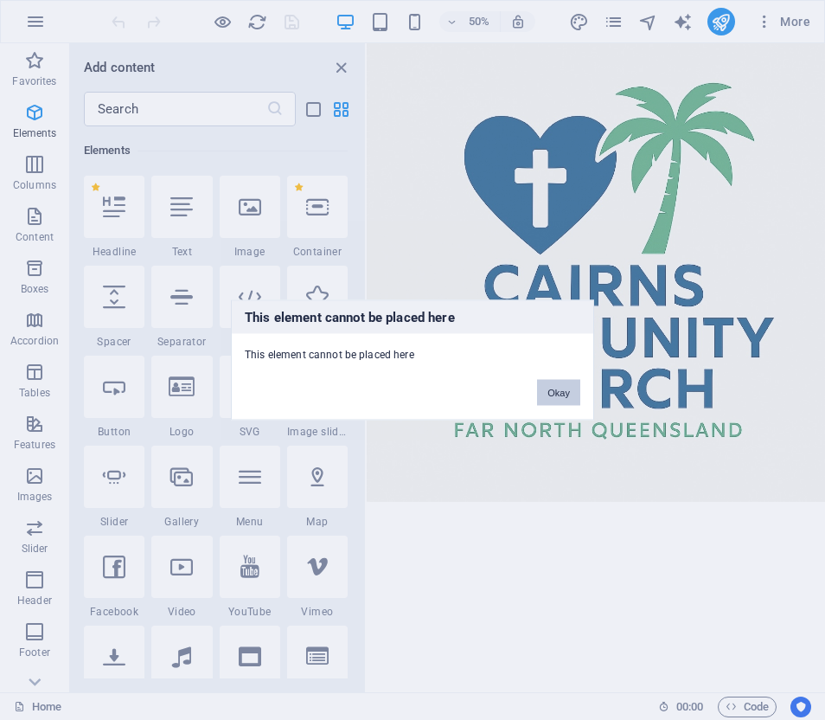
click at [563, 390] on button "Okay" at bounding box center [558, 393] width 43 height 26
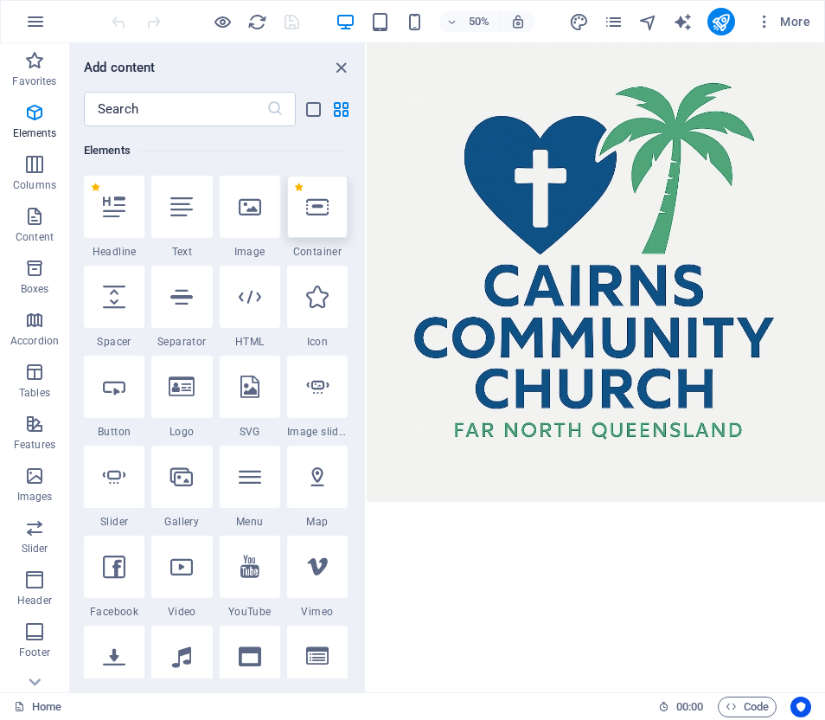
click at [308, 205] on icon at bounding box center [317, 207] width 22 height 22
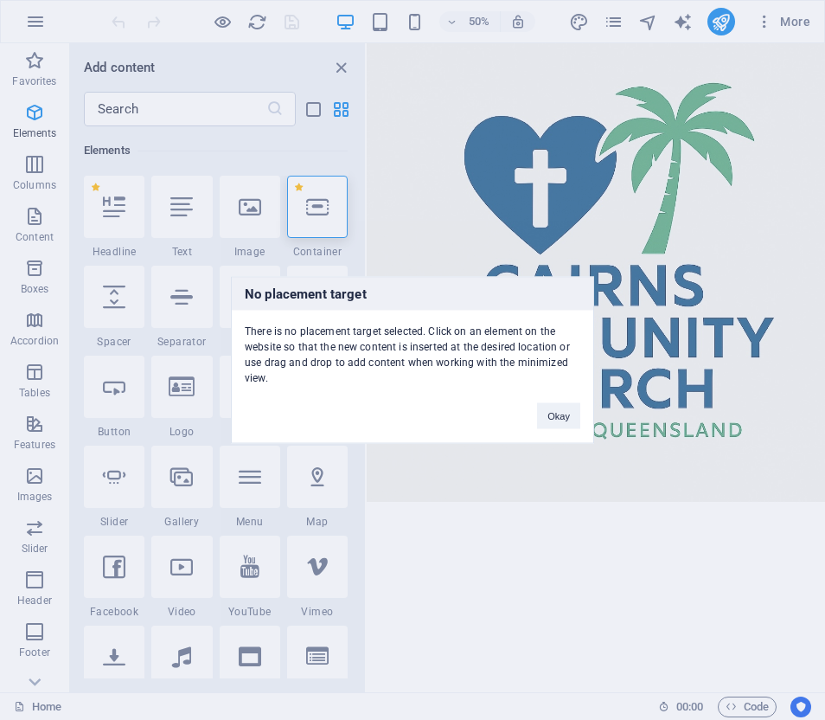
click at [308, 205] on div "No placement target There is no placement target selected. Click on an element …" at bounding box center [412, 360] width 825 height 720
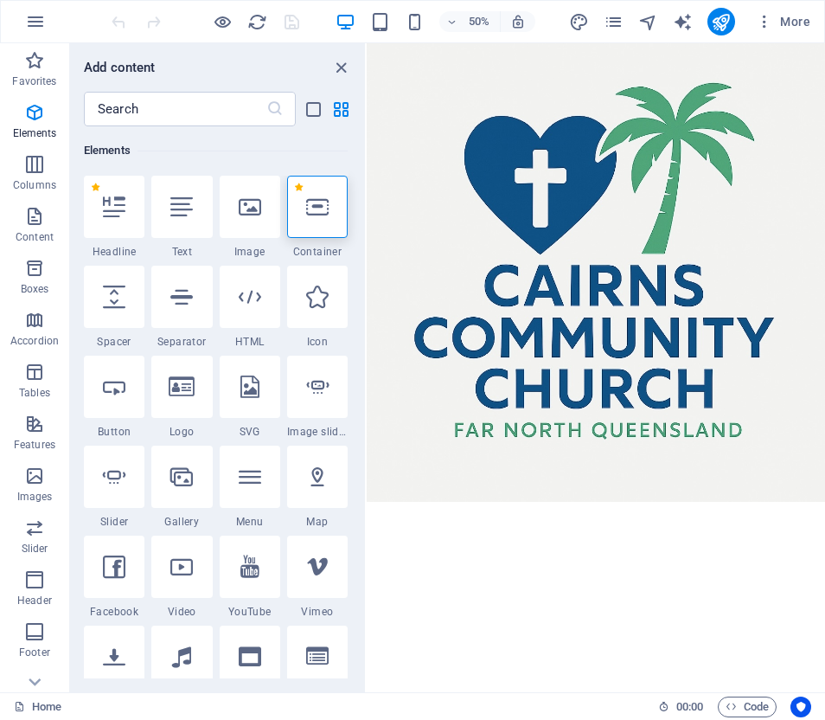
click at [308, 205] on icon at bounding box center [317, 207] width 22 height 22
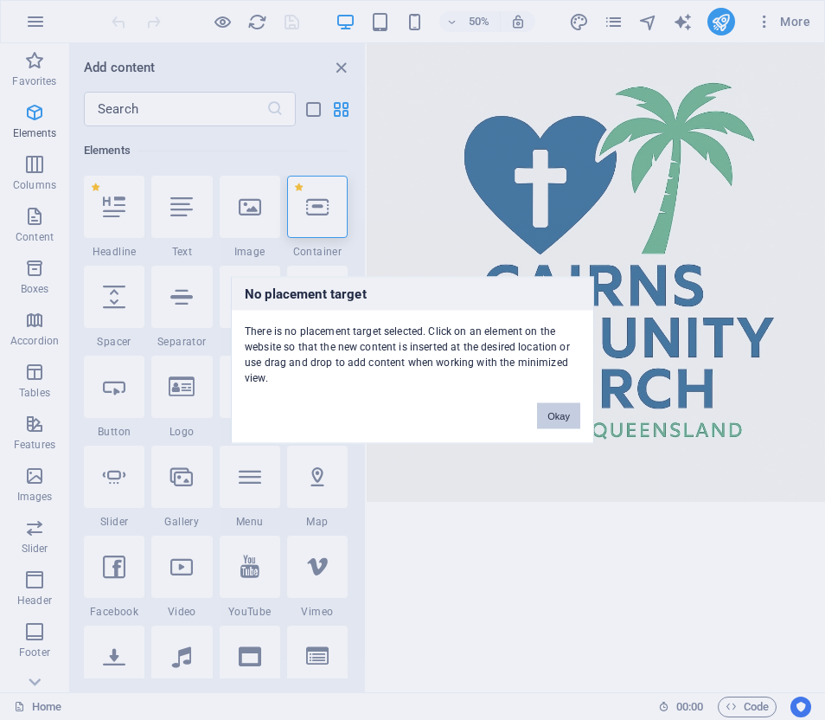
click at [561, 417] on button "Okay" at bounding box center [558, 416] width 43 height 26
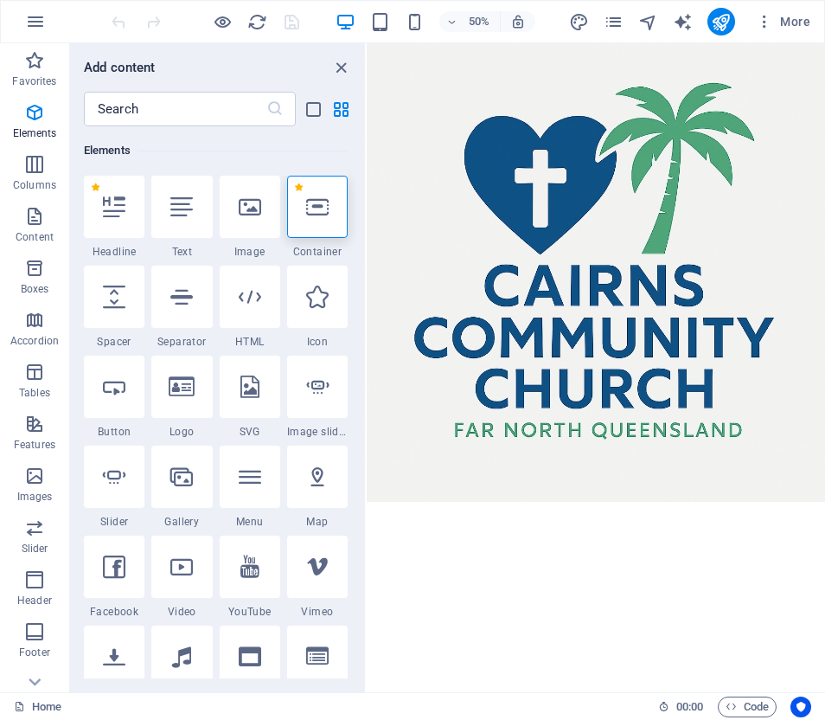
click at [559, 405] on html "Skip to main content" at bounding box center [825, 501] width 917 height 917
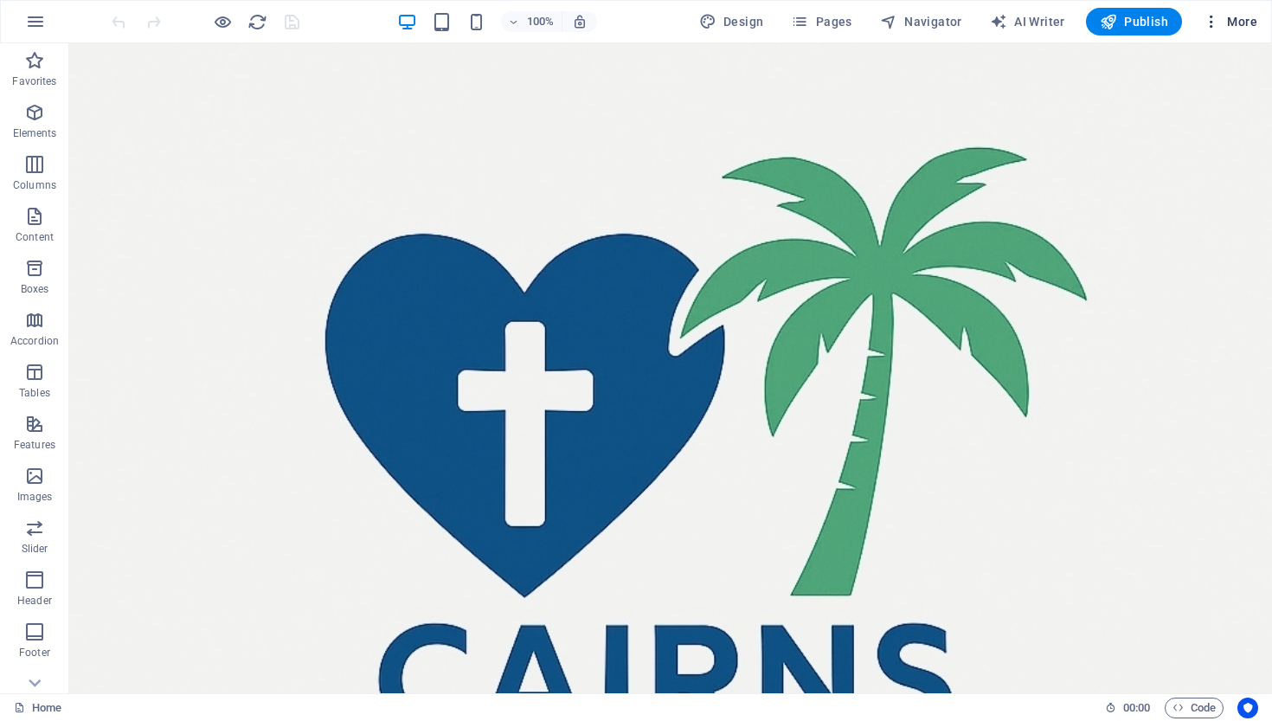
click at [1229, 19] on span "More" at bounding box center [1229, 21] width 55 height 17
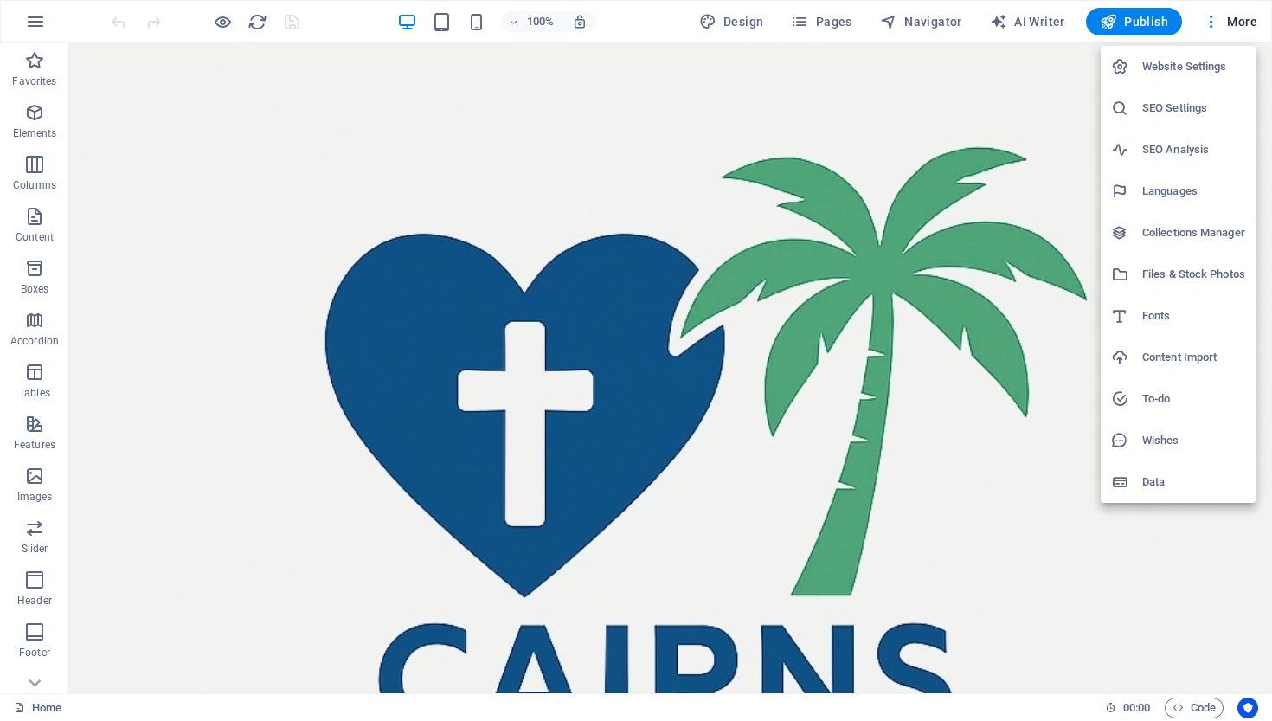
click at [1164, 64] on h6 "Website Settings" at bounding box center [1193, 66] width 103 height 21
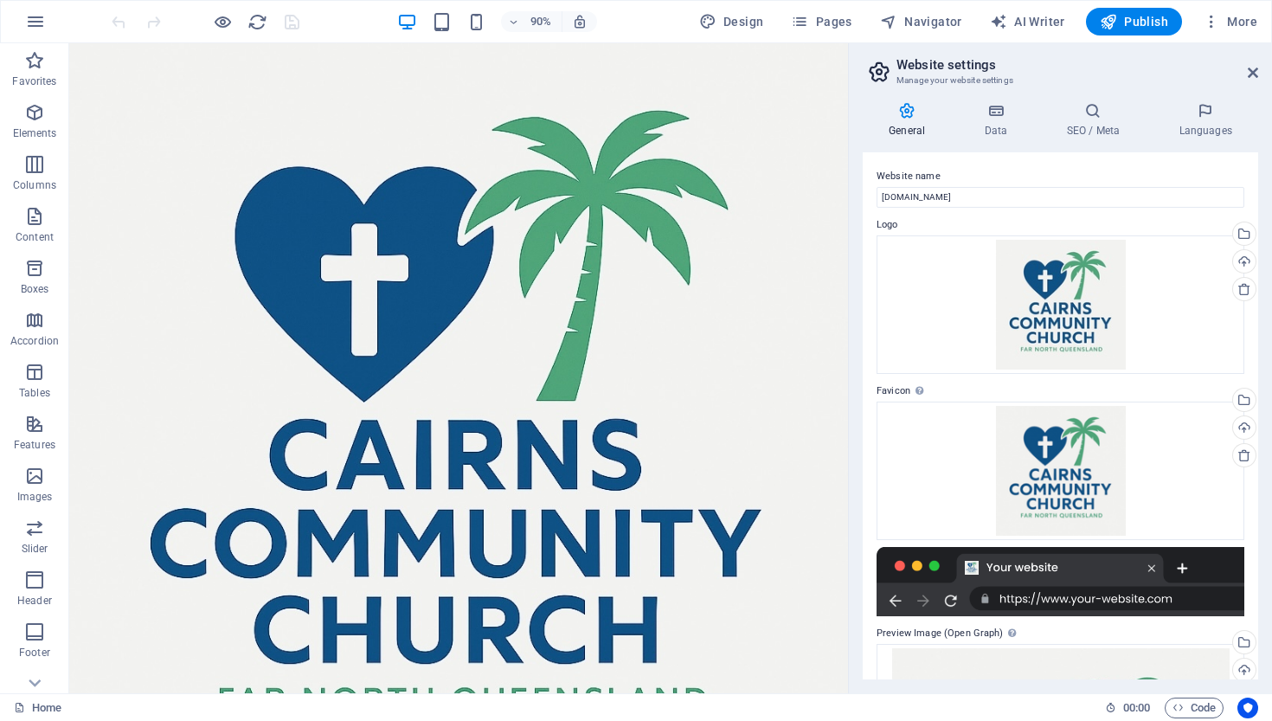
click at [539, 272] on html "Skip to main content" at bounding box center [501, 475] width 865 height 865
click at [410, 276] on html "Skip to main content" at bounding box center [501, 475] width 865 height 865
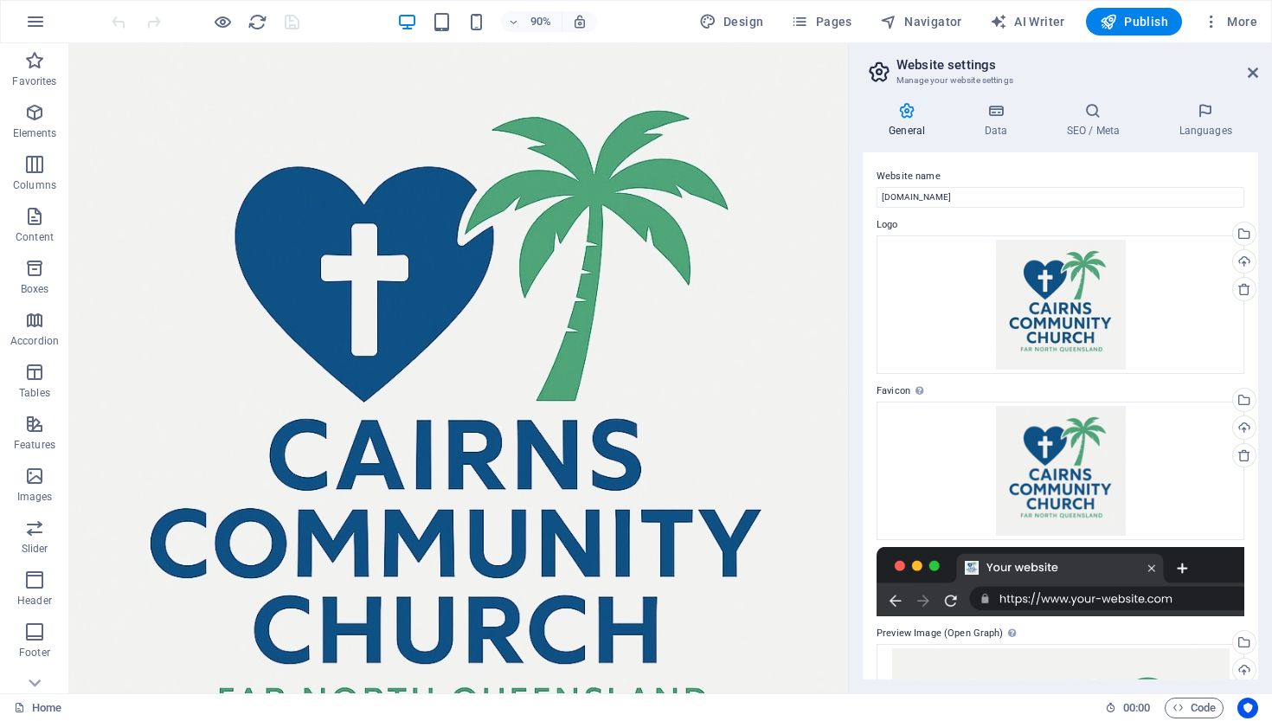
click at [410, 276] on html "Skip to main content" at bounding box center [501, 475] width 865 height 865
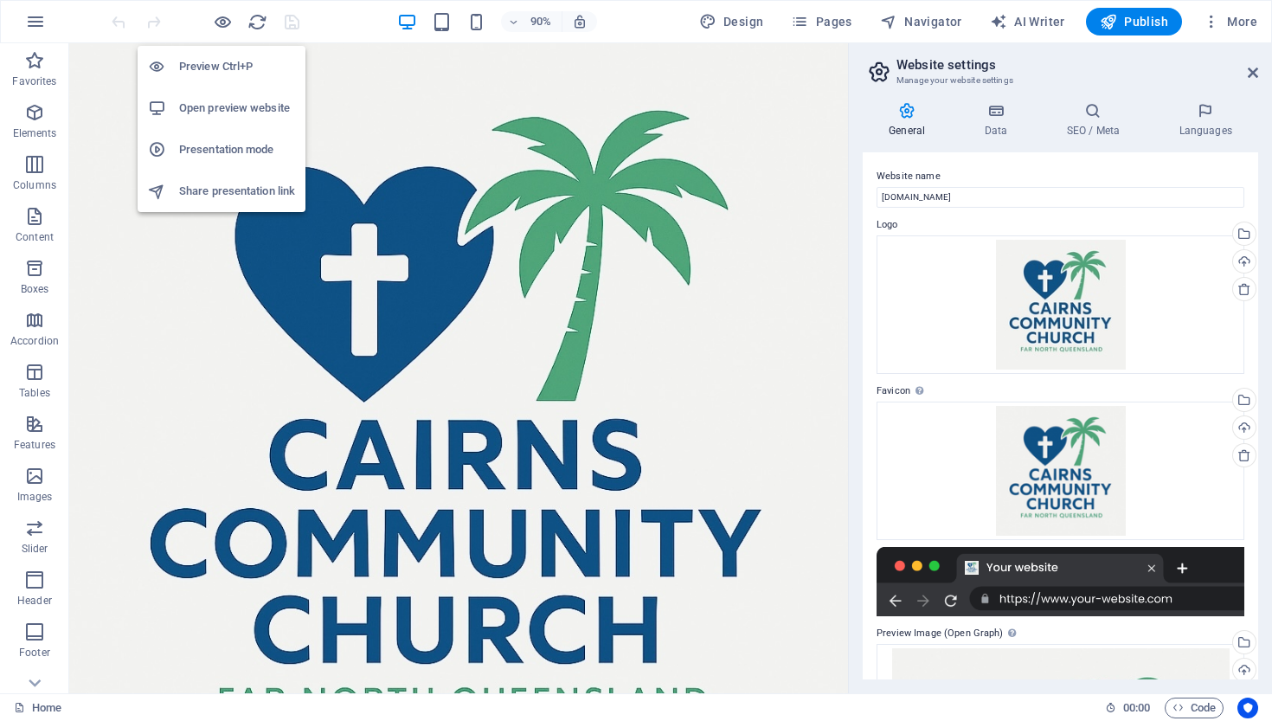
click at [224, 66] on h6 "Preview Ctrl+P" at bounding box center [237, 66] width 116 height 21
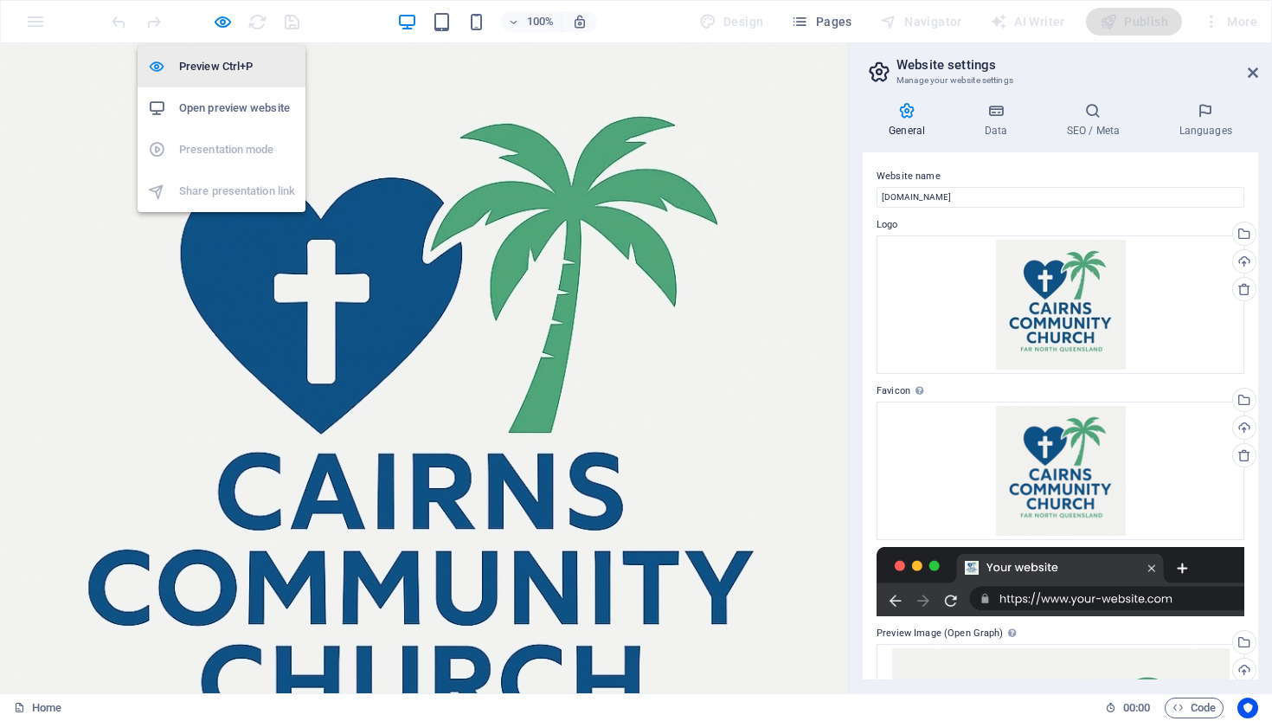
click at [224, 66] on h6 "Preview Ctrl+P" at bounding box center [237, 66] width 116 height 21
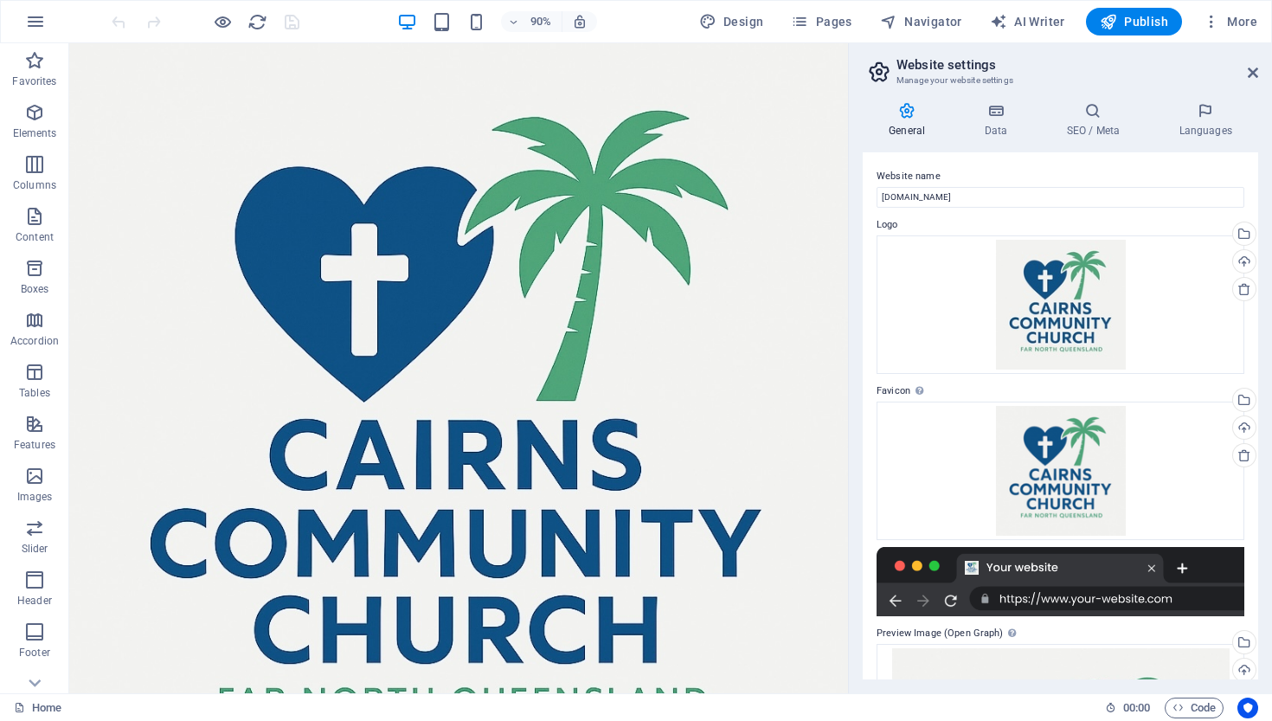
click at [171, 276] on html "Skip to main content" at bounding box center [501, 475] width 865 height 865
click at [35, 473] on icon "button" at bounding box center [34, 475] width 21 height 21
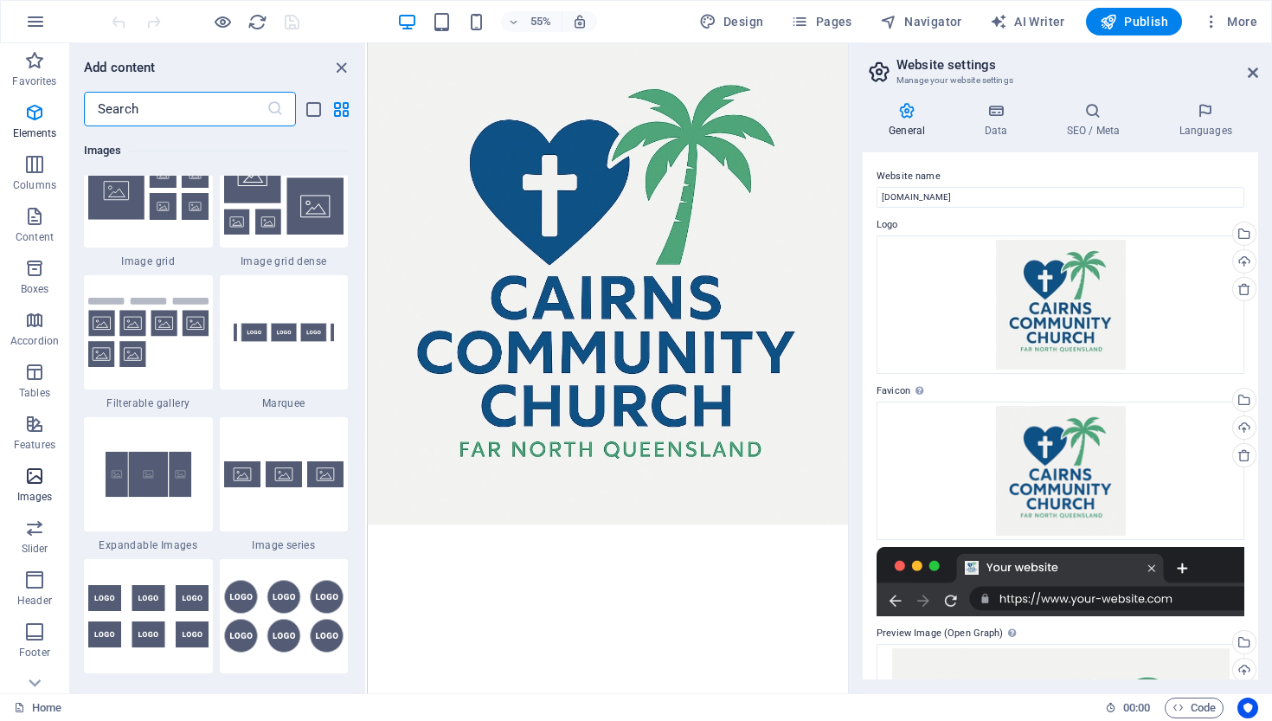
scroll to position [9101, 0]
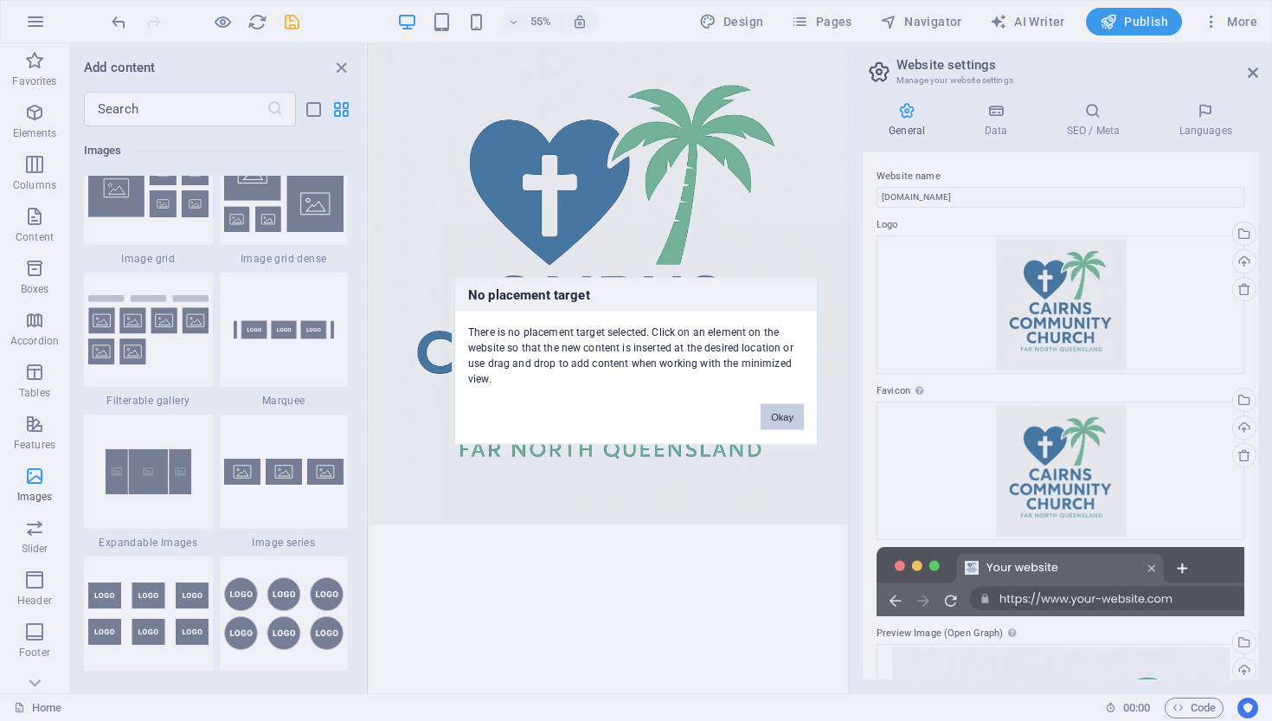
click at [780, 414] on button "Okay" at bounding box center [781, 416] width 43 height 26
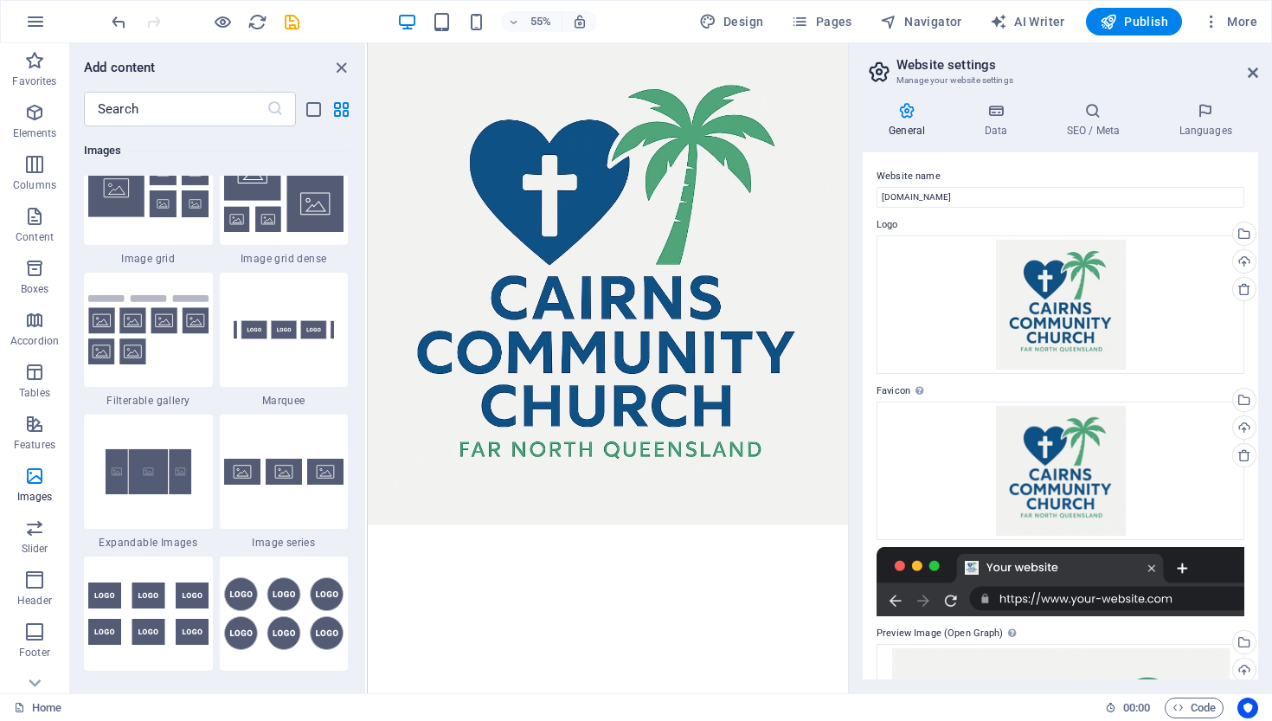
click at [544, 317] on html "Skip to main content" at bounding box center [804, 480] width 875 height 875
click at [292, 24] on icon "save" at bounding box center [292, 22] width 20 height 20
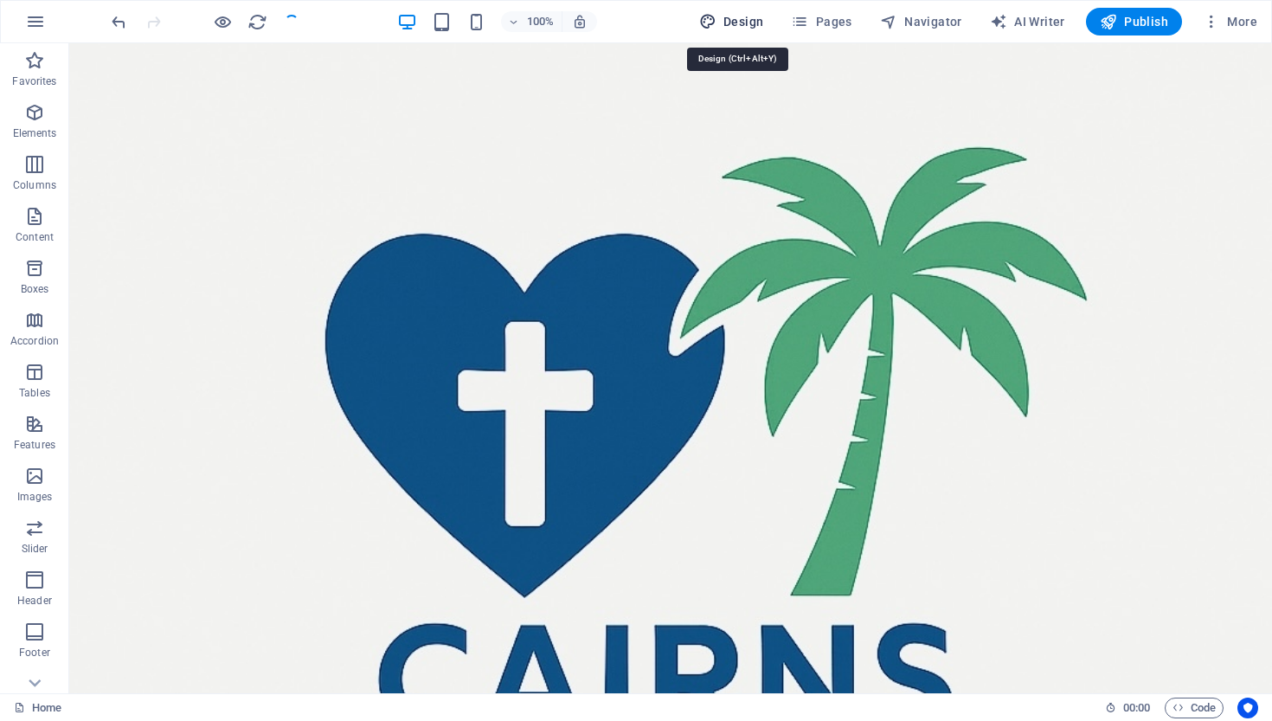
click at [742, 19] on span "Design" at bounding box center [731, 21] width 65 height 17
select select "px"
select select "300"
select select "px"
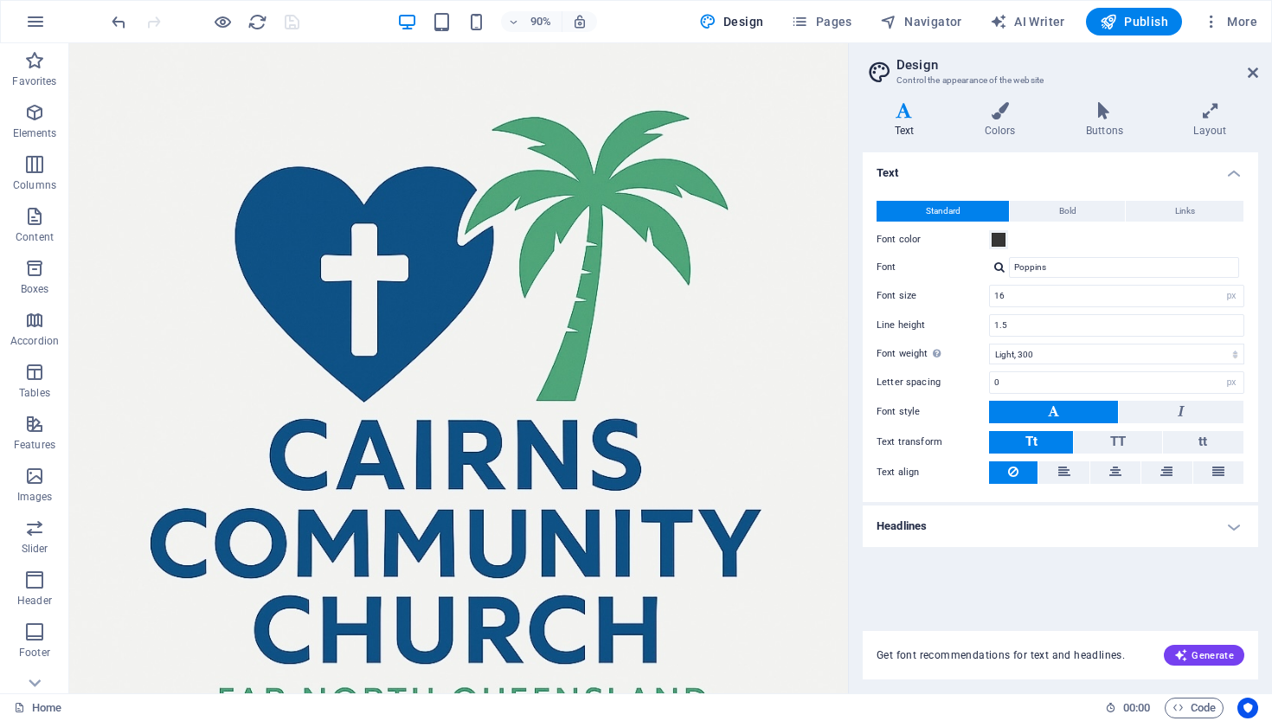
click at [904, 114] on icon at bounding box center [903, 110] width 83 height 17
click at [747, 150] on html "Skip to main content" at bounding box center [501, 475] width 865 height 865
click at [463, 62] on div "+ Add section" at bounding box center [458, 61] width 87 height 27
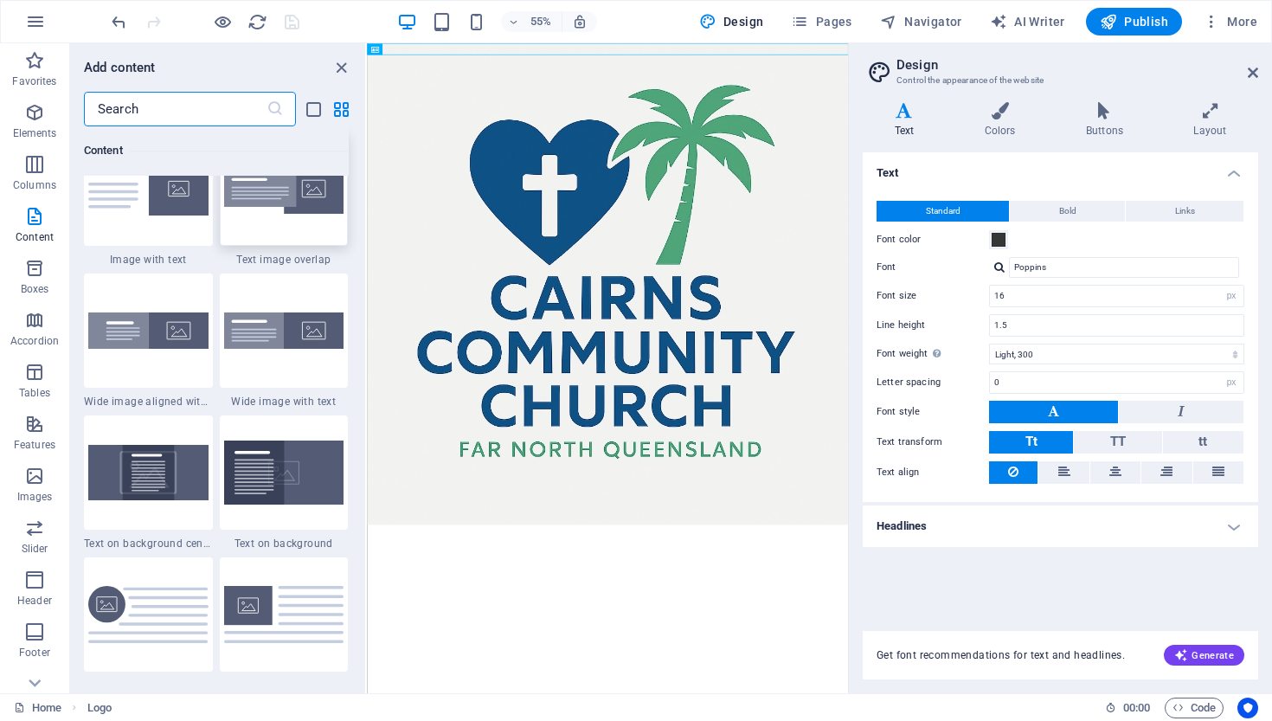
scroll to position [3356, 0]
click at [156, 498] on img at bounding box center [148, 471] width 120 height 55
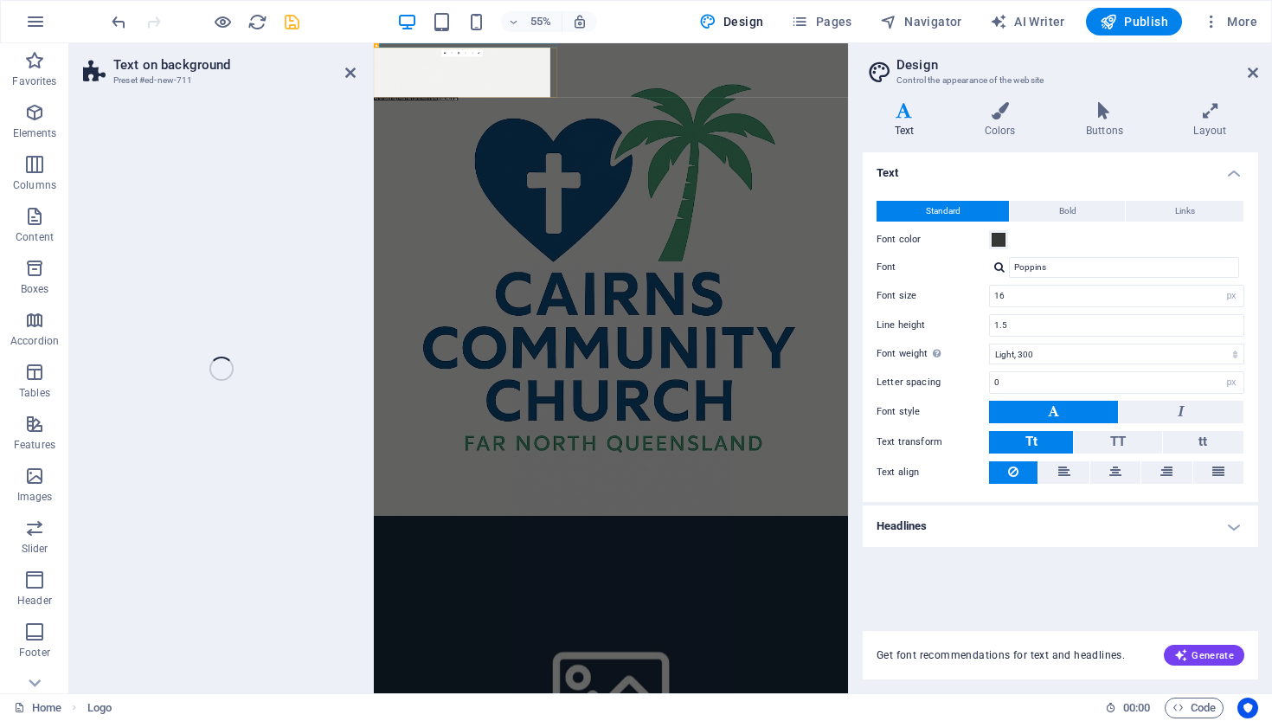
select select "%"
select select "rem"
select select "px"
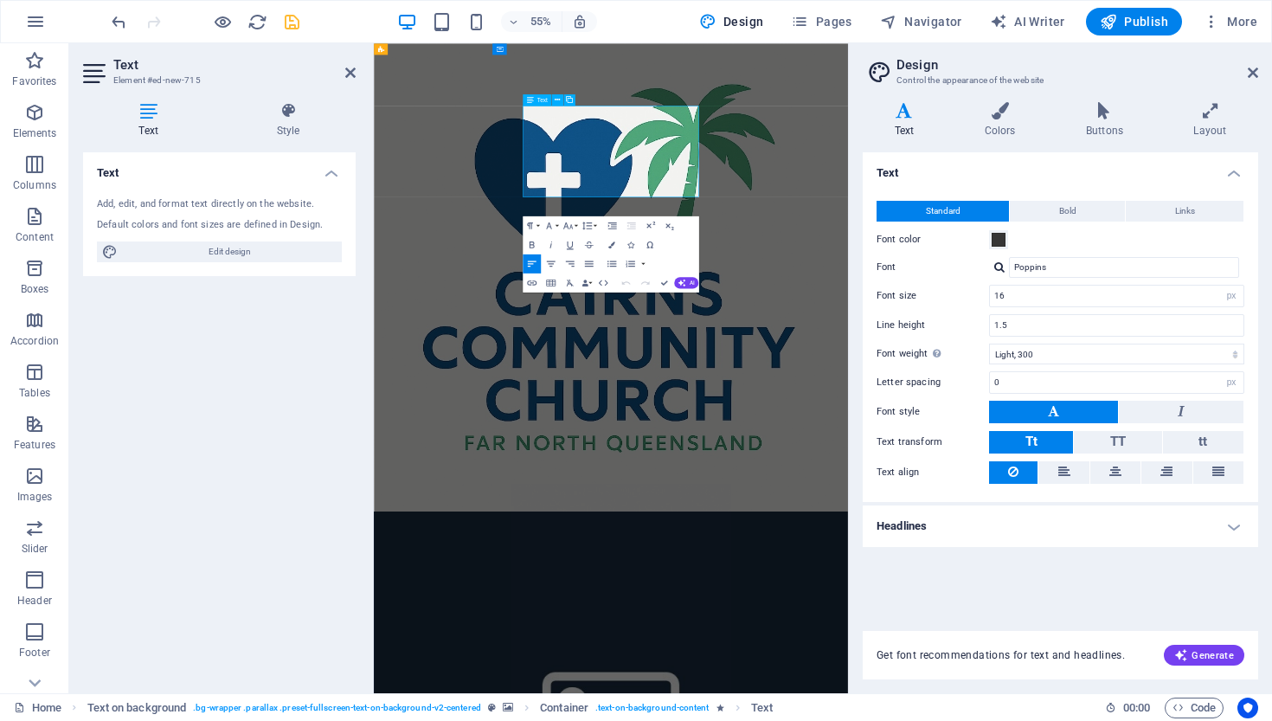
drag, startPoint x: 651, startPoint y: 166, endPoint x: 776, endPoint y: 312, distance: 192.6
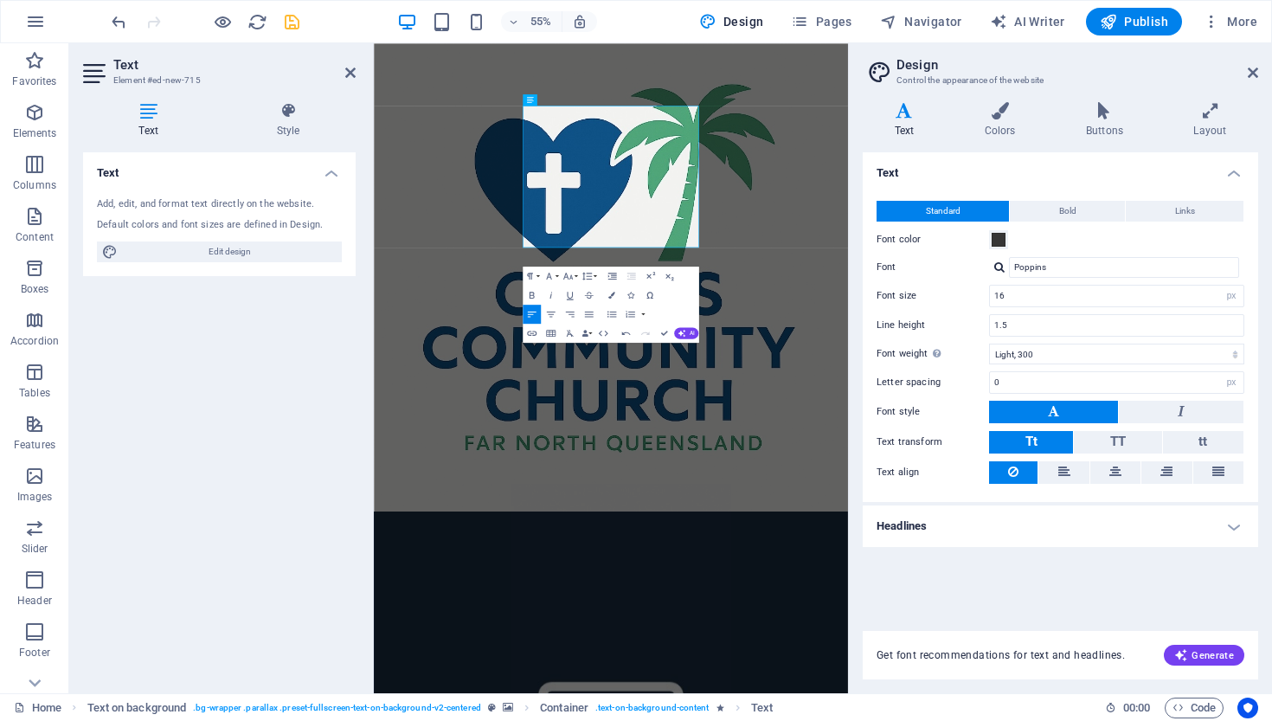
click at [550, 308] on icon "button" at bounding box center [550, 313] width 11 height 11
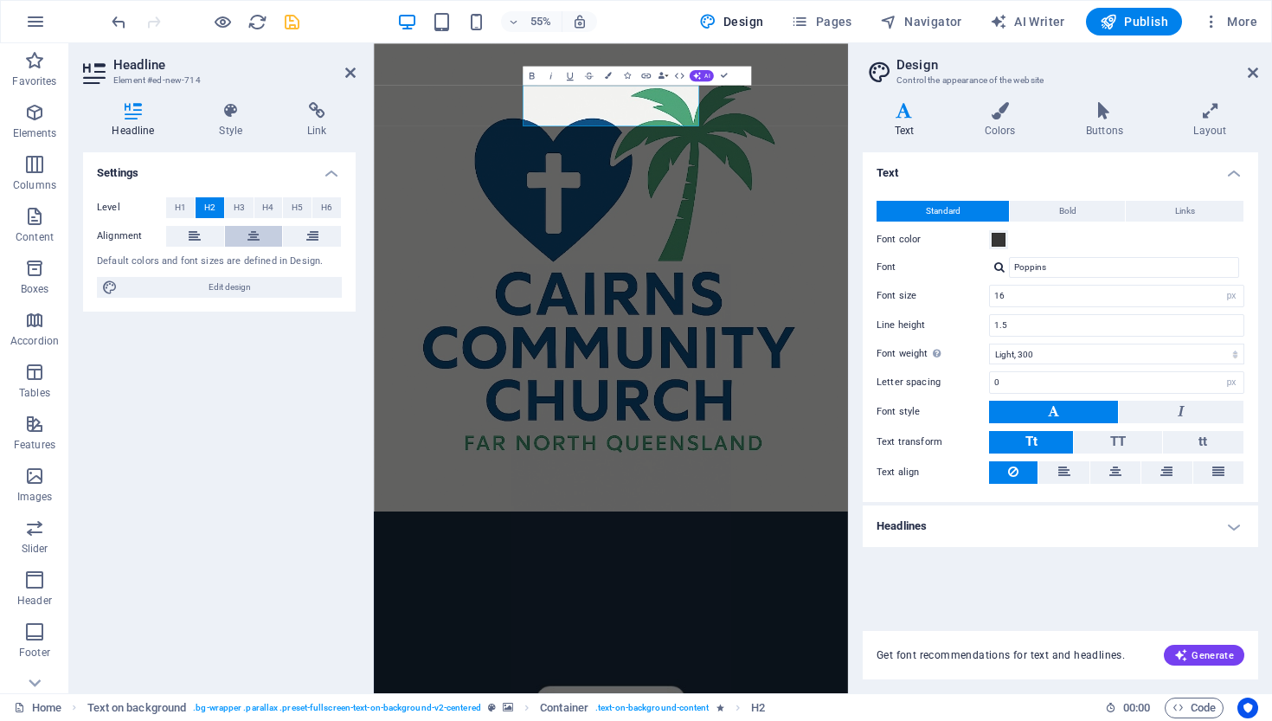
click at [252, 235] on icon at bounding box center [253, 236] width 12 height 21
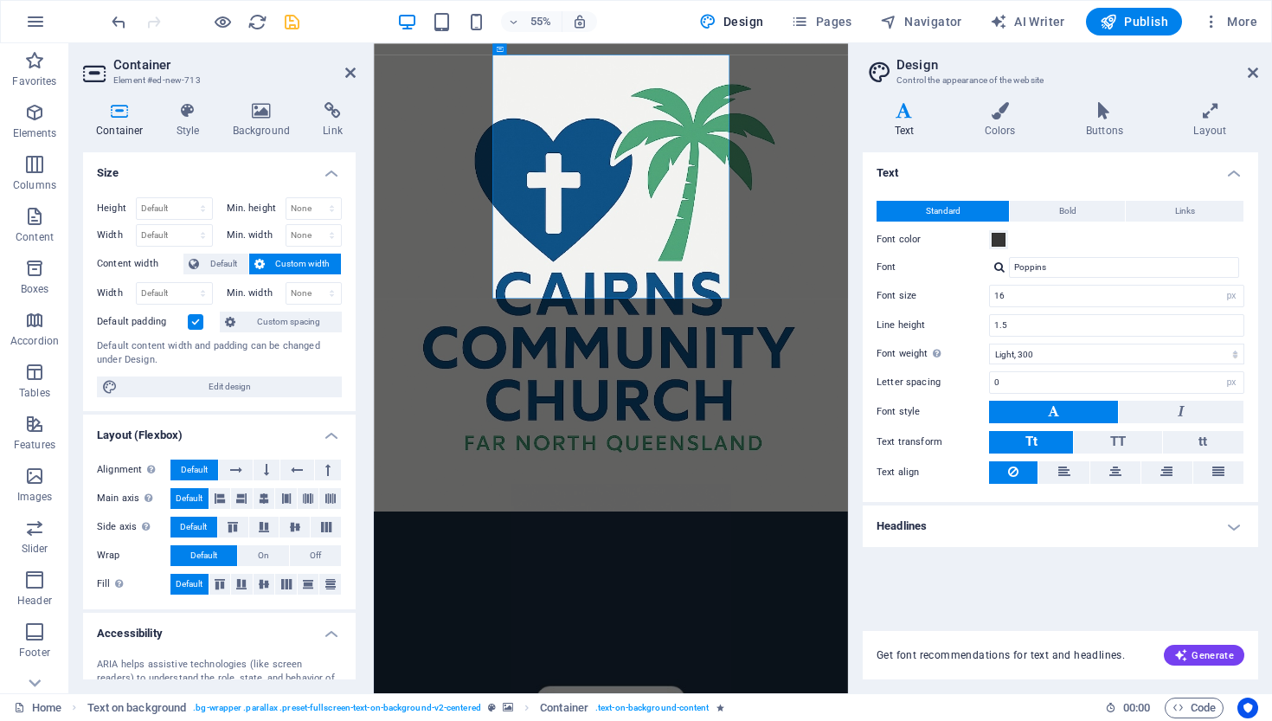
select select "%"
select select "rem"
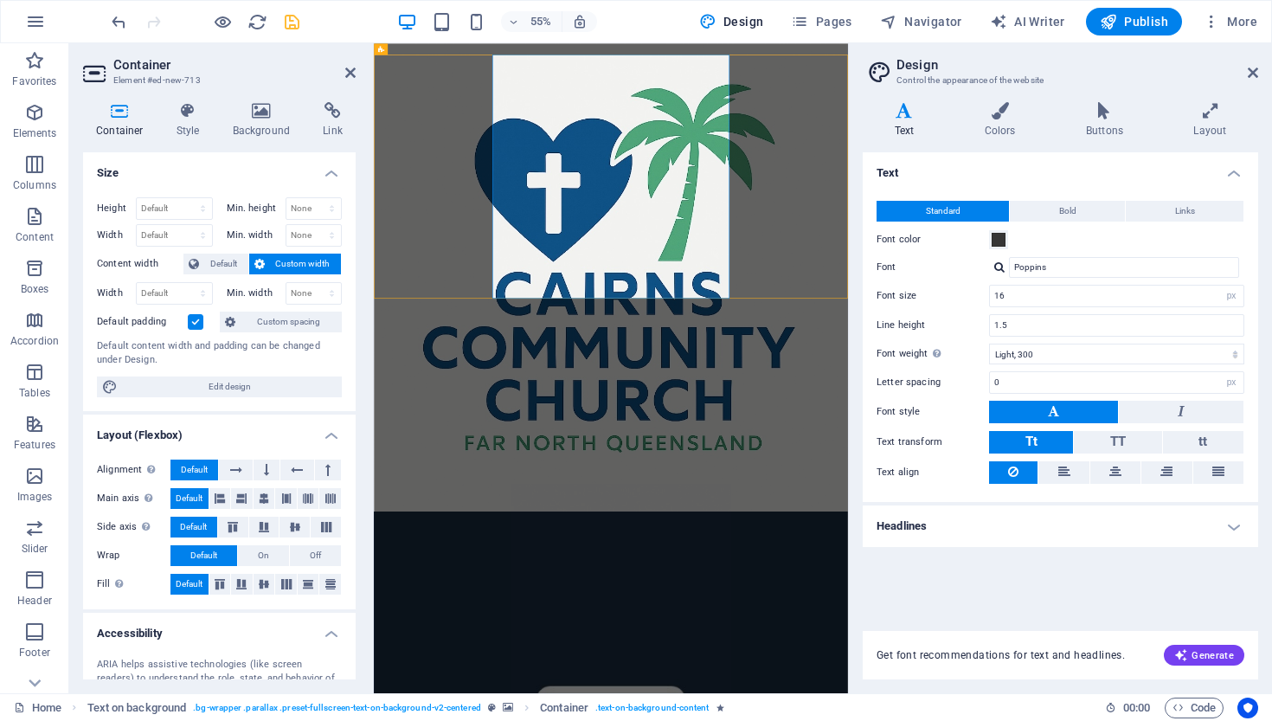
select select "px"
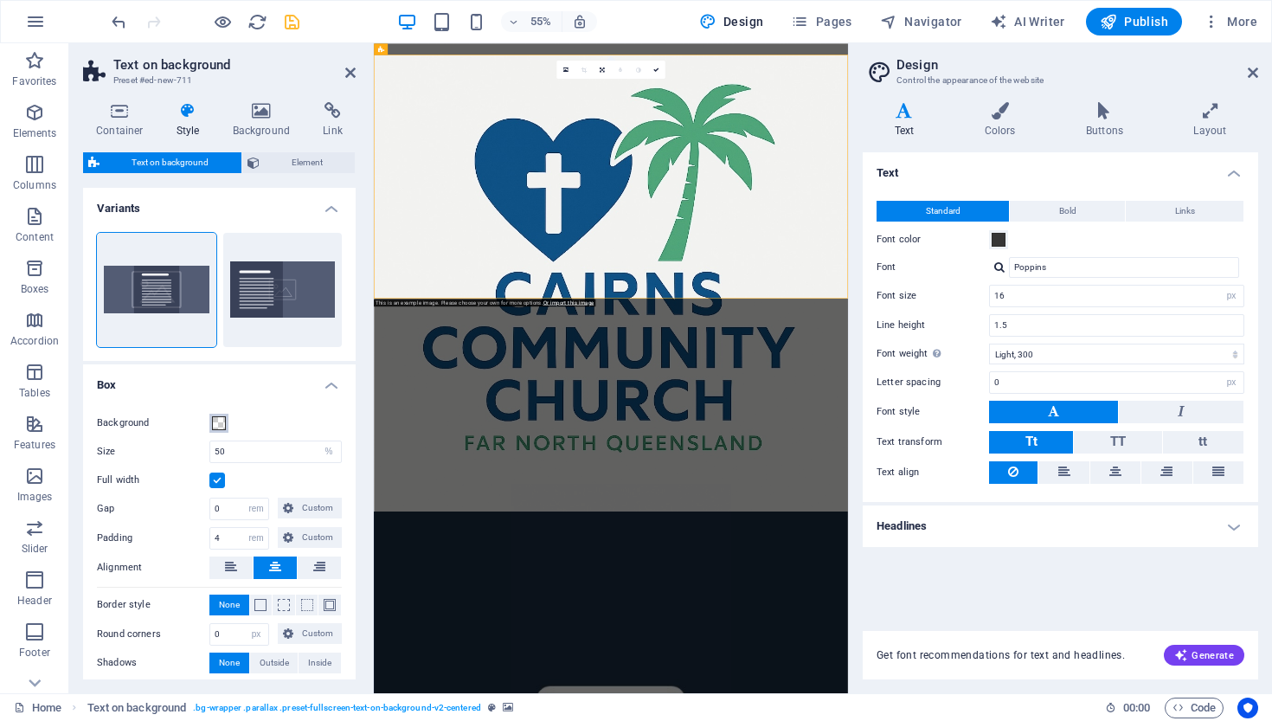
click at [220, 419] on span at bounding box center [219, 423] width 14 height 14
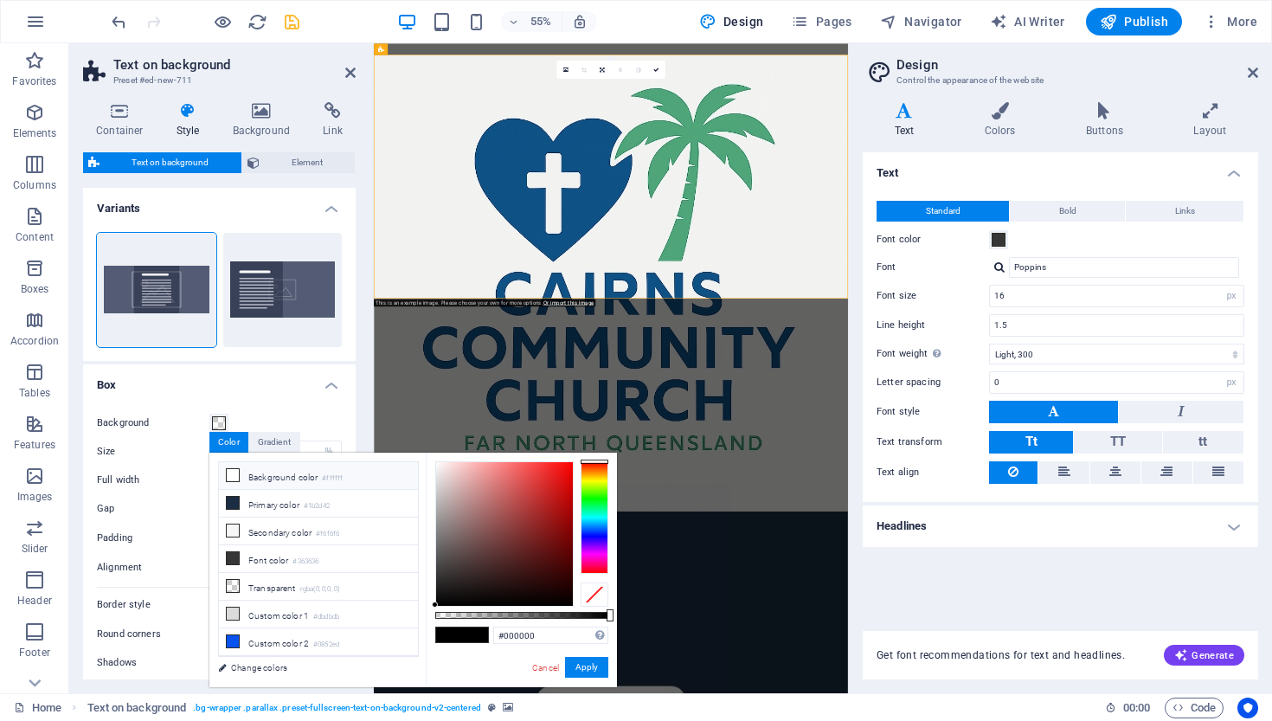
click at [234, 476] on icon at bounding box center [233, 475] width 12 height 12
type input "rgba(255, 255, 255, 0.5)"
click at [587, 661] on button "Apply" at bounding box center [586, 667] width 43 height 21
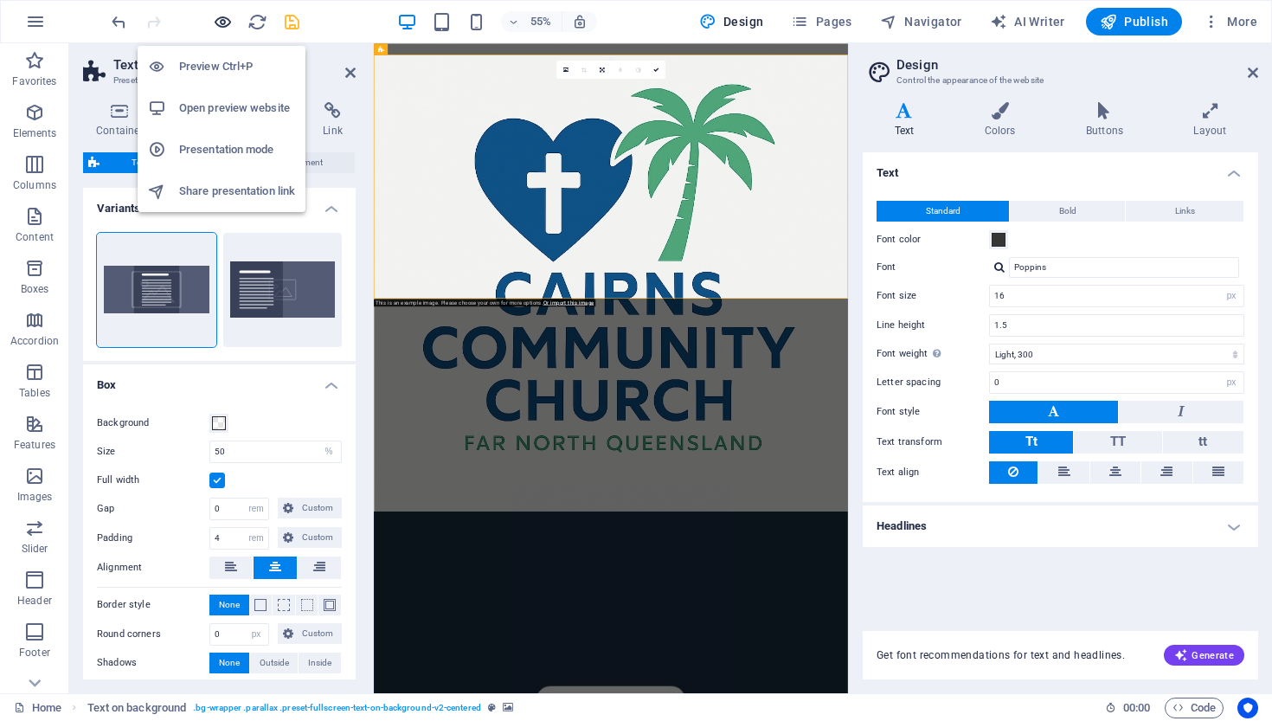
click at [221, 18] on icon "button" at bounding box center [223, 22] width 20 height 20
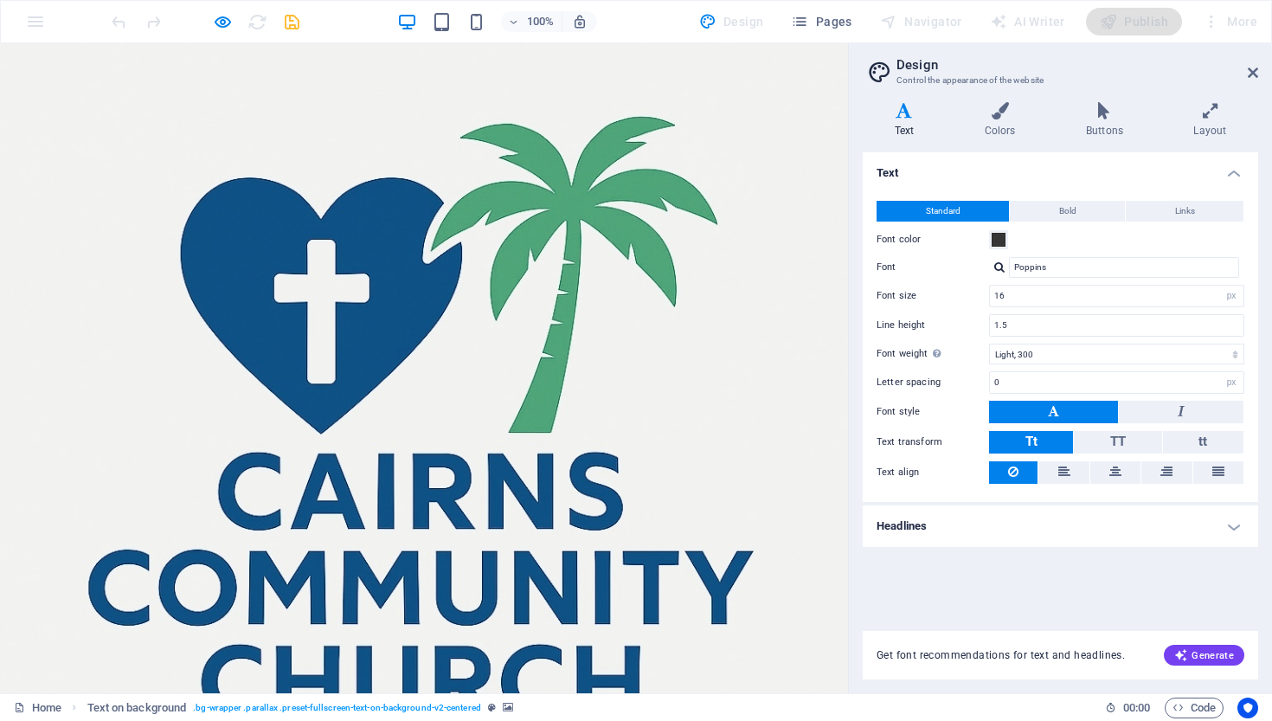
click at [1252, 68] on icon at bounding box center [1252, 73] width 10 height 14
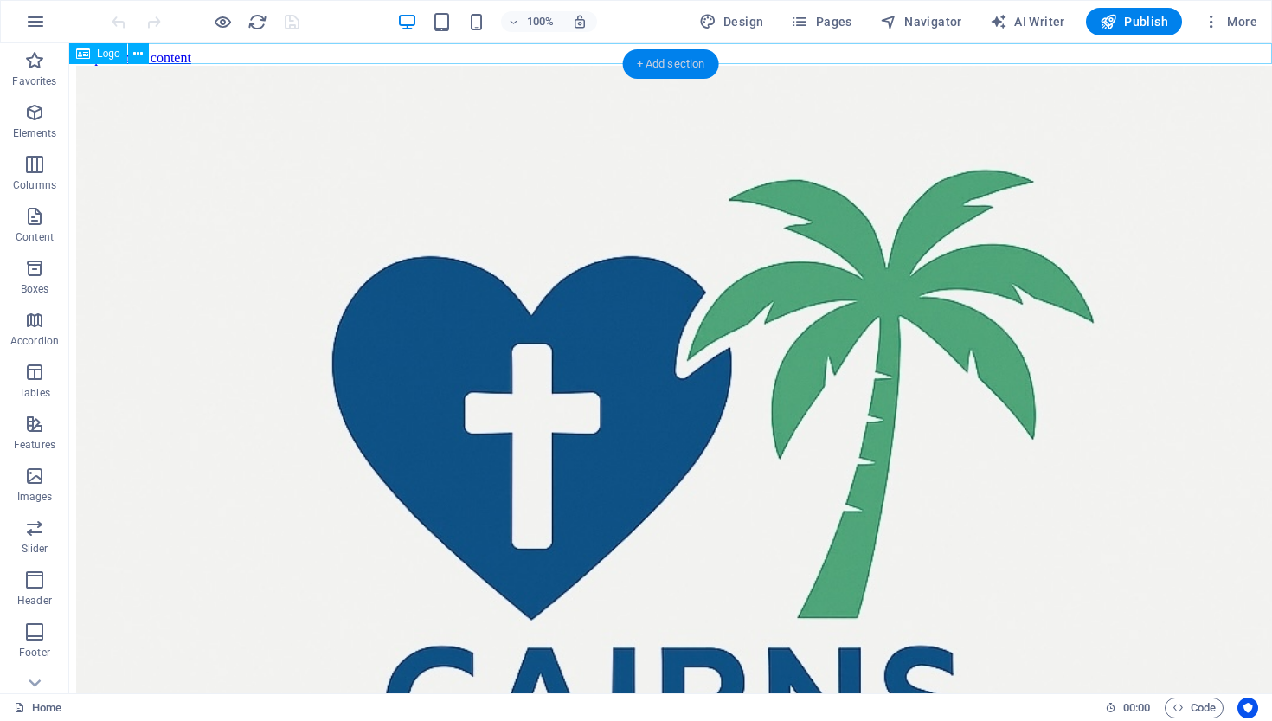
click at [653, 60] on div "+ Add section" at bounding box center [671, 63] width 96 height 29
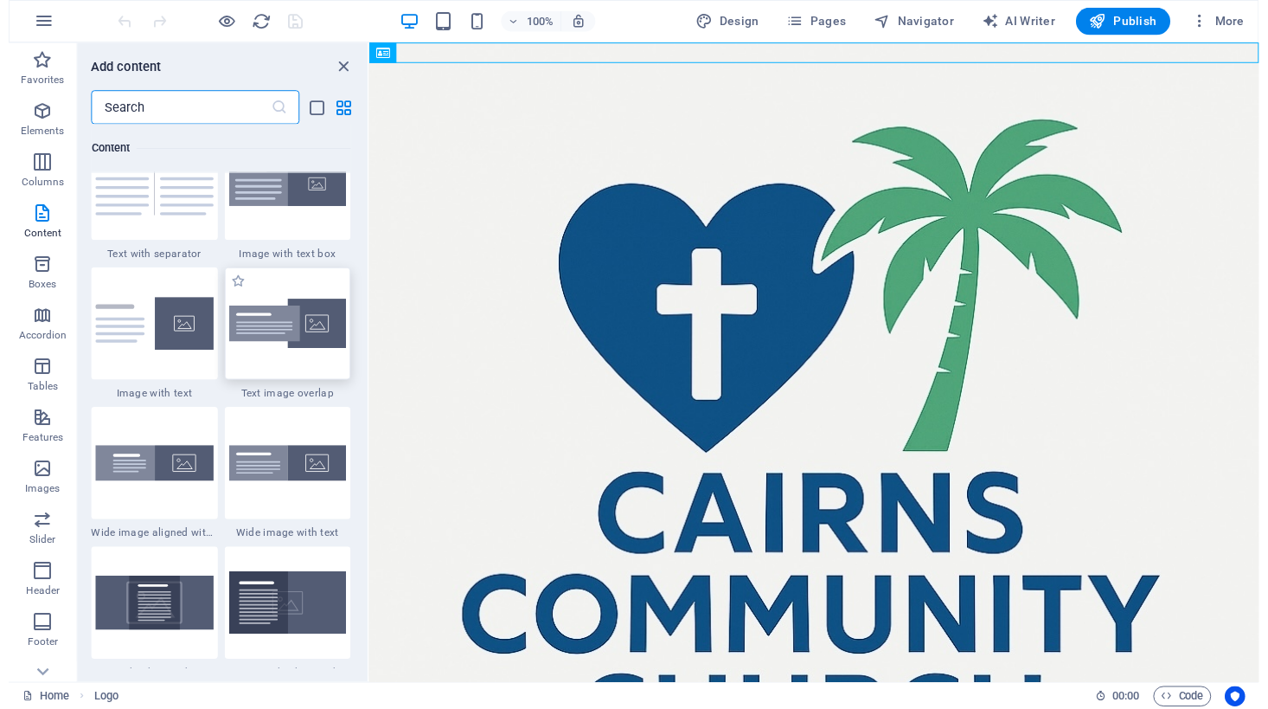
scroll to position [3195, 0]
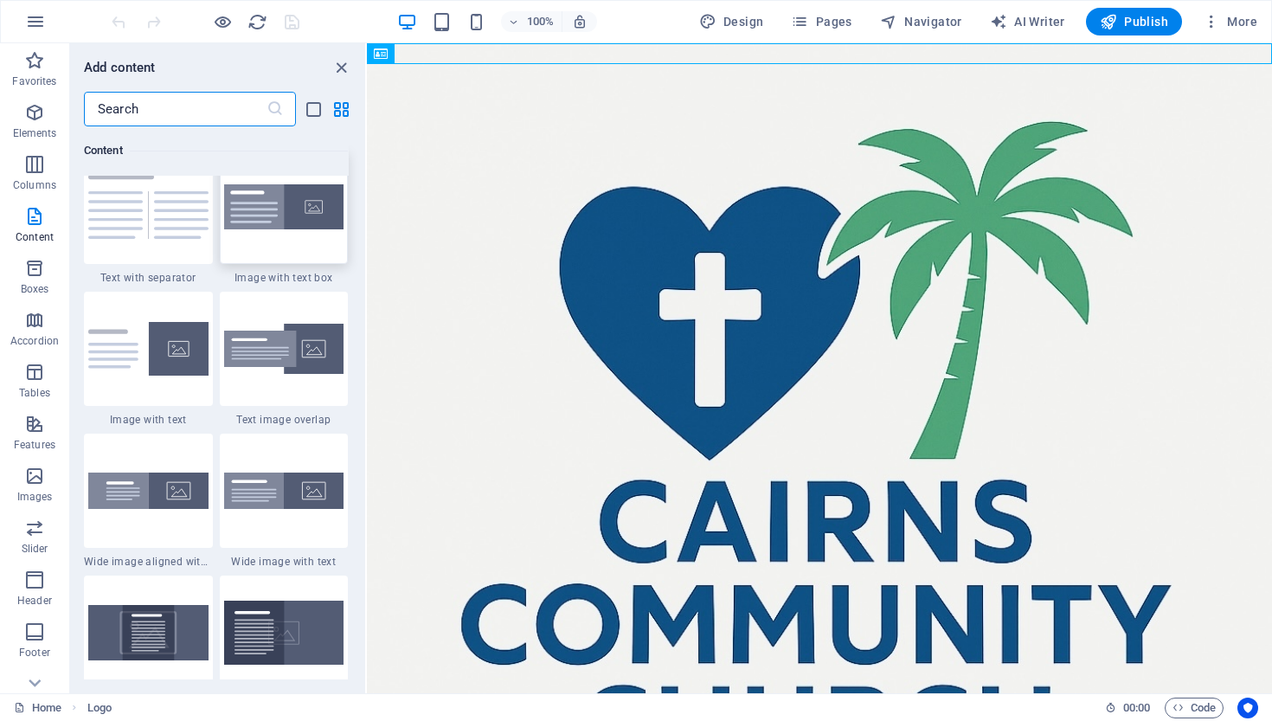
click at [292, 230] on img at bounding box center [284, 207] width 120 height 46
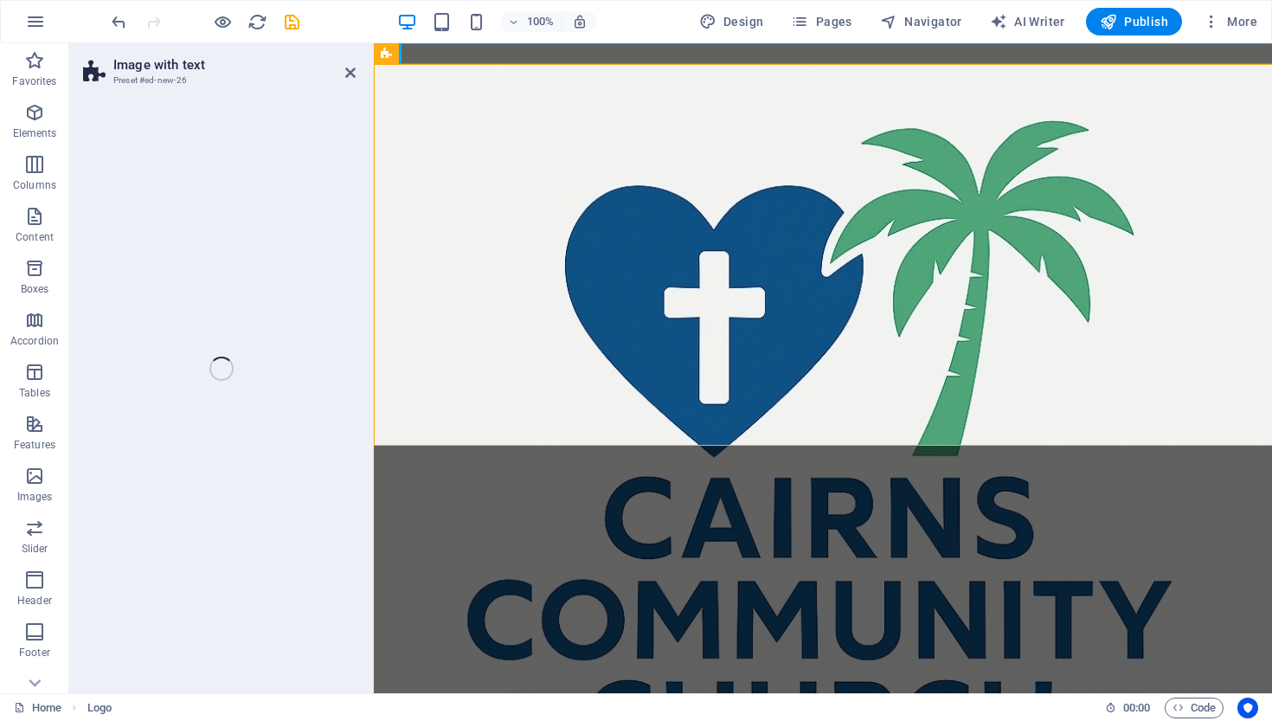
select select "rem"
select select "px"
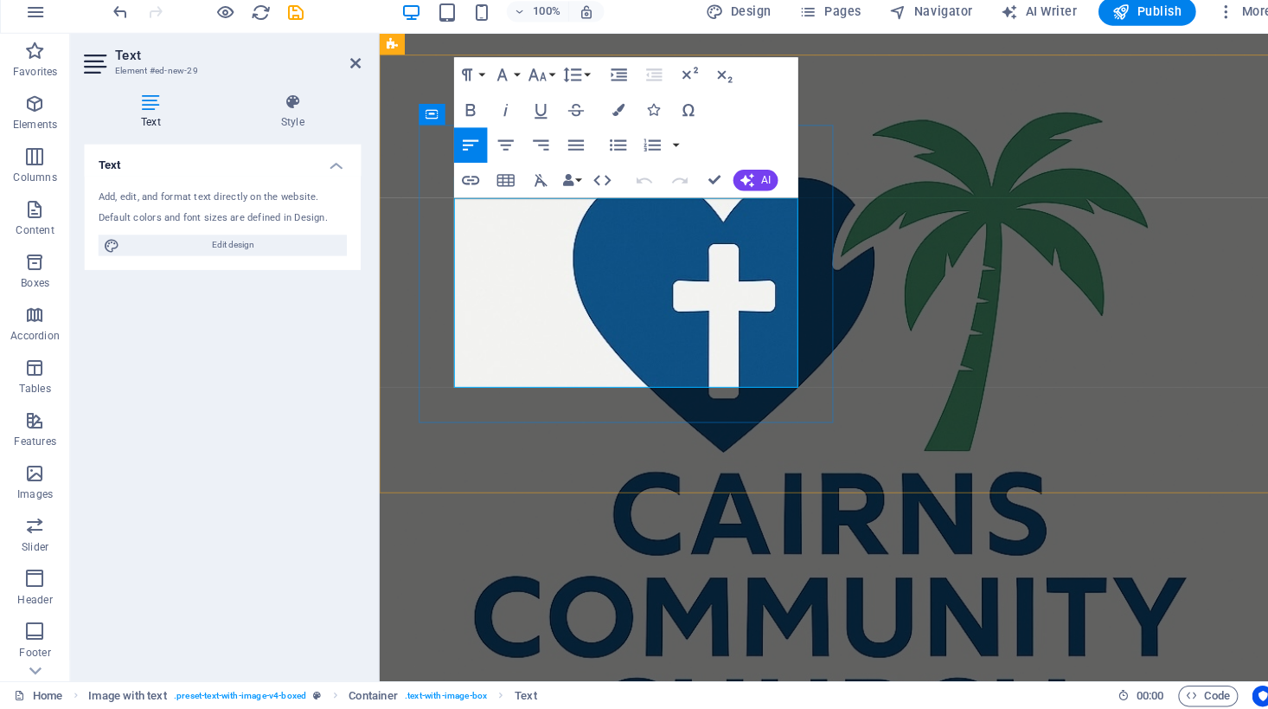
drag, startPoint x: 455, startPoint y: 202, endPoint x: 777, endPoint y: 368, distance: 361.7
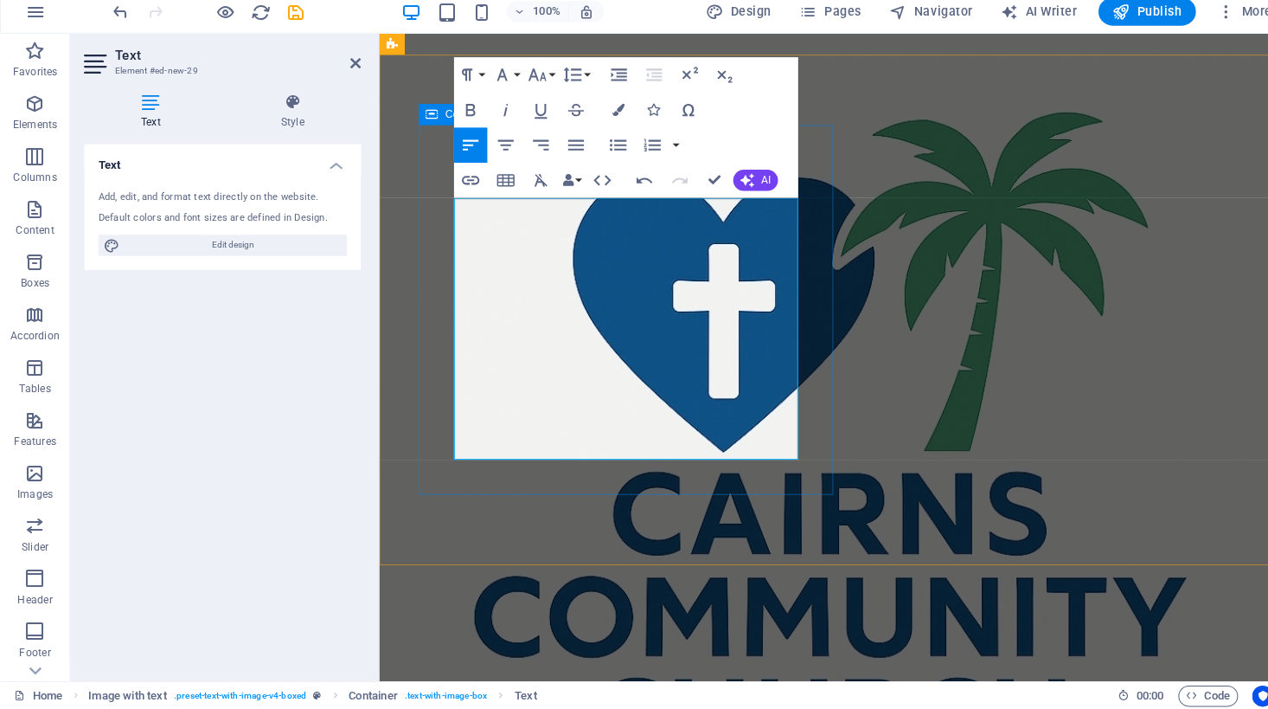
click at [497, 143] on icon "button" at bounding box center [498, 153] width 21 height 21
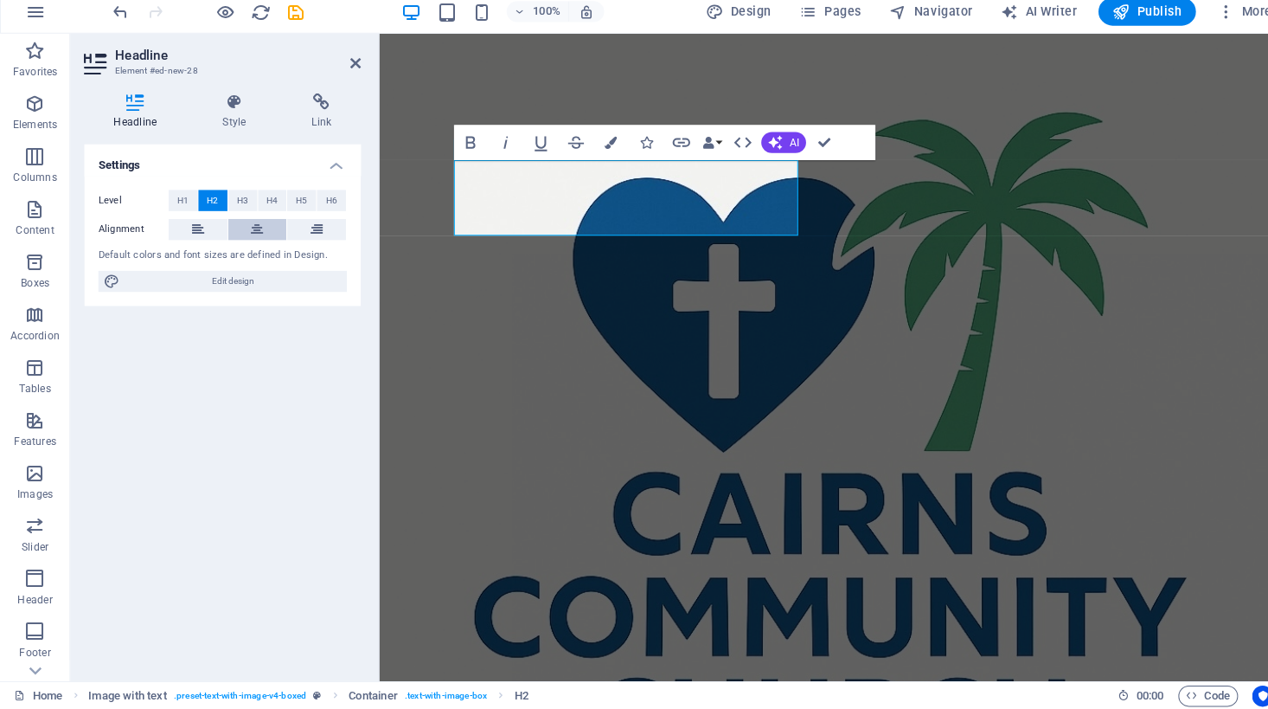
click at [255, 226] on icon at bounding box center [253, 236] width 12 height 21
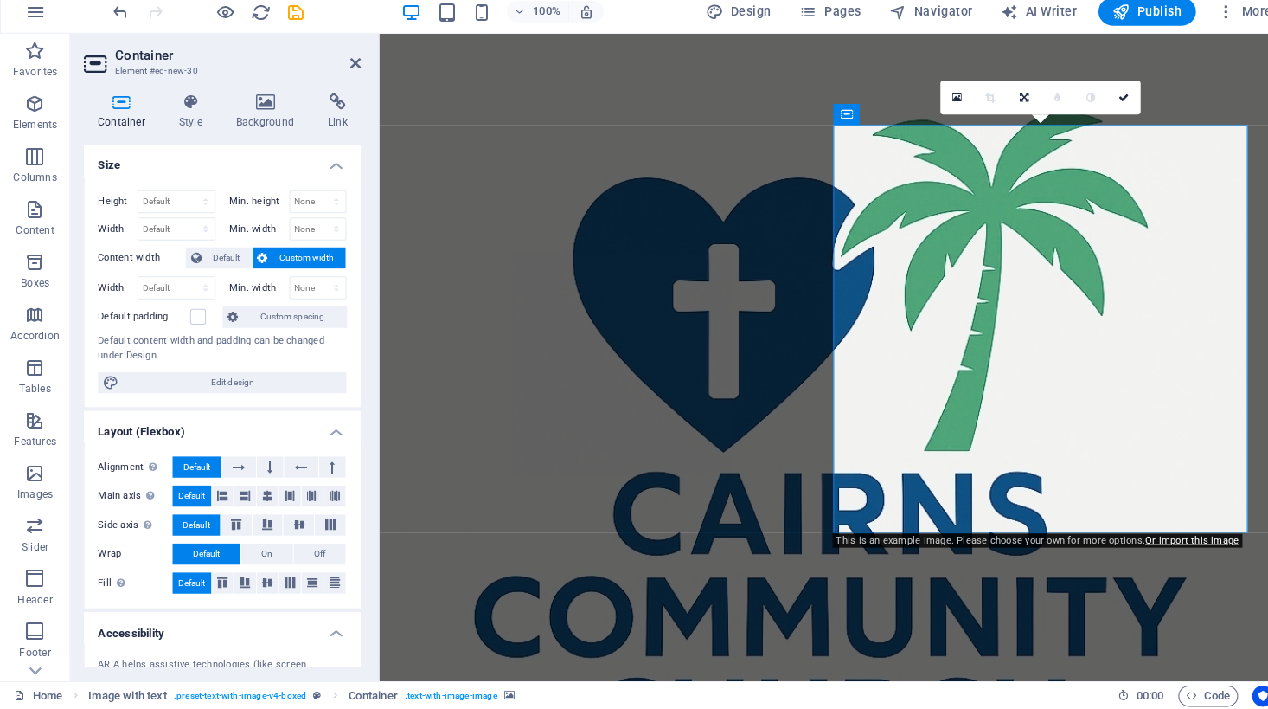
click at [941, 100] on icon at bounding box center [943, 106] width 10 height 12
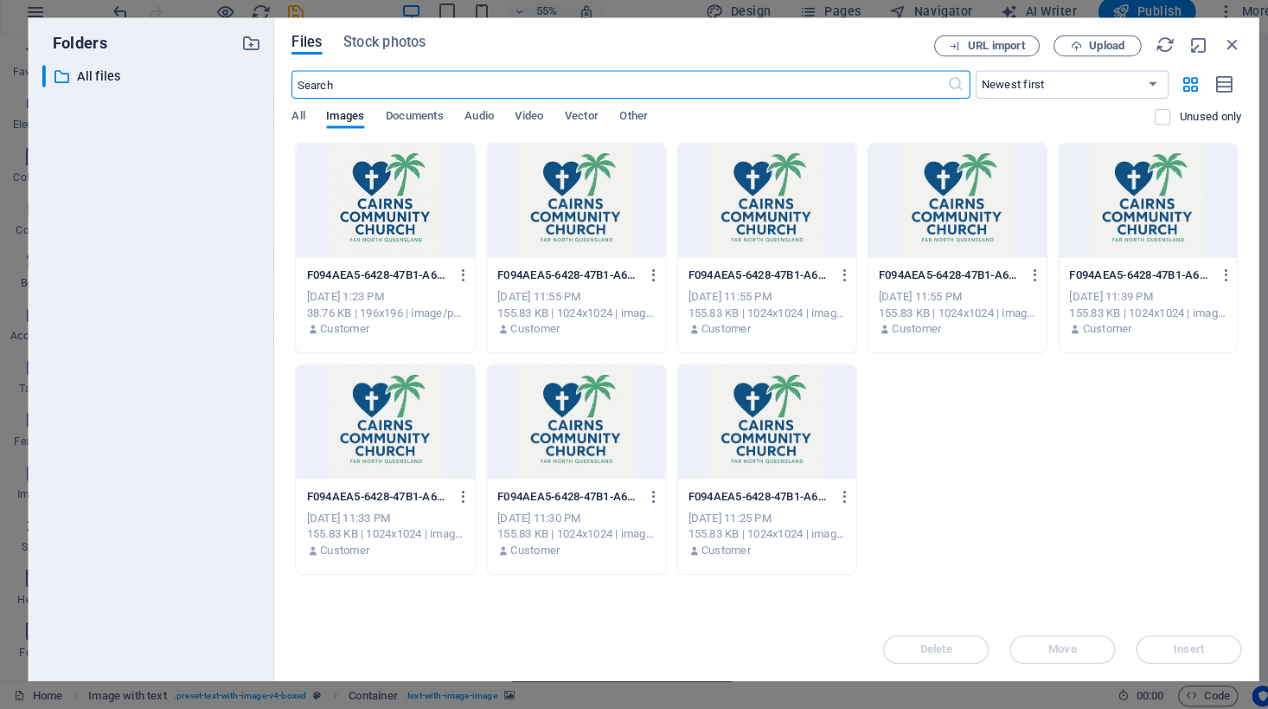
click at [537, 191] on div at bounding box center [568, 207] width 176 height 112
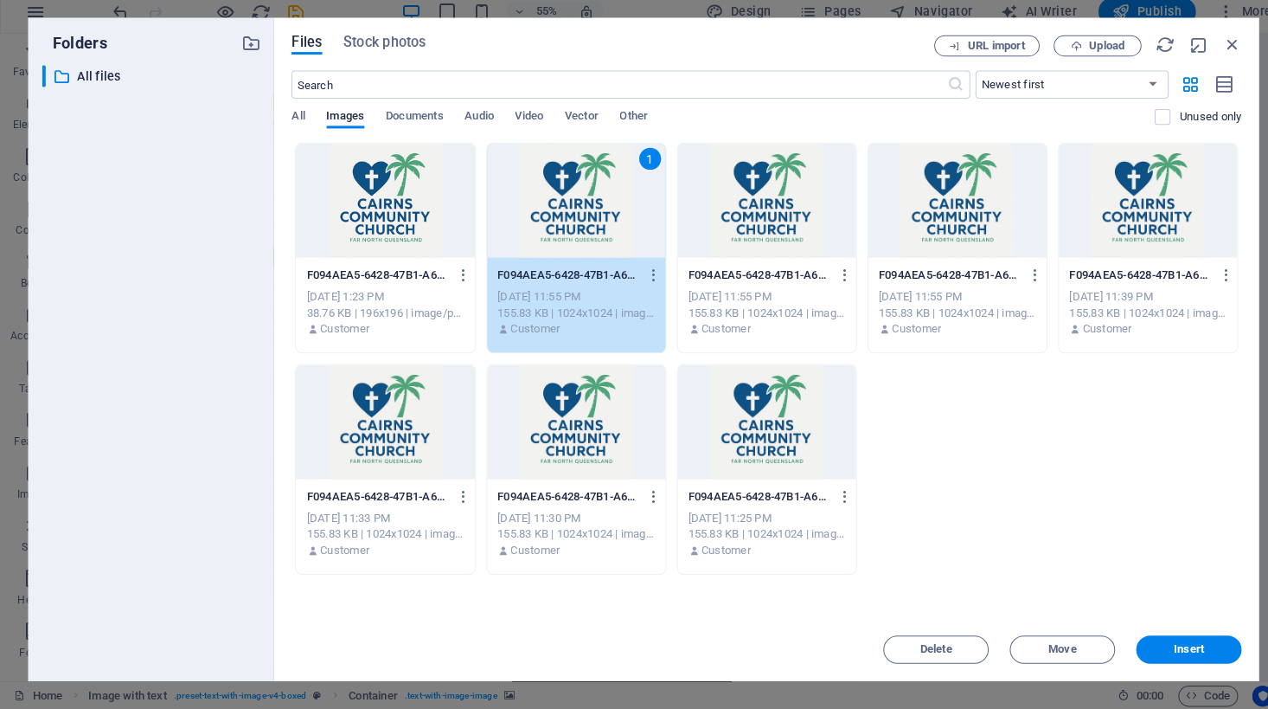
click at [537, 191] on div "1" at bounding box center [568, 207] width 176 height 112
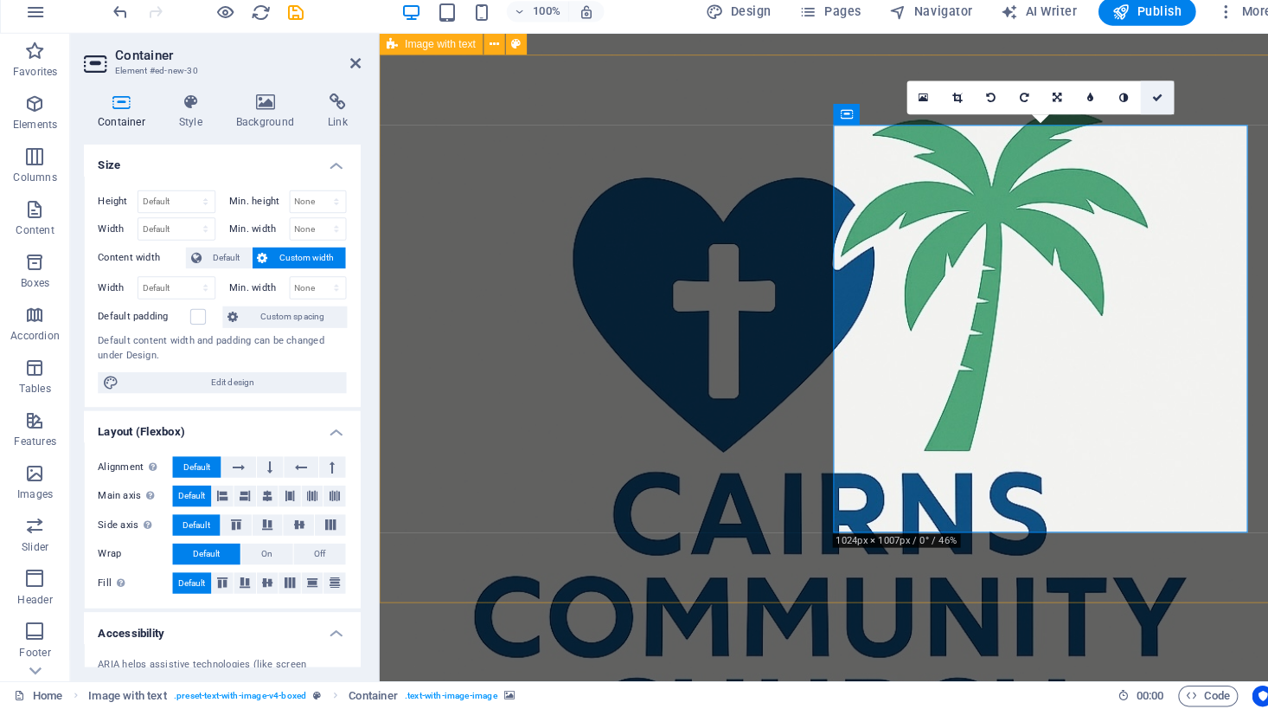
click at [1140, 101] on icon at bounding box center [1140, 106] width 10 height 10
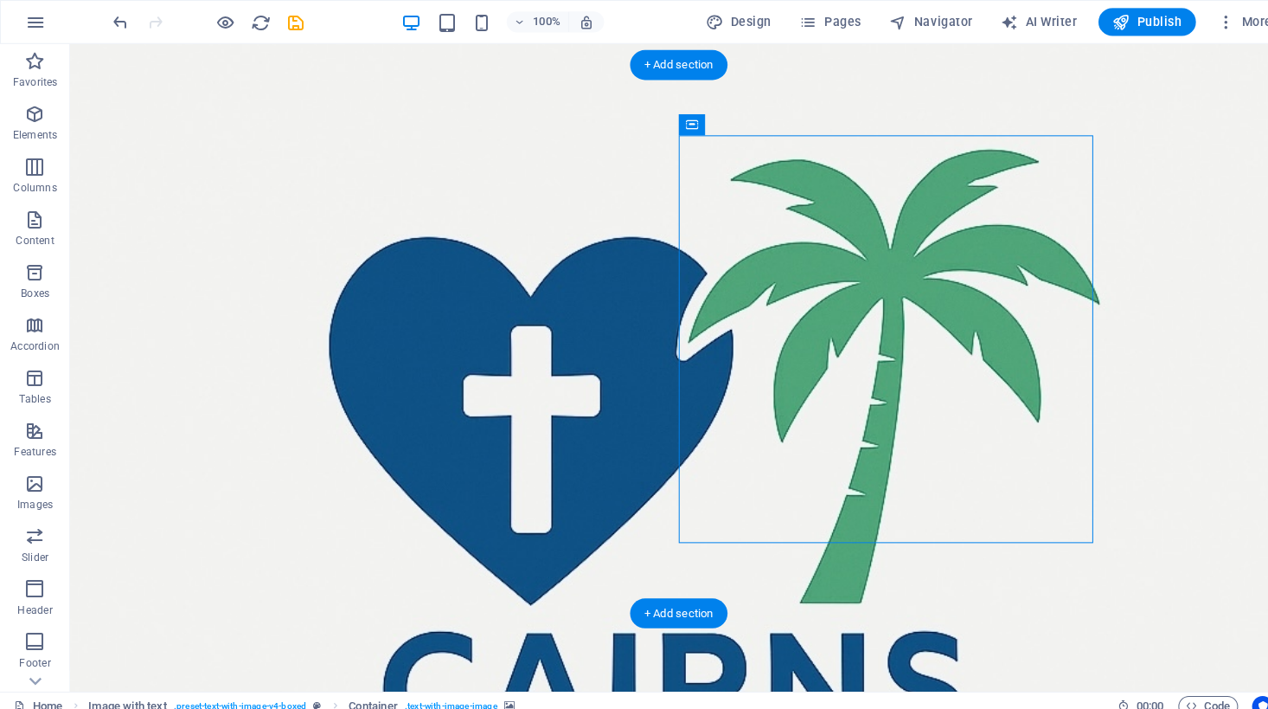
scroll to position [0, 0]
click at [672, 58] on div "+ Add section" at bounding box center [669, 63] width 96 height 29
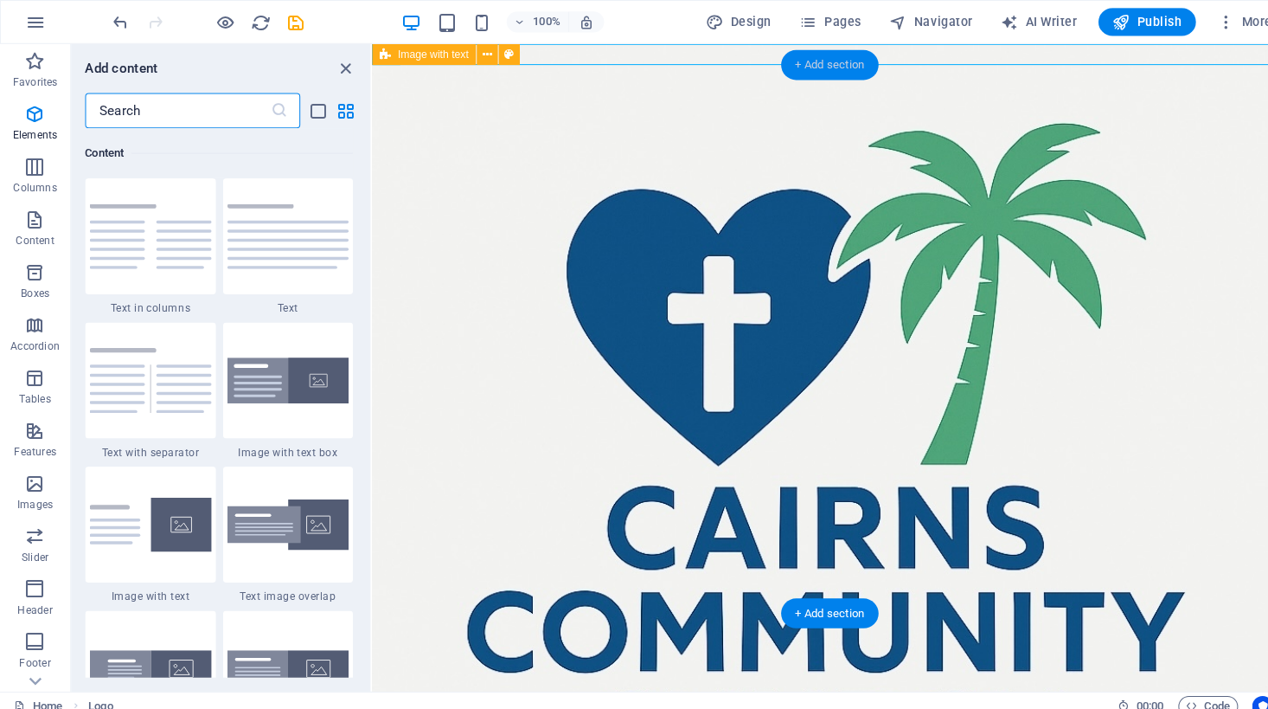
scroll to position [3027, 0]
click at [535, 54] on div at bounding box center [822, 493] width 901 height 901
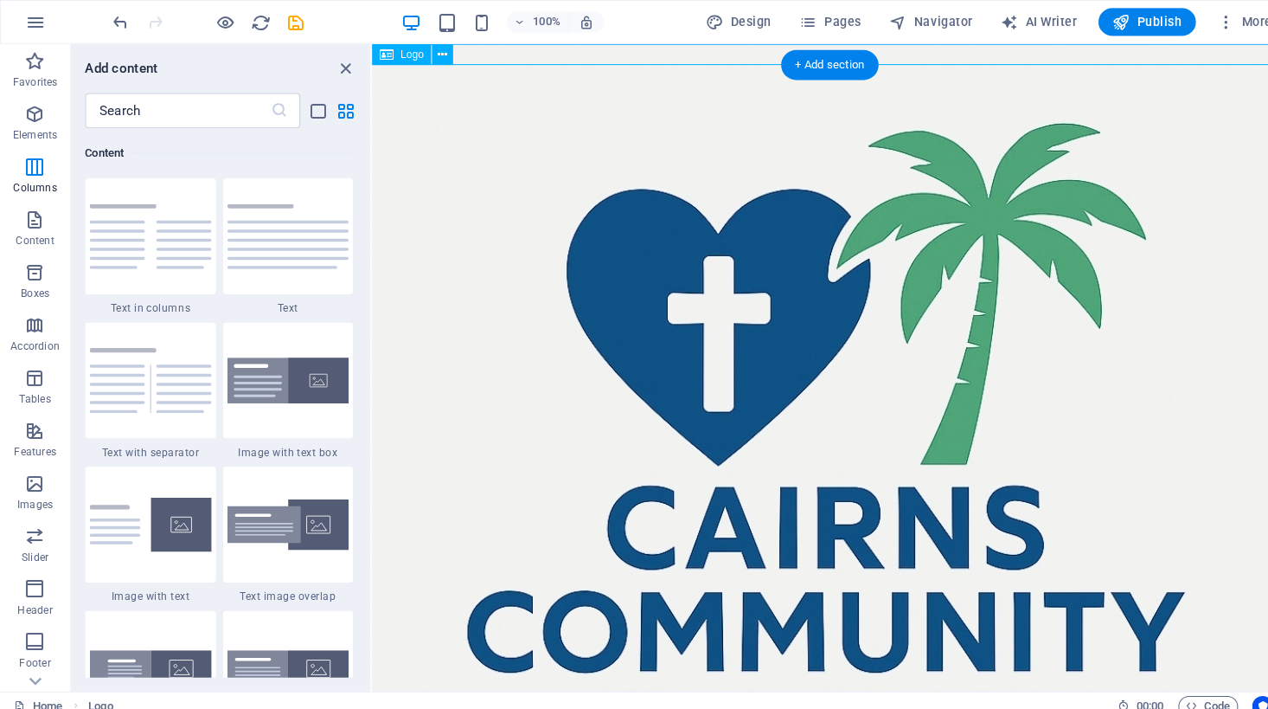
click at [535, 54] on div at bounding box center [822, 493] width 901 height 901
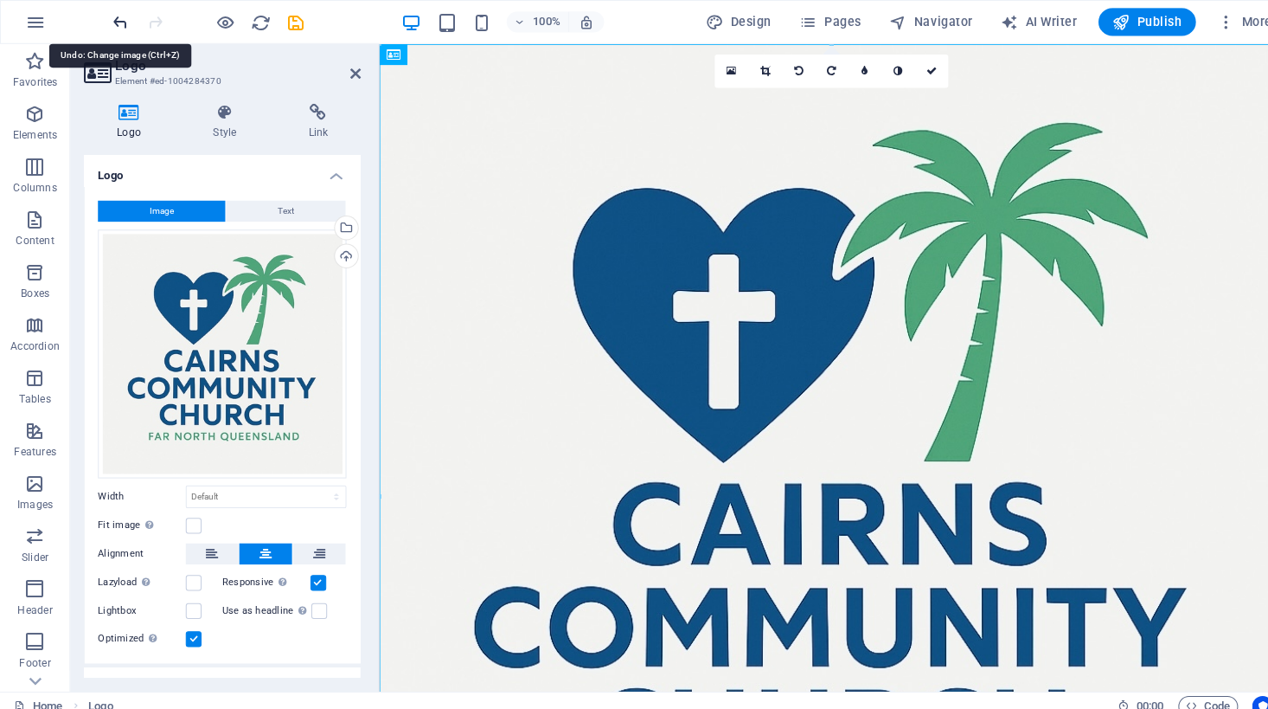
click at [116, 15] on icon "undo" at bounding box center [119, 22] width 20 height 20
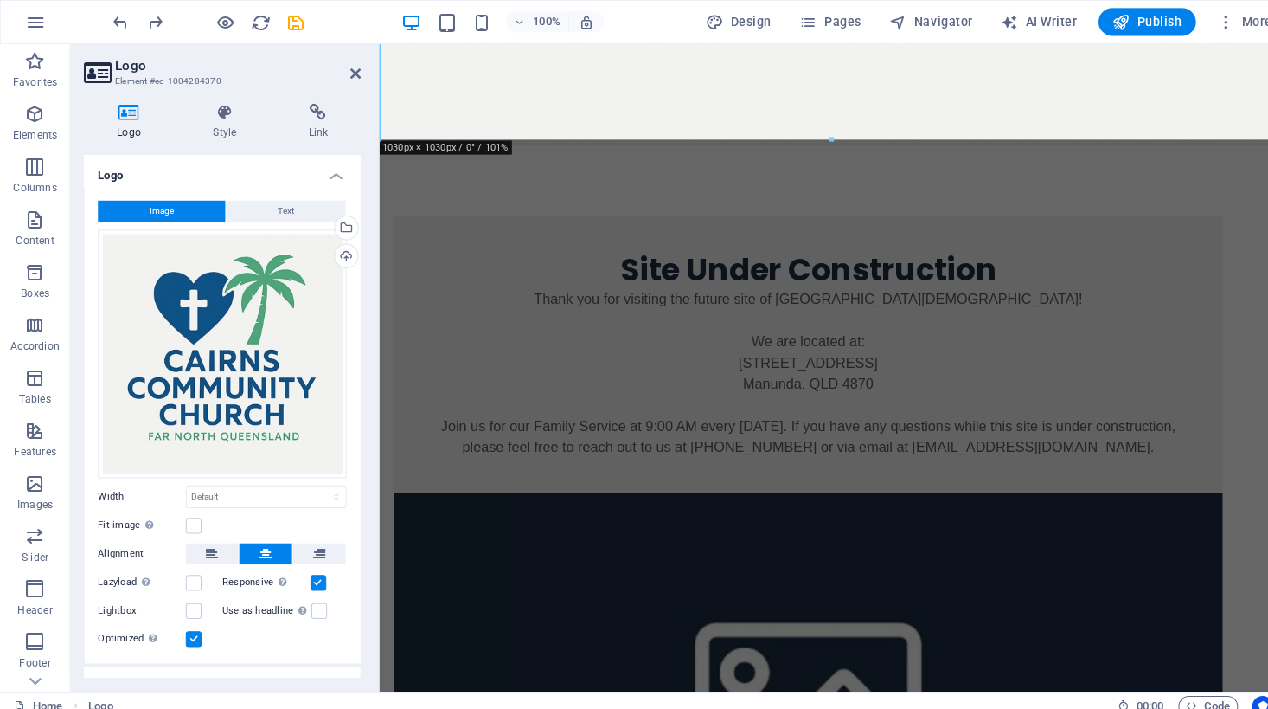
scroll to position [793, 0]
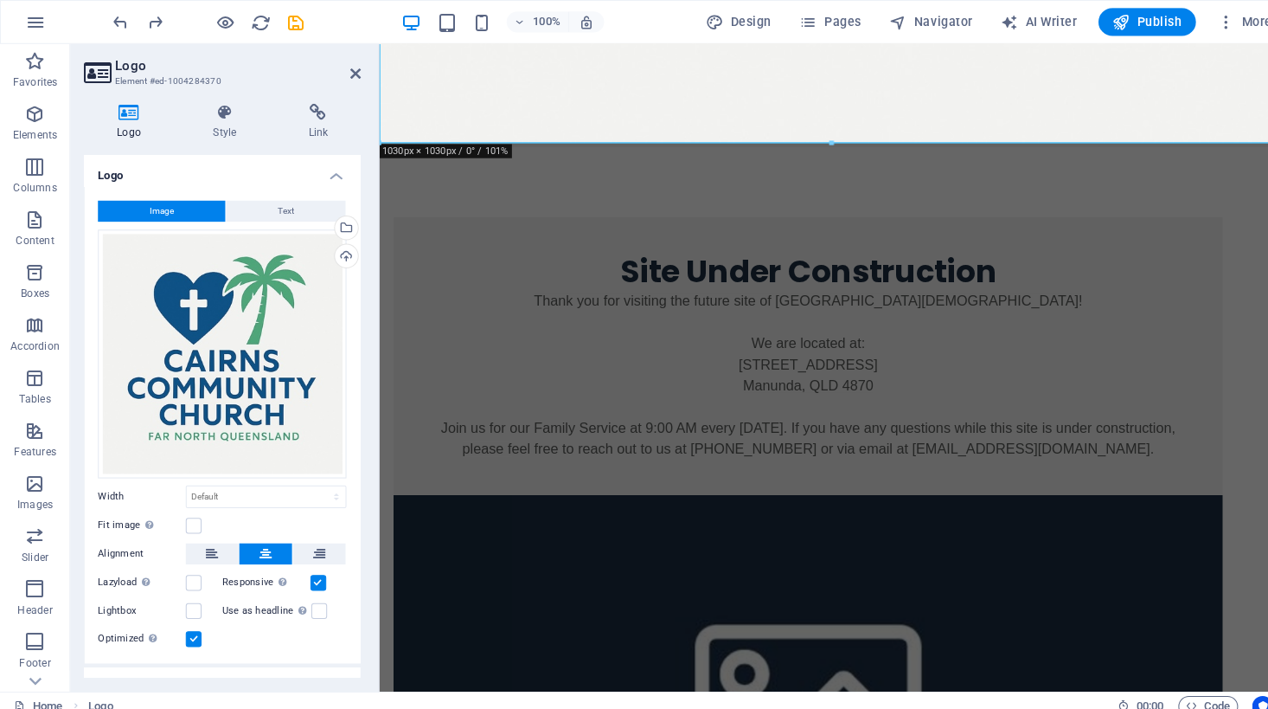
click at [877, 487] on figure at bounding box center [801, 687] width 817 height 401
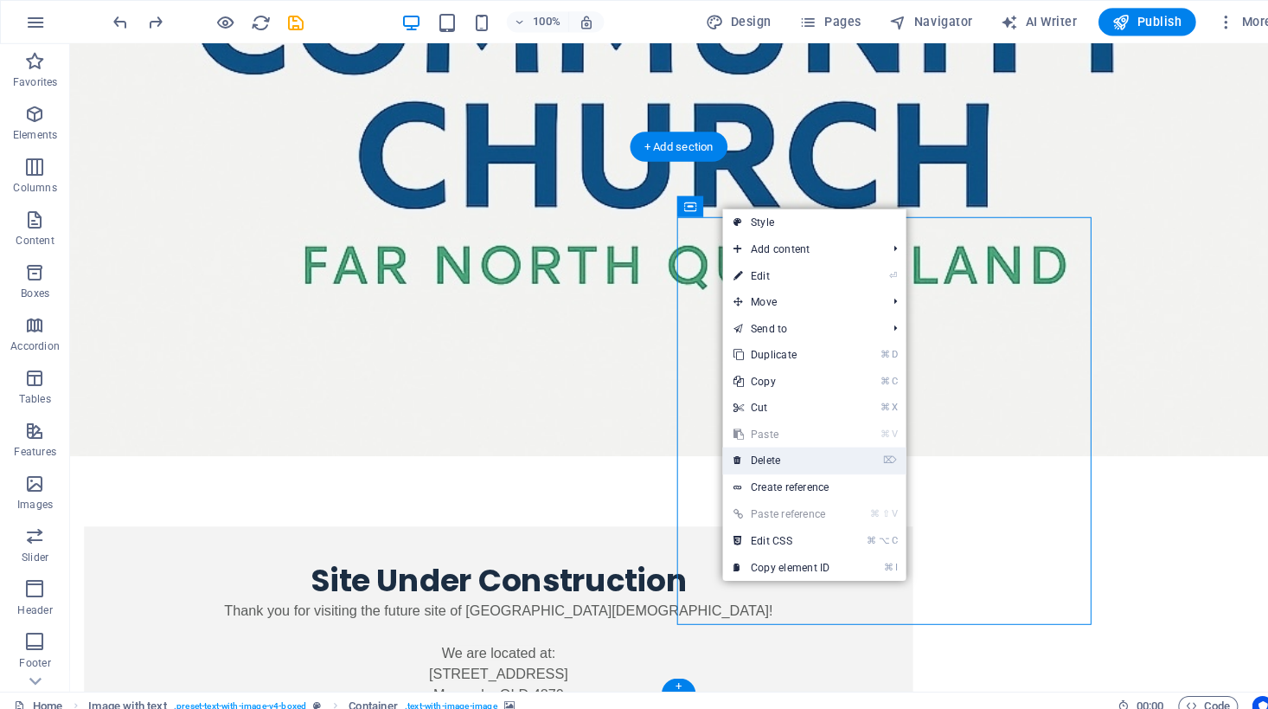
click at [755, 452] on link "⌦ Delete" at bounding box center [770, 453] width 116 height 26
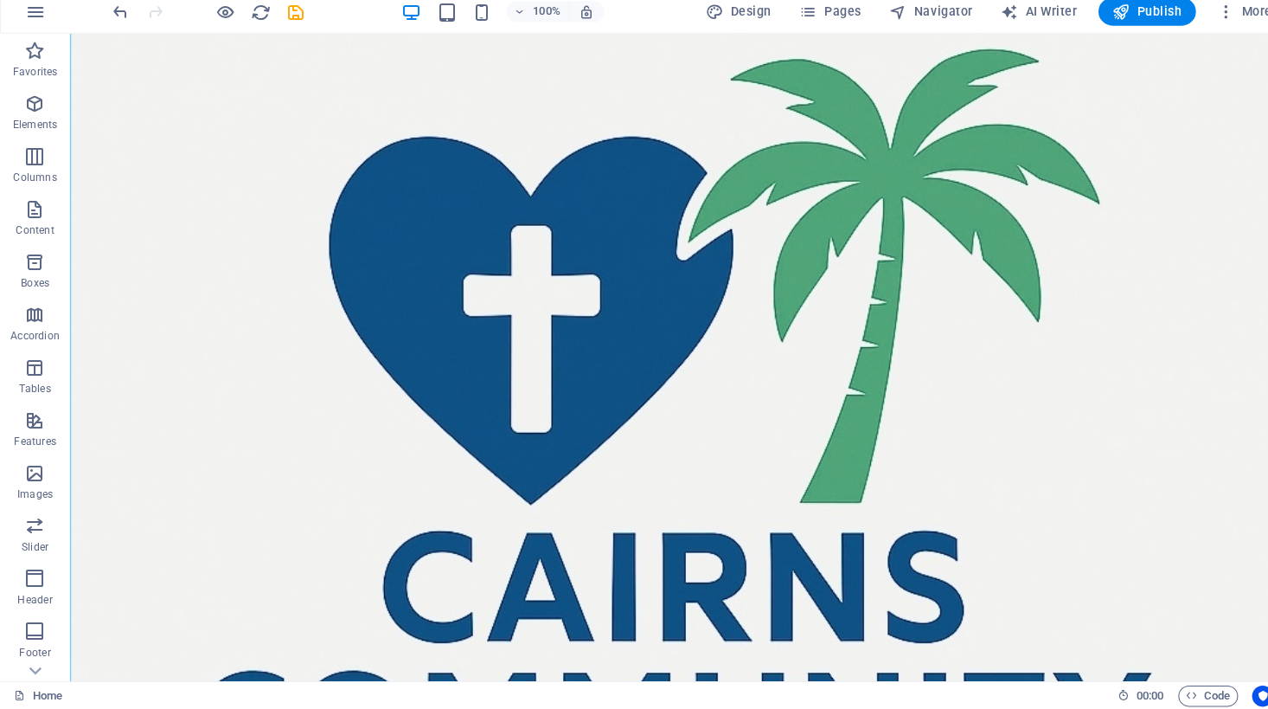
scroll to position [92, 0]
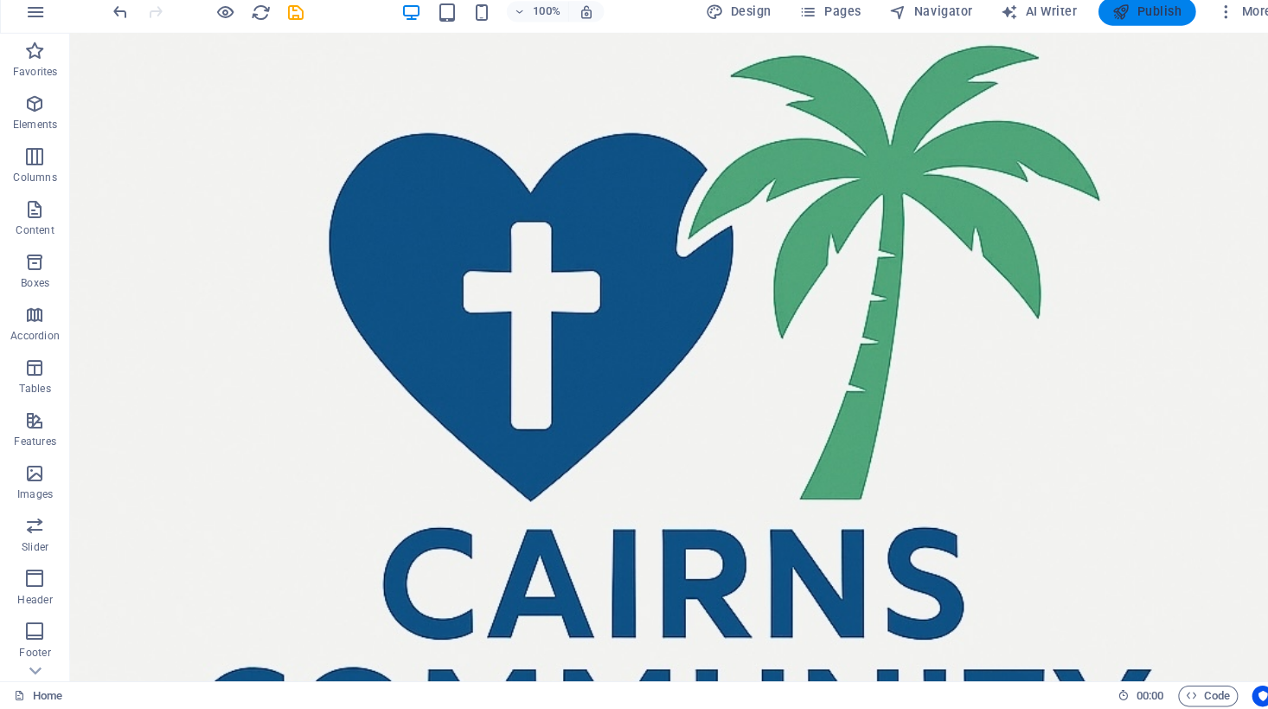
click at [1110, 13] on icon "button" at bounding box center [1104, 21] width 17 height 17
